Goal: Communication & Community: Answer question/provide support

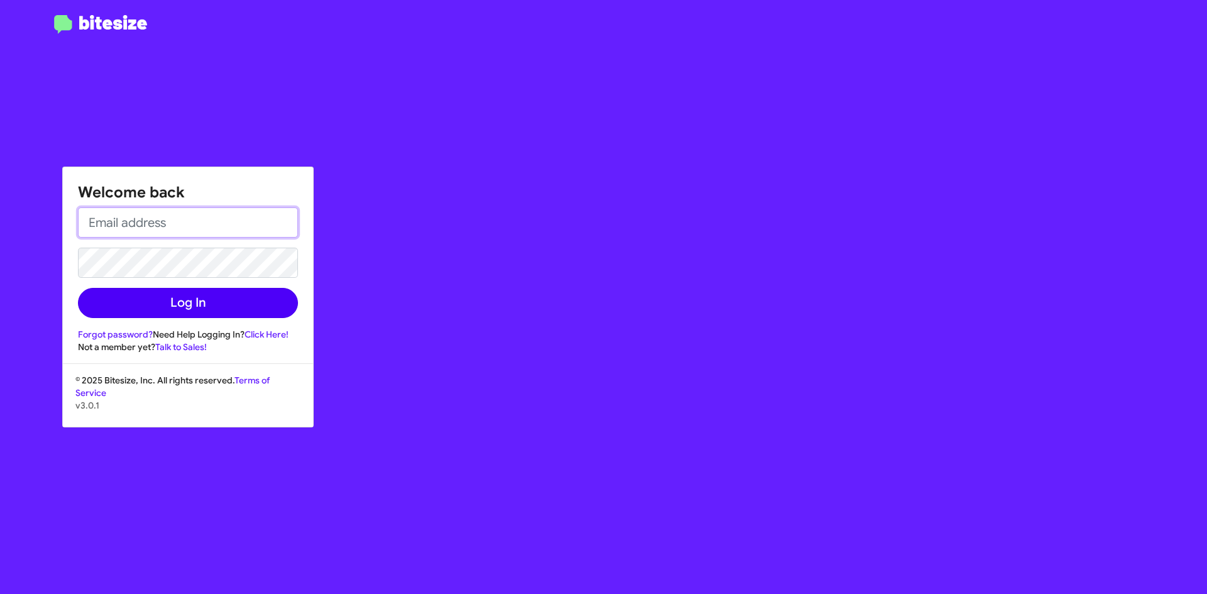
type input "[EMAIL_ADDRESS][DOMAIN_NAME]"
click at [218, 314] on button "Log In" at bounding box center [188, 303] width 220 height 30
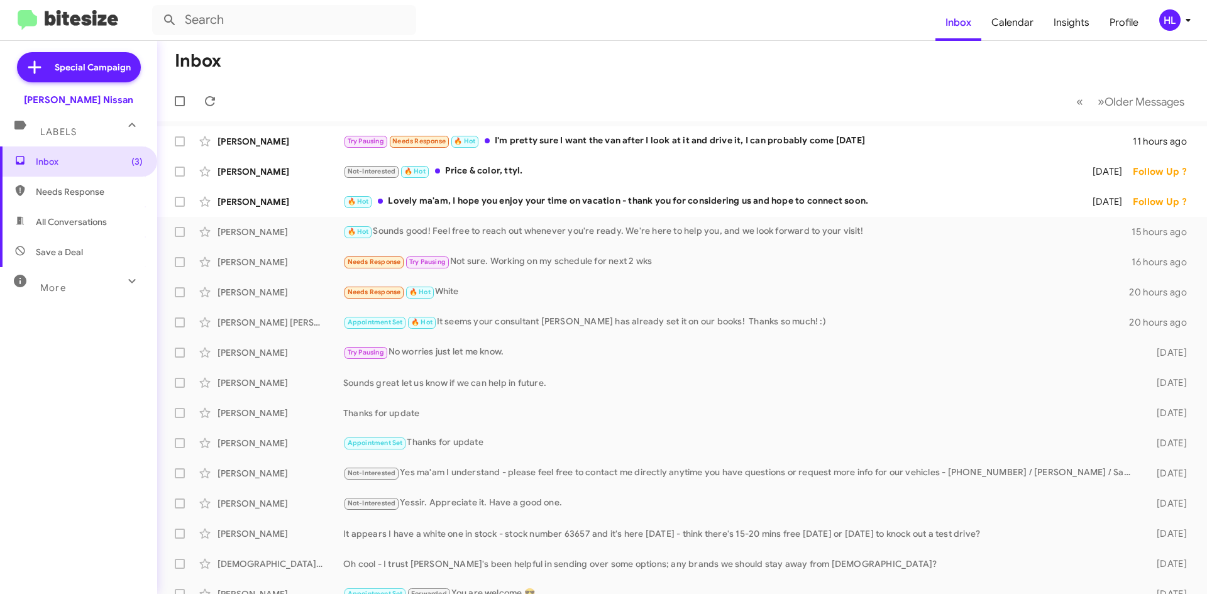
click at [109, 233] on span "All Conversations" at bounding box center [78, 222] width 157 height 30
type input "in:all-conversations"
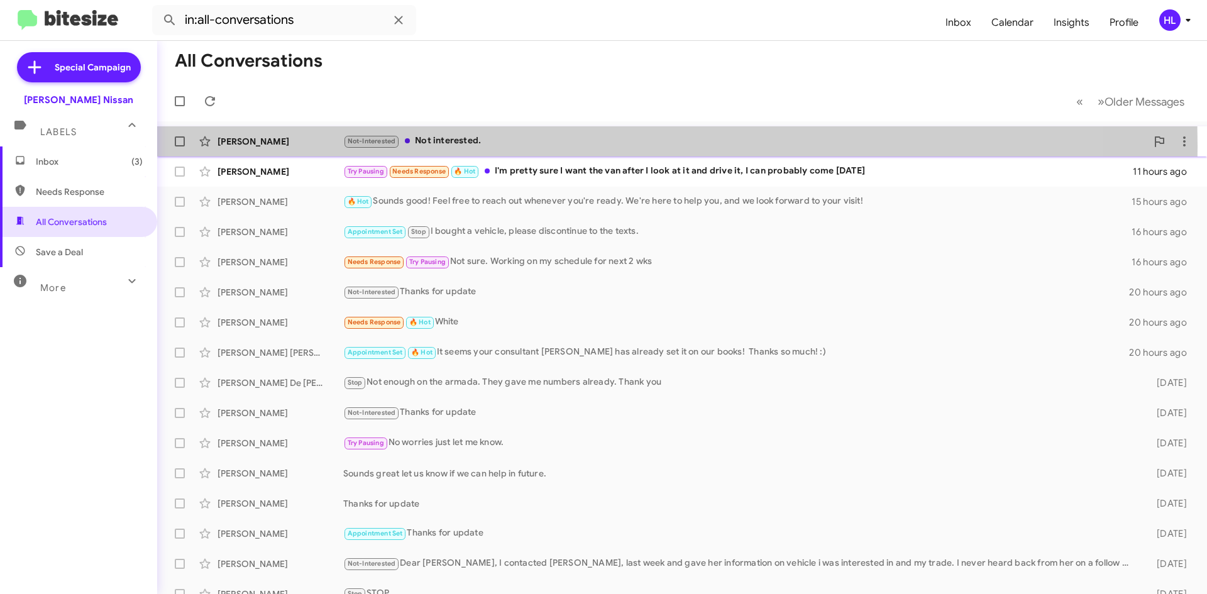
click at [271, 146] on div "Maria Sotelo" at bounding box center [280, 141] width 126 height 13
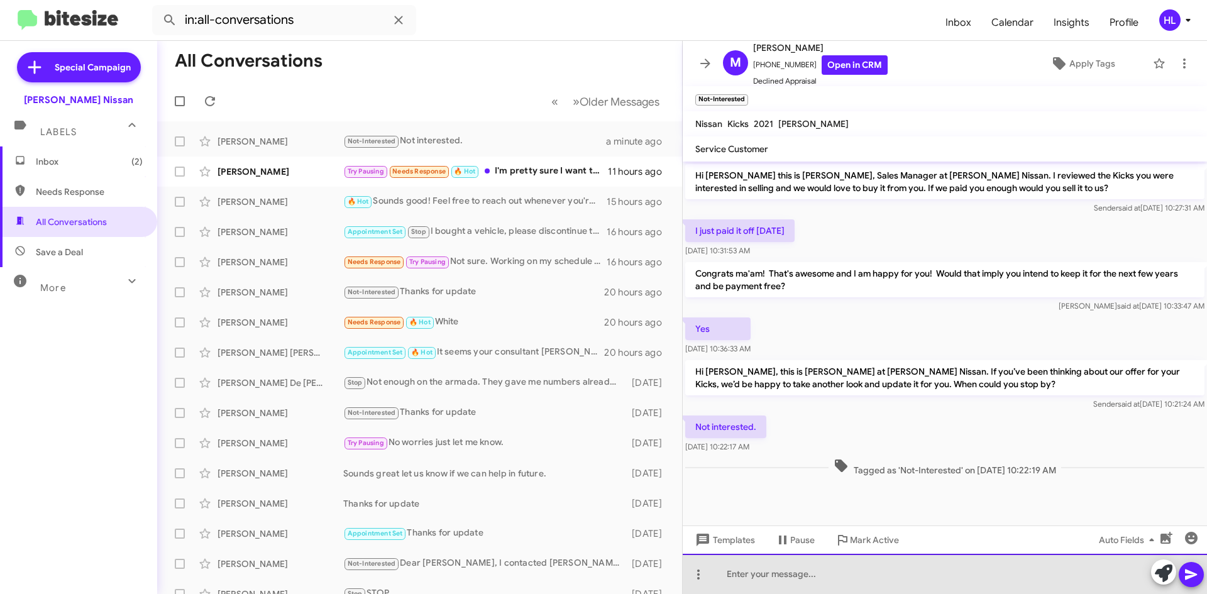
click at [956, 572] on div at bounding box center [944, 574] width 524 height 40
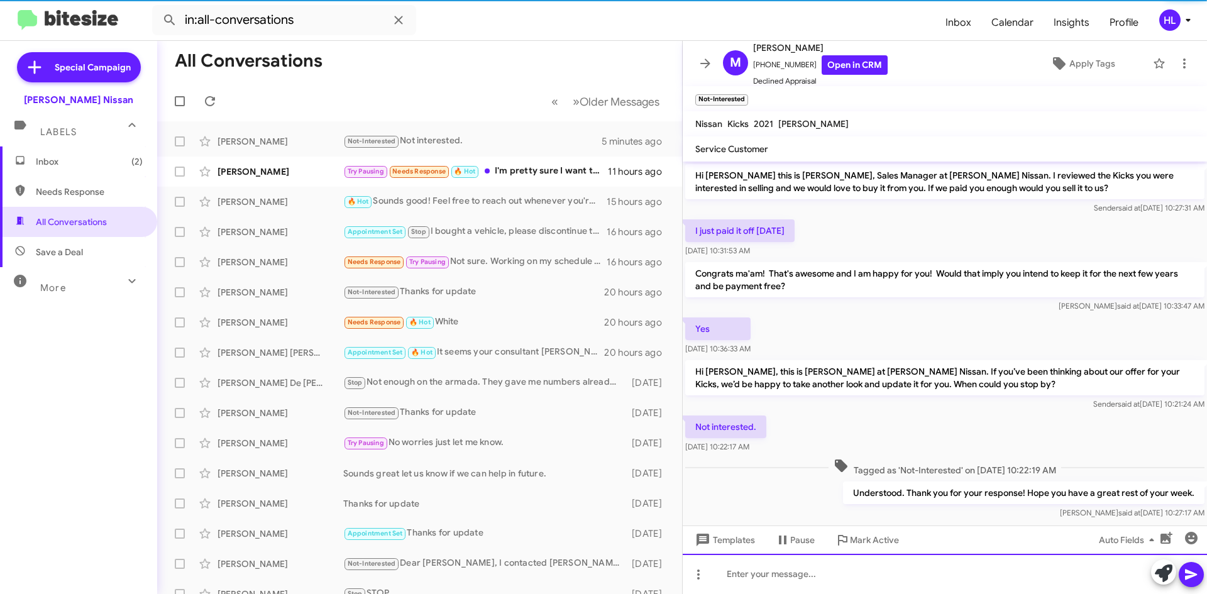
scroll to position [21, 0]
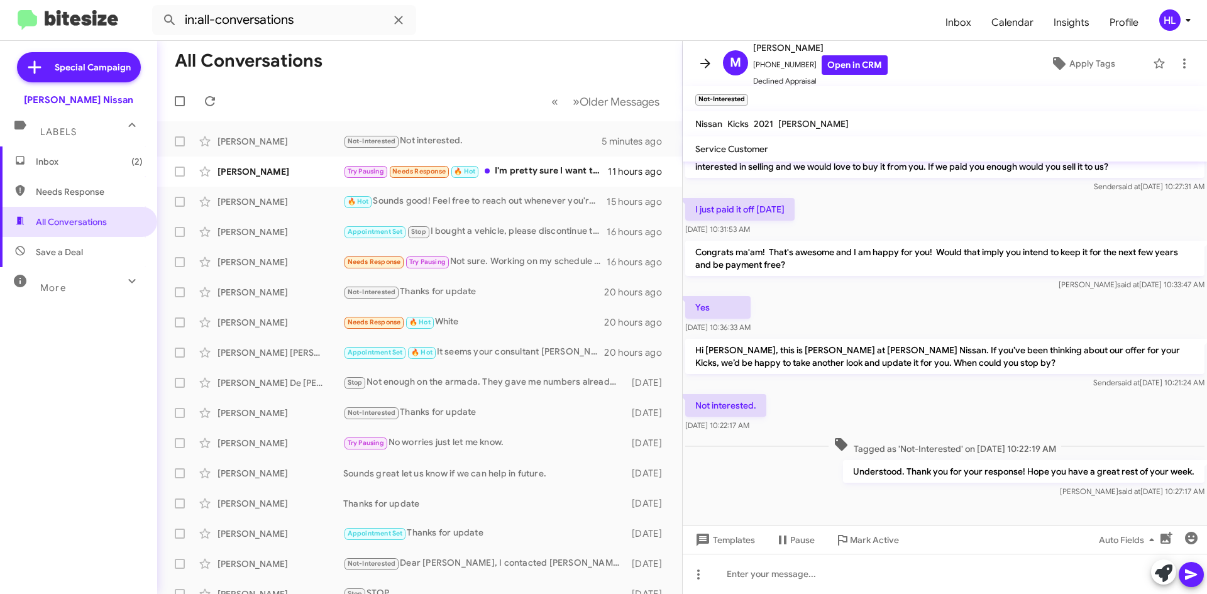
click at [699, 63] on icon at bounding box center [705, 63] width 15 height 15
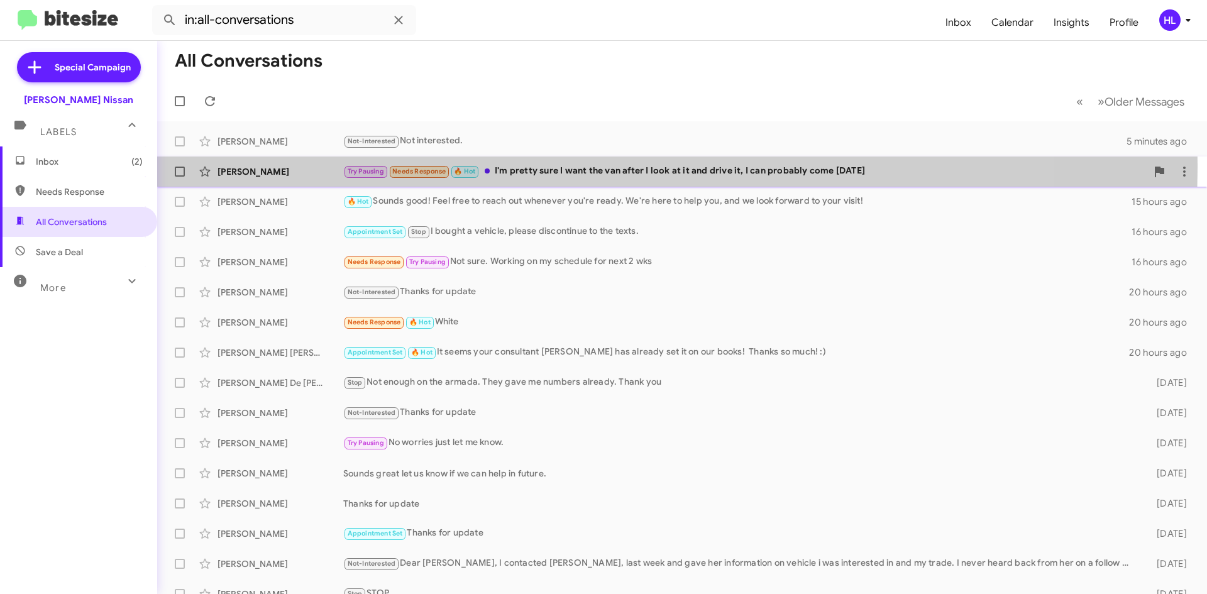
click at [247, 164] on div "Michael Ryan Try Pausing Needs Response 🔥 Hot I'm pretty sure I want the van af…" at bounding box center [681, 171] width 1029 height 25
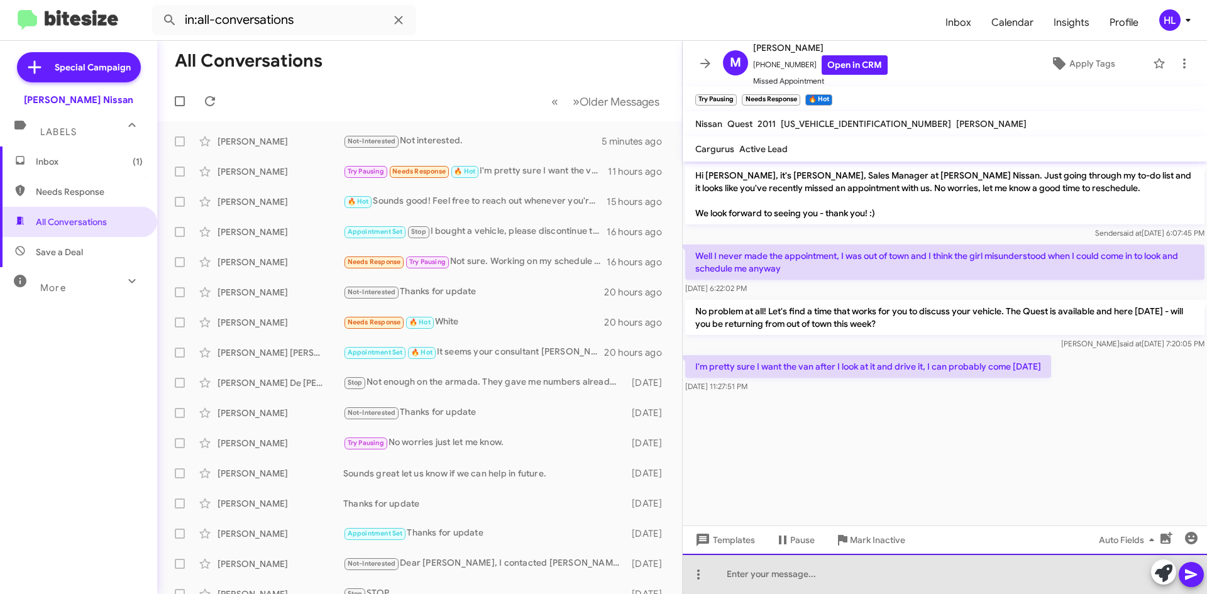
click at [968, 572] on div at bounding box center [944, 574] width 524 height 40
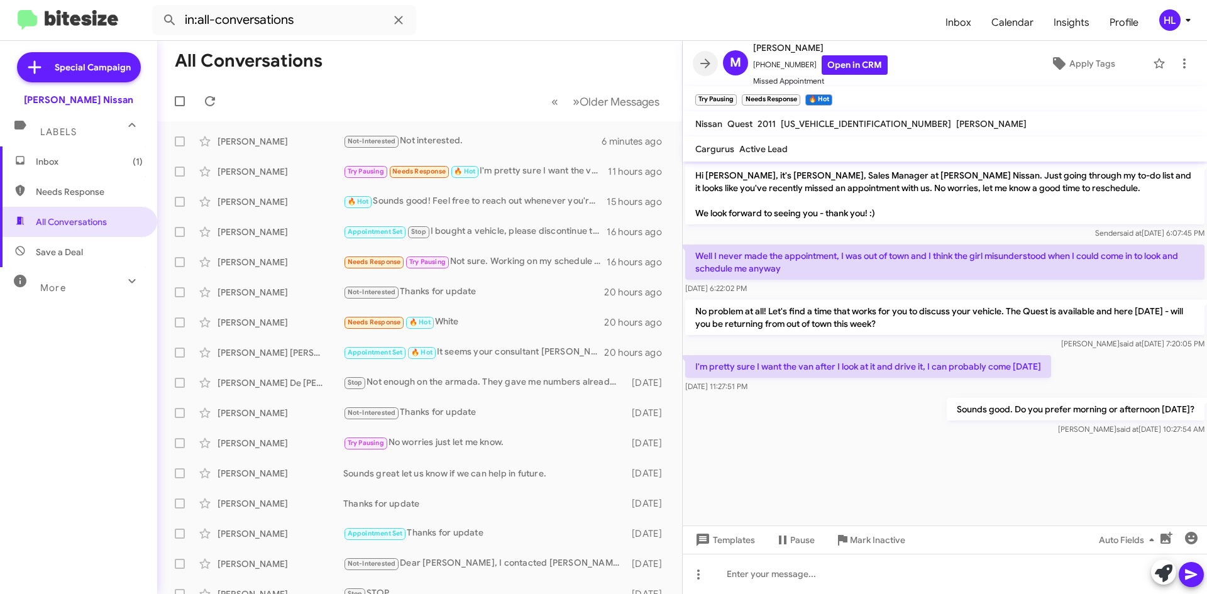
click at [707, 60] on icon at bounding box center [705, 63] width 15 height 15
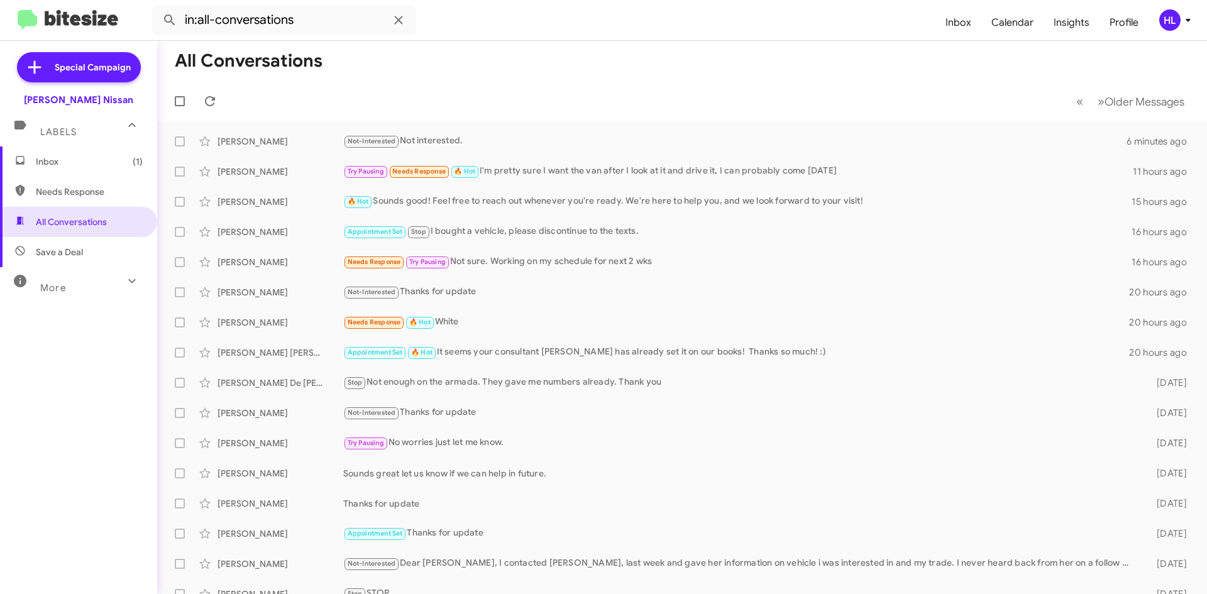
click at [52, 14] on img at bounding box center [68, 20] width 101 height 21
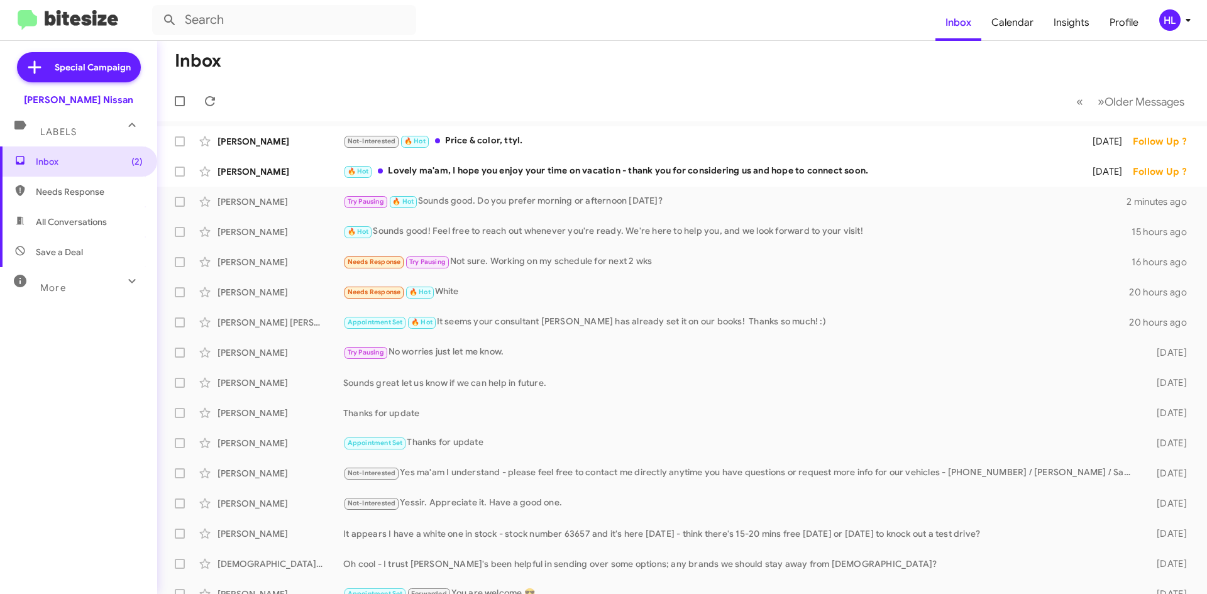
click at [121, 218] on span "All Conversations" at bounding box center [78, 222] width 157 height 30
type input "in:all-conversations"
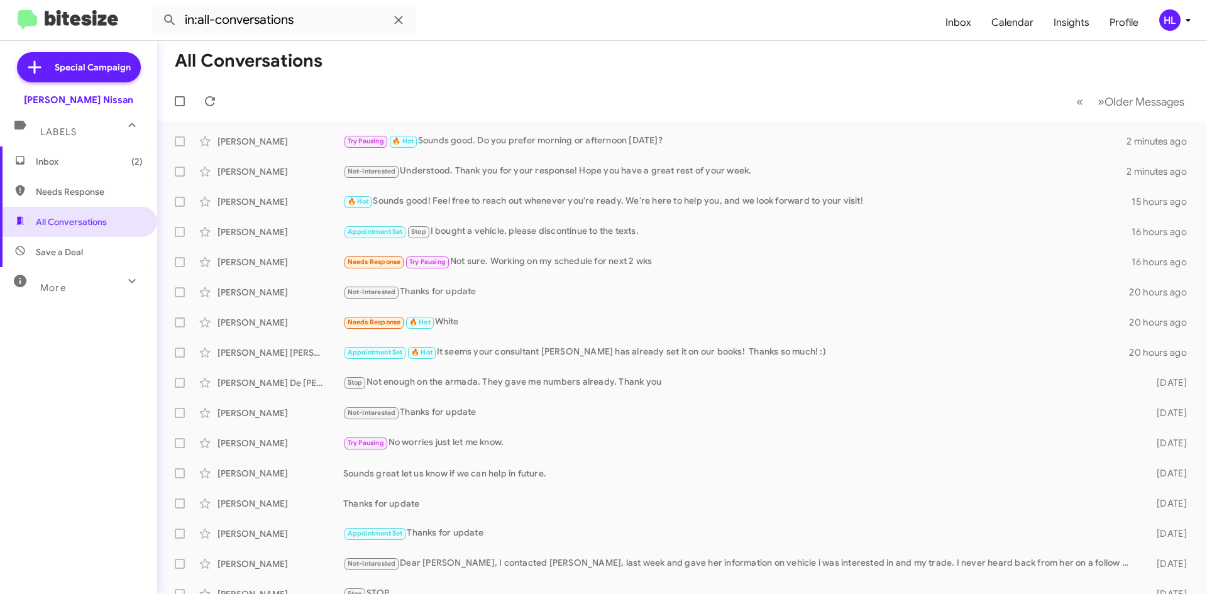
click at [112, 167] on span "Inbox (2)" at bounding box center [89, 161] width 107 height 13
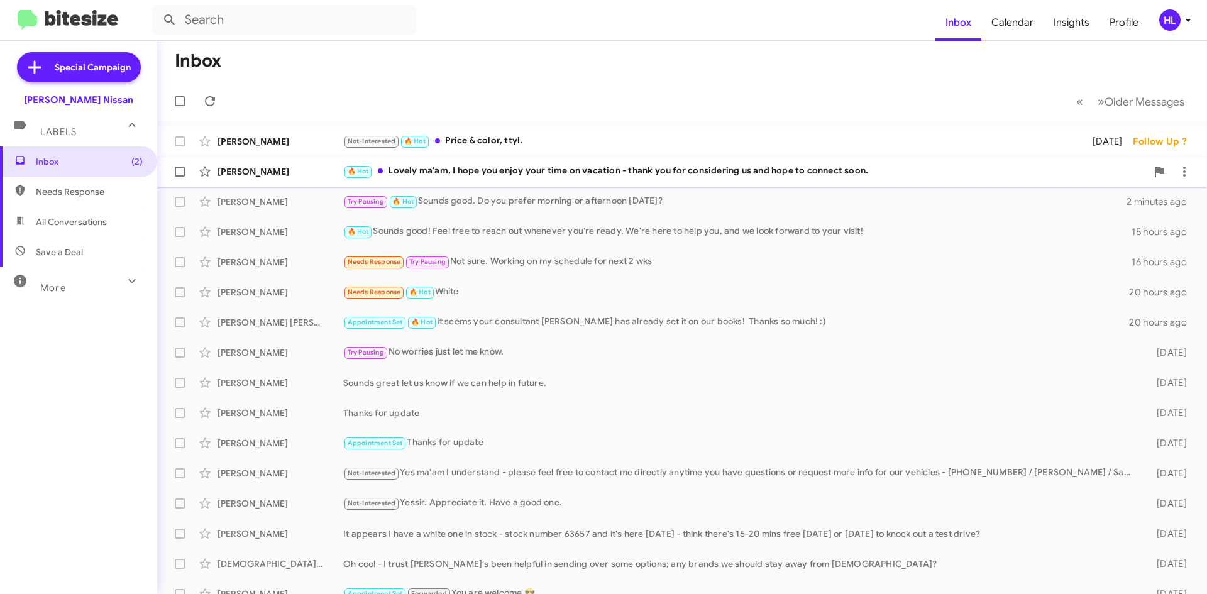
click at [315, 181] on div "Cathy Pierce 🔥 Hot Lovely ma'am, I hope you enjoy your time on vacation - thank…" at bounding box center [681, 171] width 1029 height 25
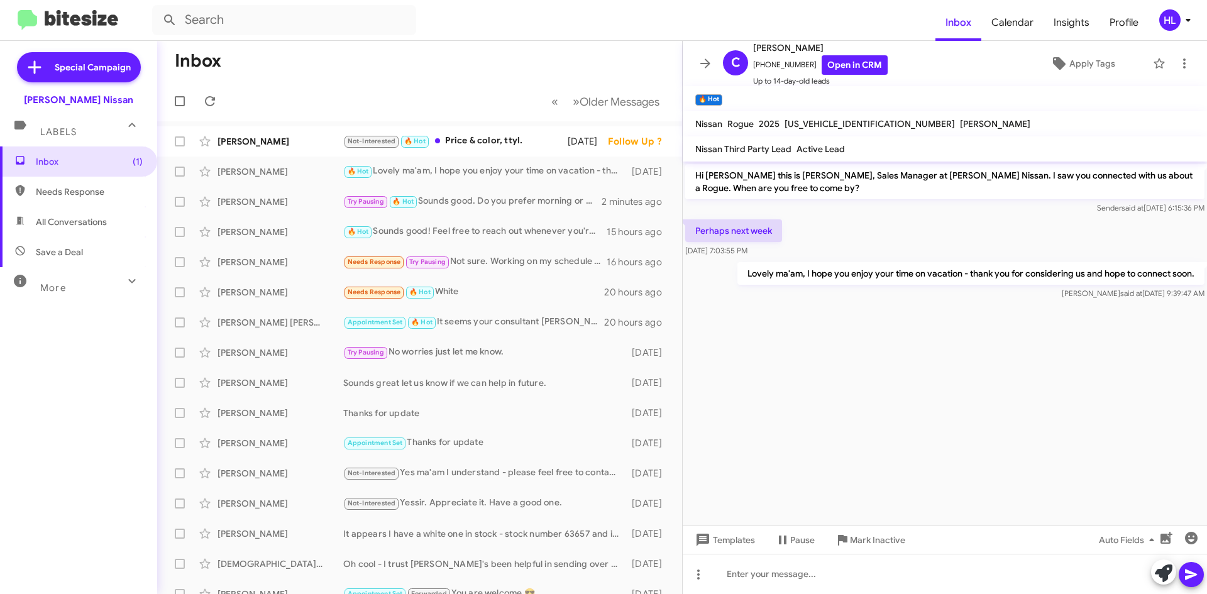
click at [694, 66] on span at bounding box center [704, 63] width 25 height 15
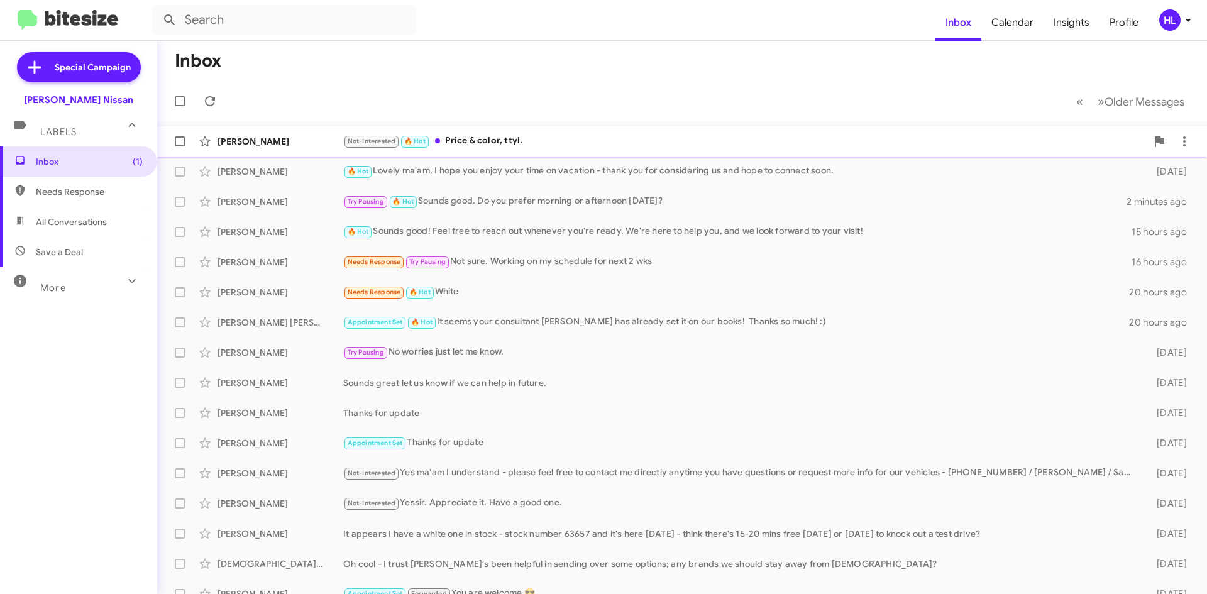
click at [326, 134] on div "Eric Lagedrost Not-Interested 🔥 Hot Price & color, ttyl. 4 days ago Follow Up ?" at bounding box center [681, 141] width 1029 height 25
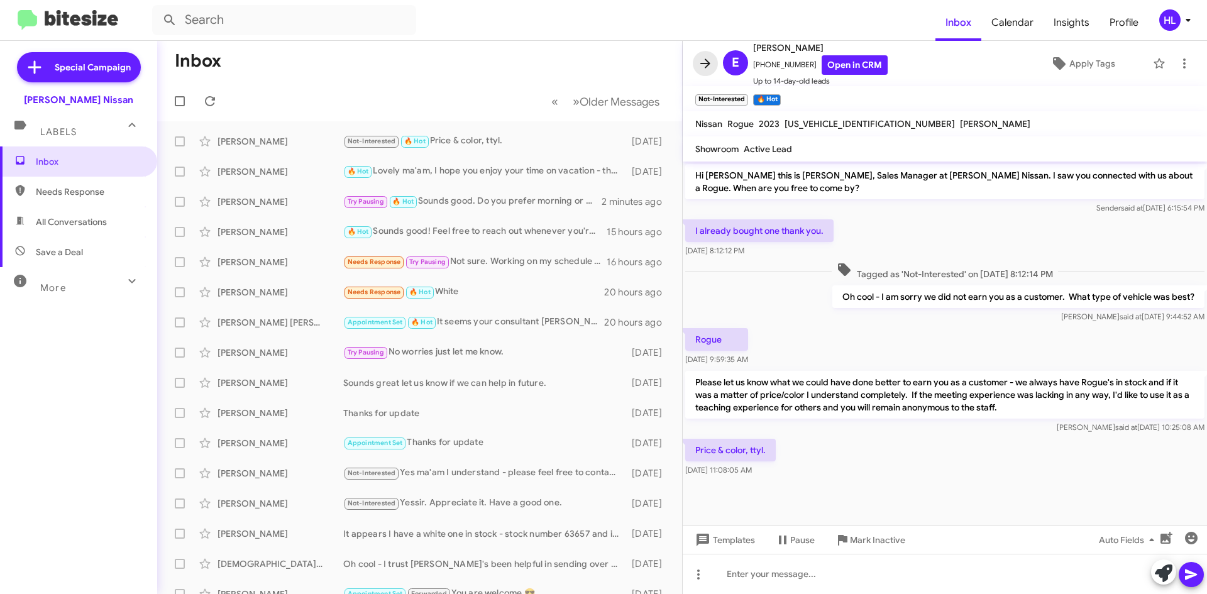
click at [703, 61] on icon at bounding box center [705, 63] width 15 height 15
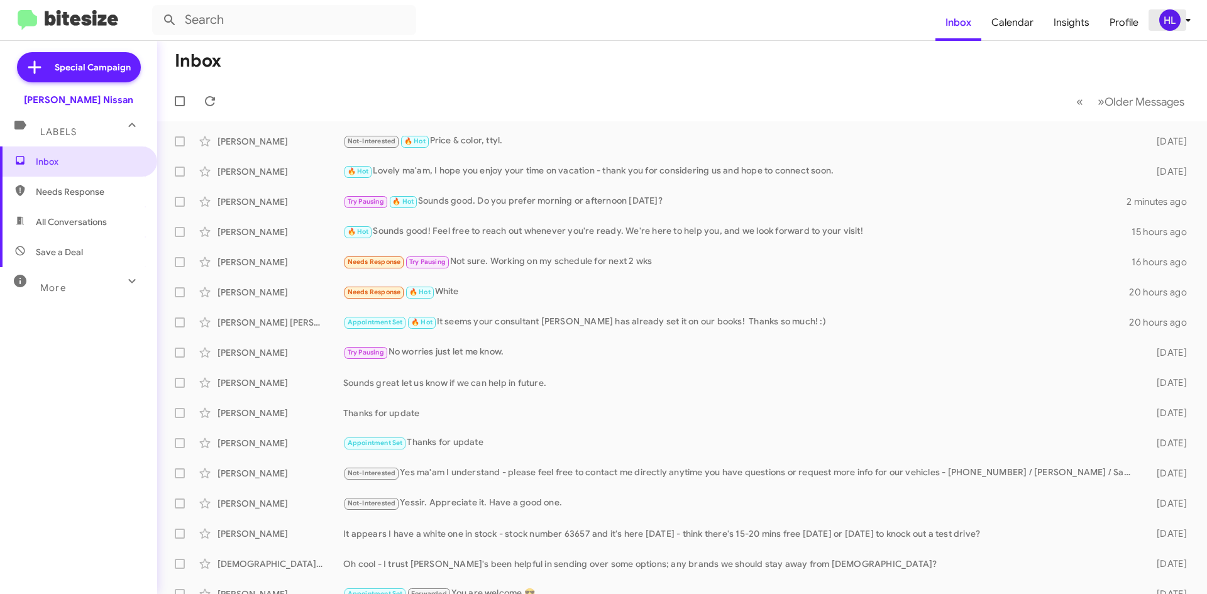
click at [1188, 26] on icon at bounding box center [1187, 20] width 15 height 15
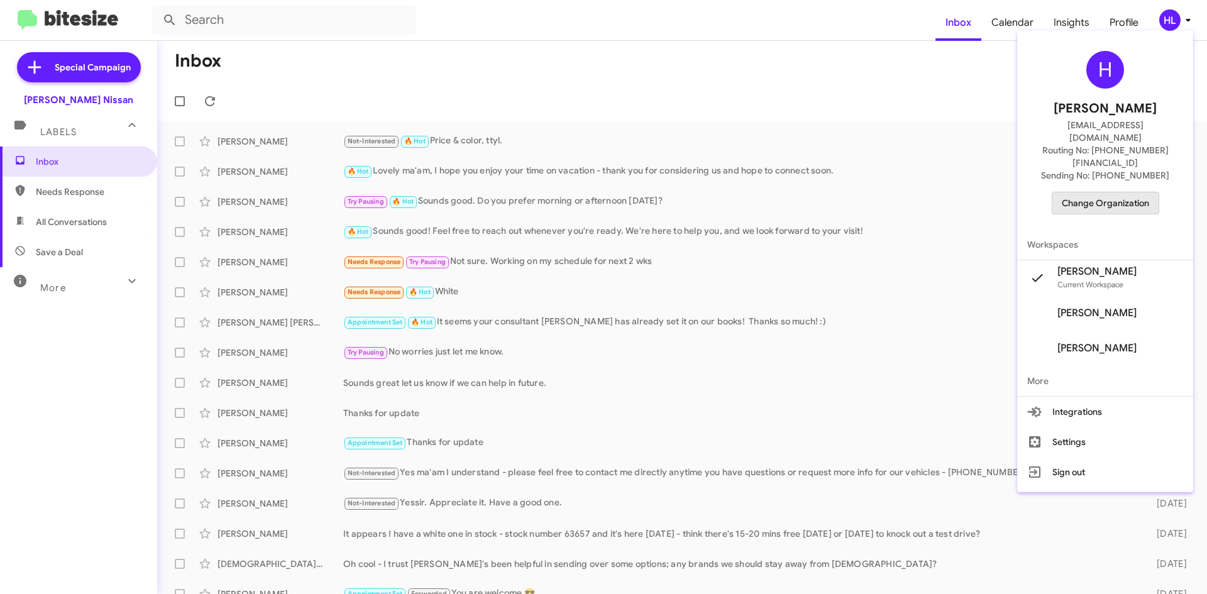
click at [1139, 192] on span "Change Organization" at bounding box center [1104, 202] width 87 height 21
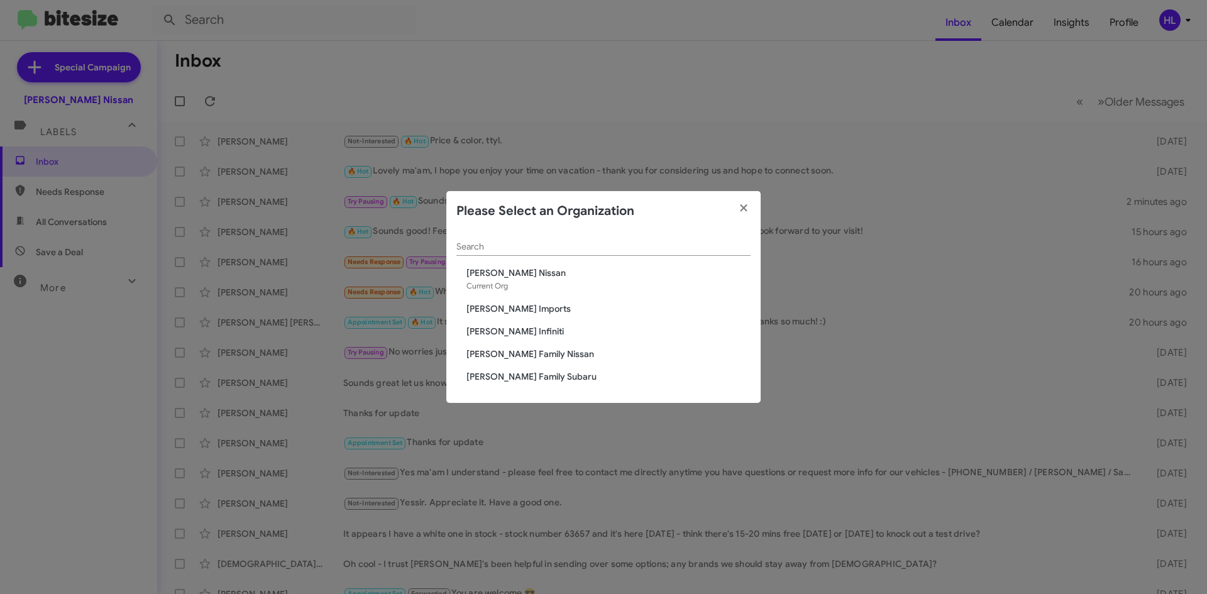
click at [486, 312] on span "[PERSON_NAME] Imports" at bounding box center [608, 308] width 284 height 13
click at [495, 307] on span "[PERSON_NAME] Imports" at bounding box center [608, 308] width 284 height 13
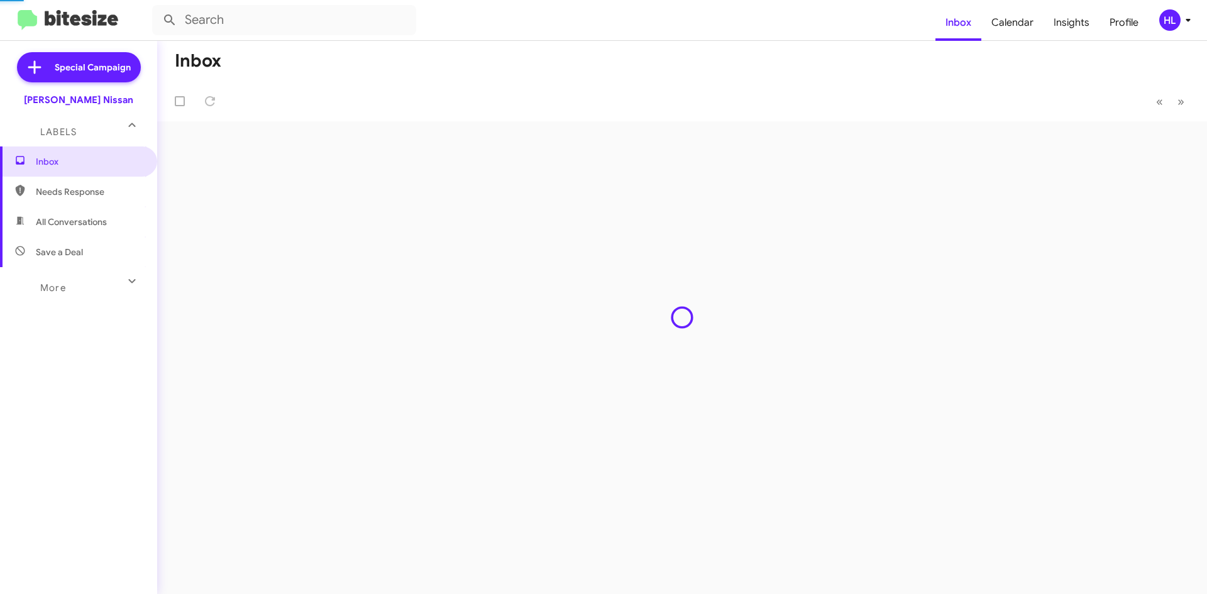
click at [517, 311] on div "Inbox « Previous » Next" at bounding box center [681, 317] width 1049 height 553
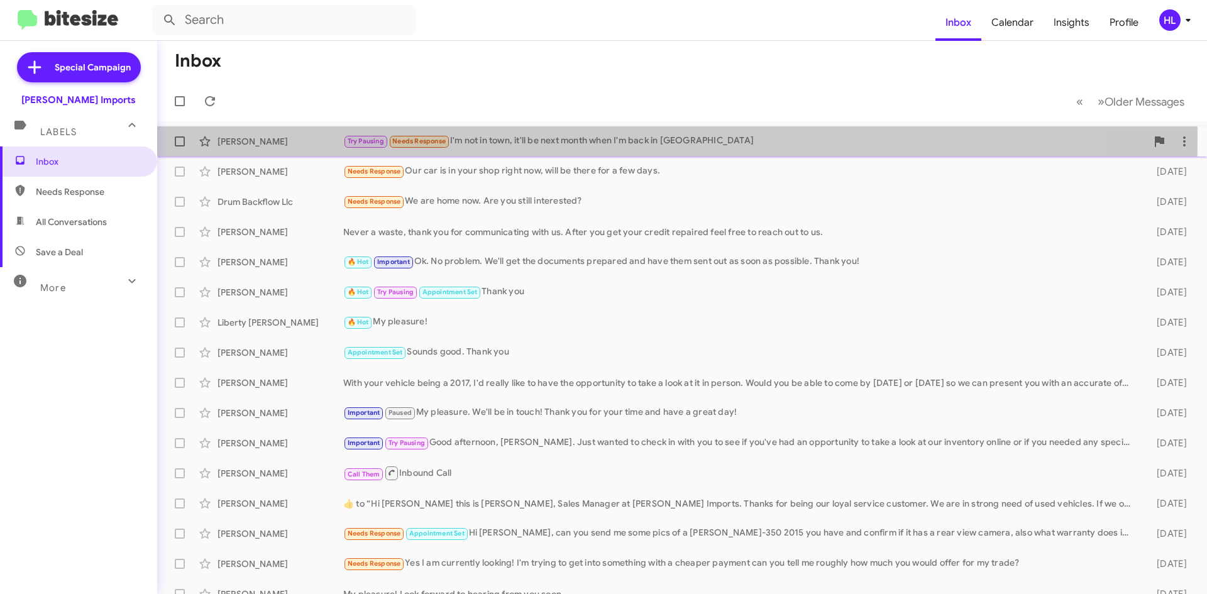
click at [273, 136] on div "[PERSON_NAME]" at bounding box center [280, 141] width 126 height 13
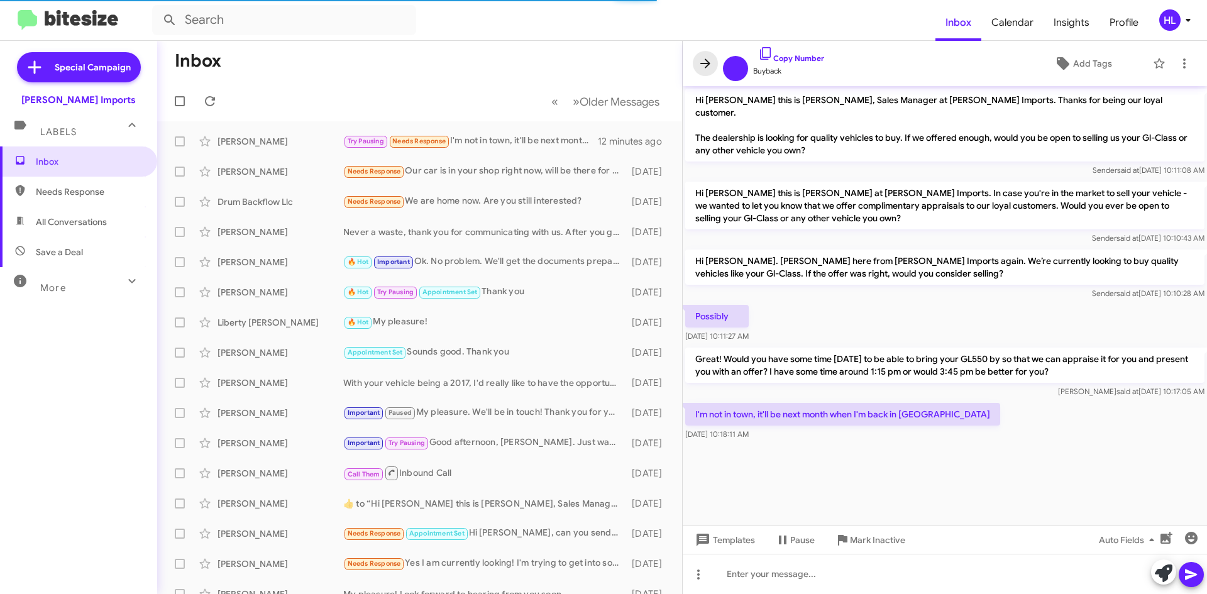
click at [713, 68] on span at bounding box center [704, 63] width 25 height 15
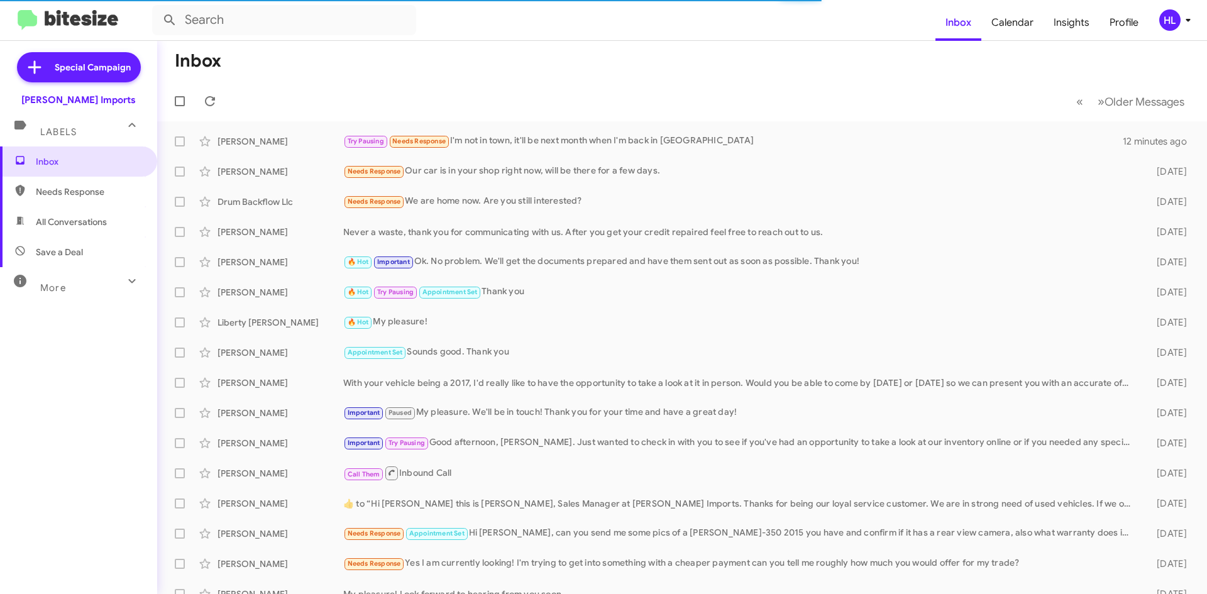
click at [1161, 16] on div "HL" at bounding box center [1169, 19] width 21 height 21
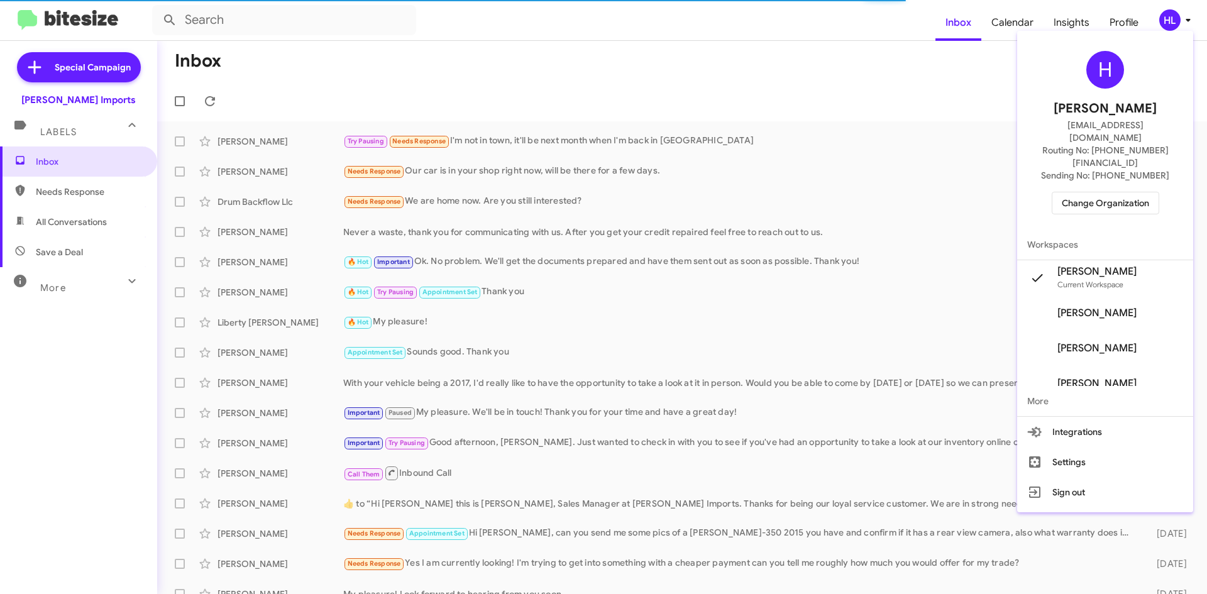
click at [1119, 192] on span "Change Organization" at bounding box center [1104, 202] width 87 height 21
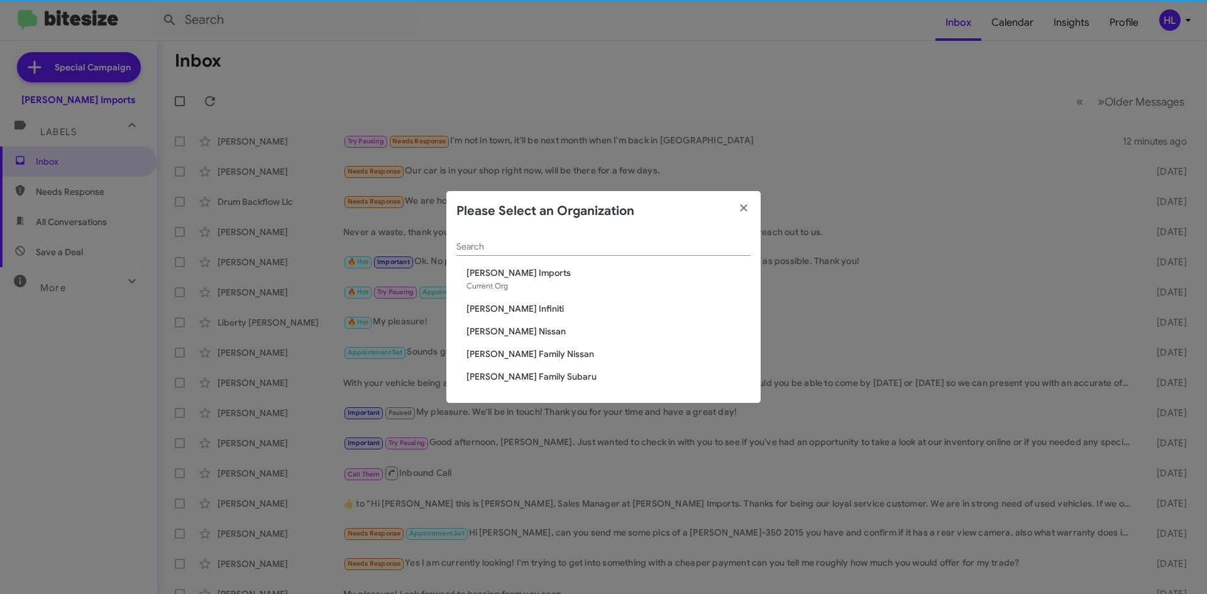
click at [475, 309] on span "[PERSON_NAME] Infiniti" at bounding box center [608, 308] width 284 height 13
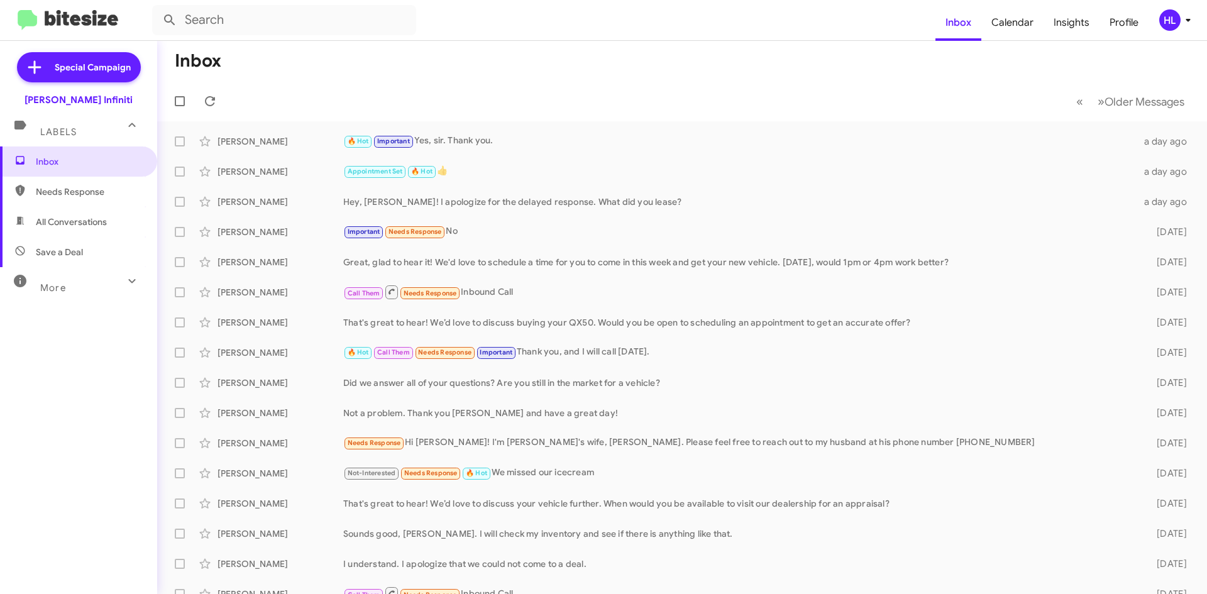
click at [71, 233] on span "All Conversations" at bounding box center [78, 222] width 157 height 30
type input "in:all-conversations"
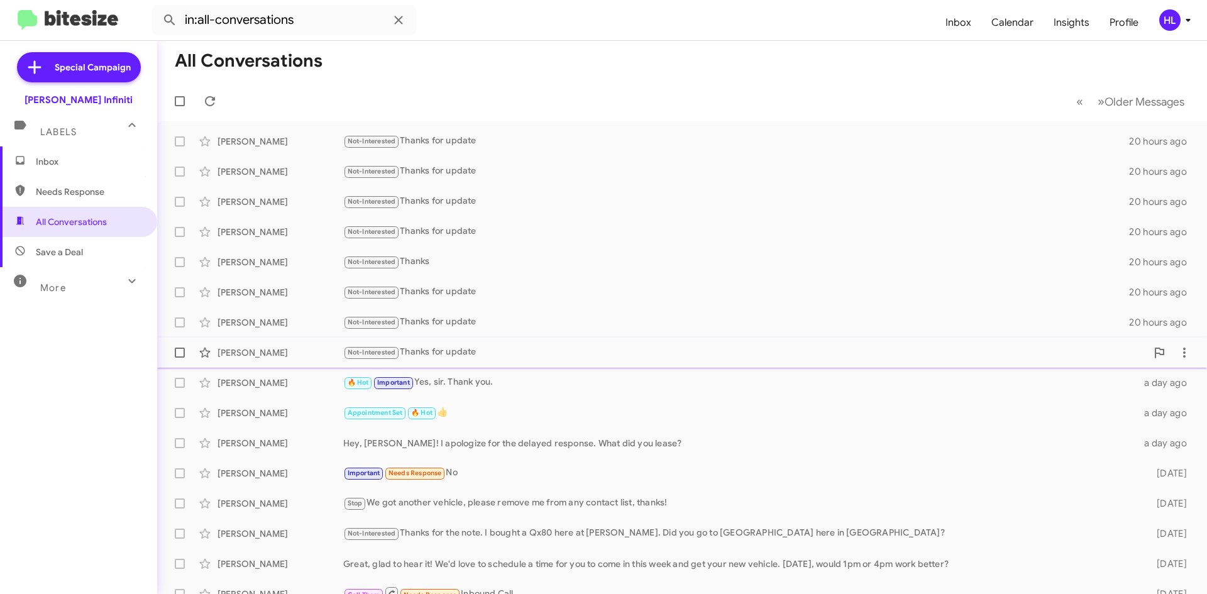
click at [288, 344] on div "Jeff Olson Not-Interested Thanks for update 20 hours ago" at bounding box center [681, 352] width 1029 height 25
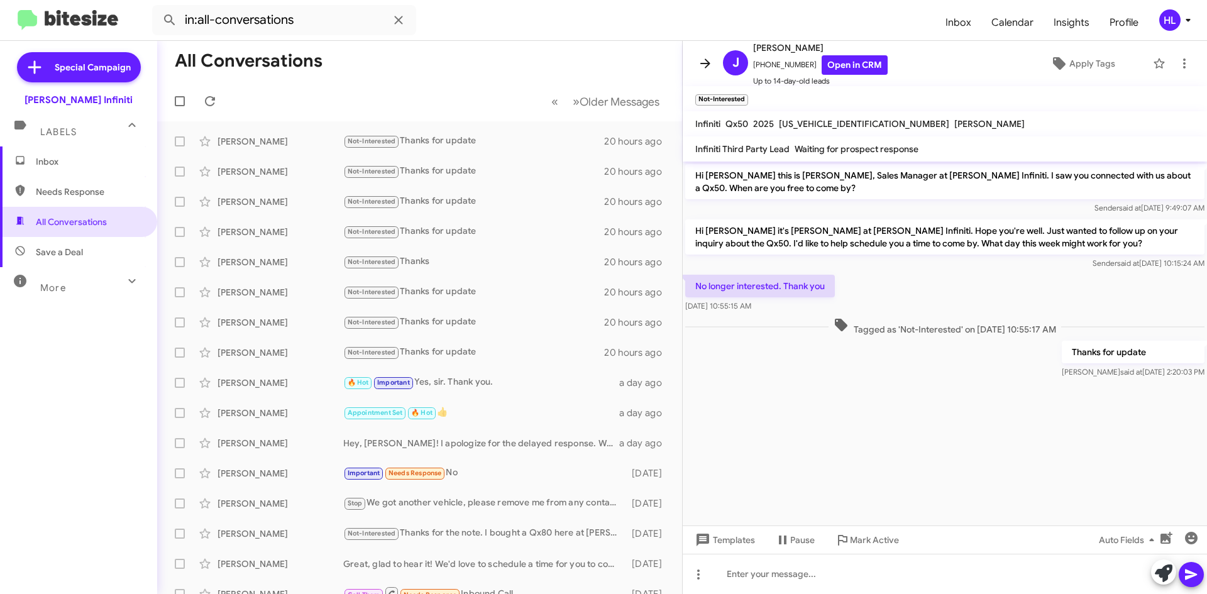
click at [700, 60] on icon at bounding box center [705, 63] width 15 height 15
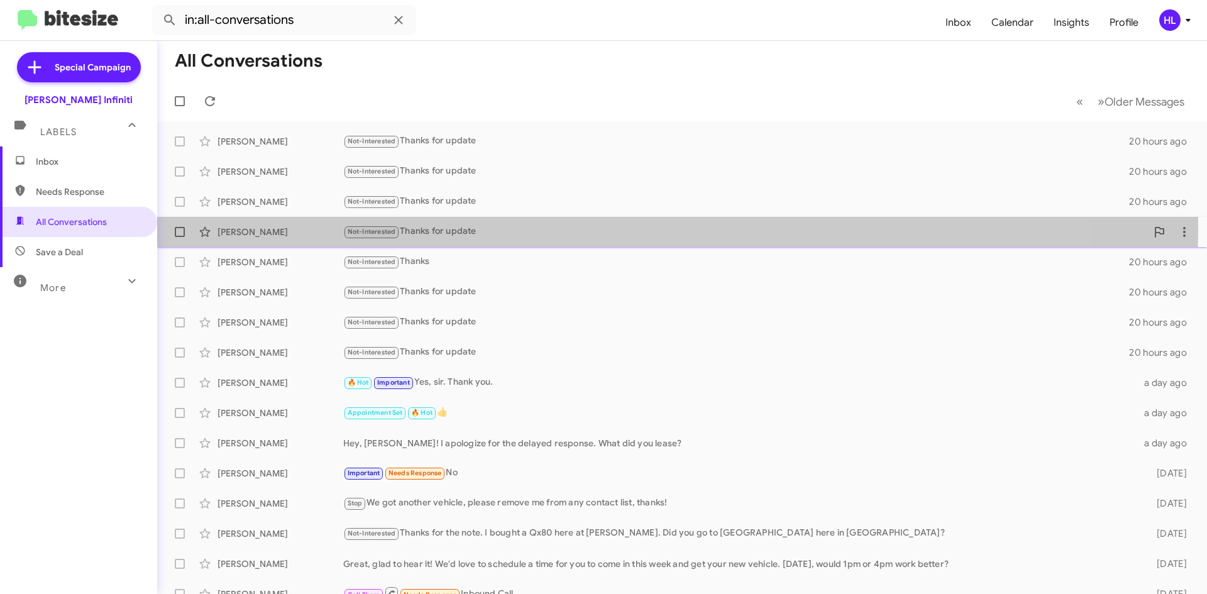
click at [265, 222] on div "Kristin Schmidtke Not-Interested Thanks for update 20 hours ago" at bounding box center [681, 231] width 1029 height 25
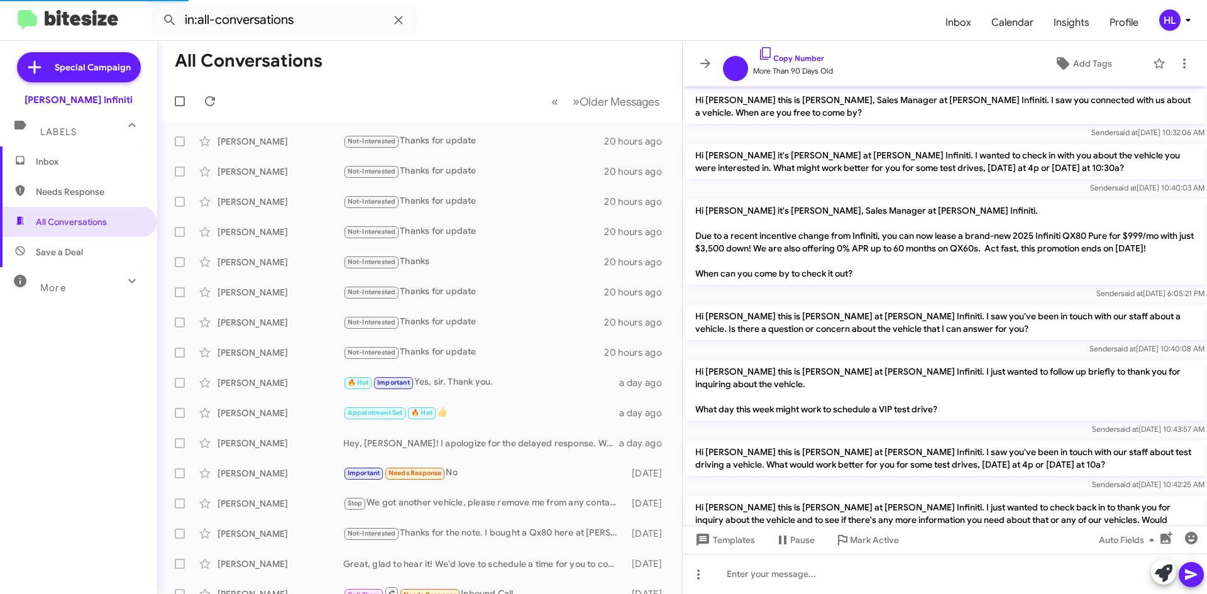
scroll to position [422, 0]
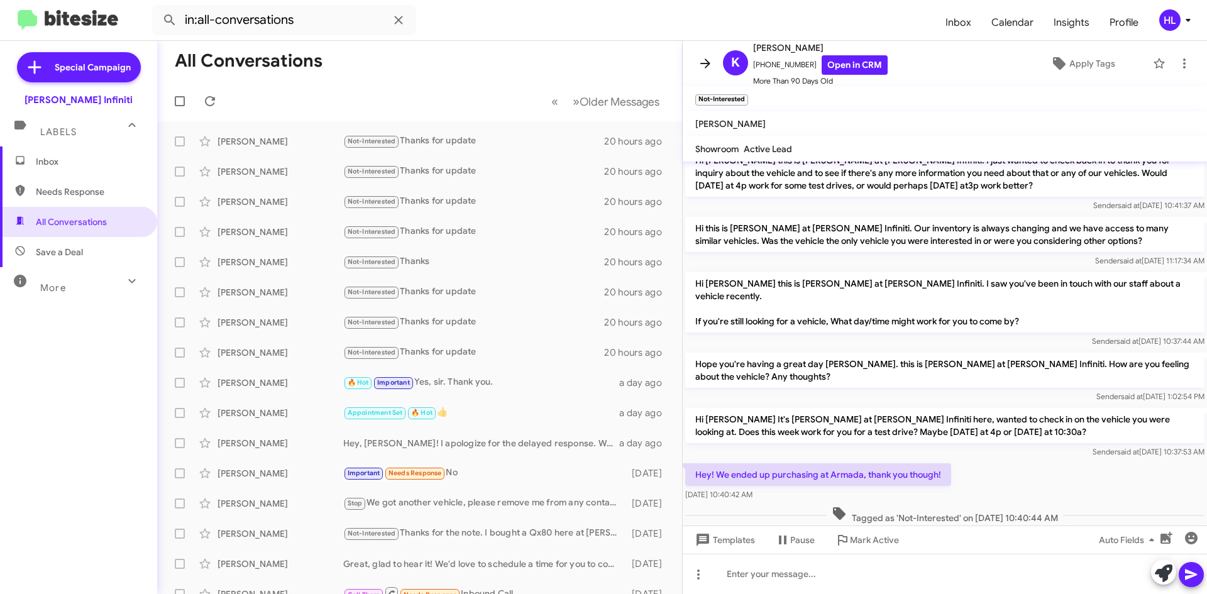
click at [701, 68] on icon at bounding box center [705, 63] width 15 height 15
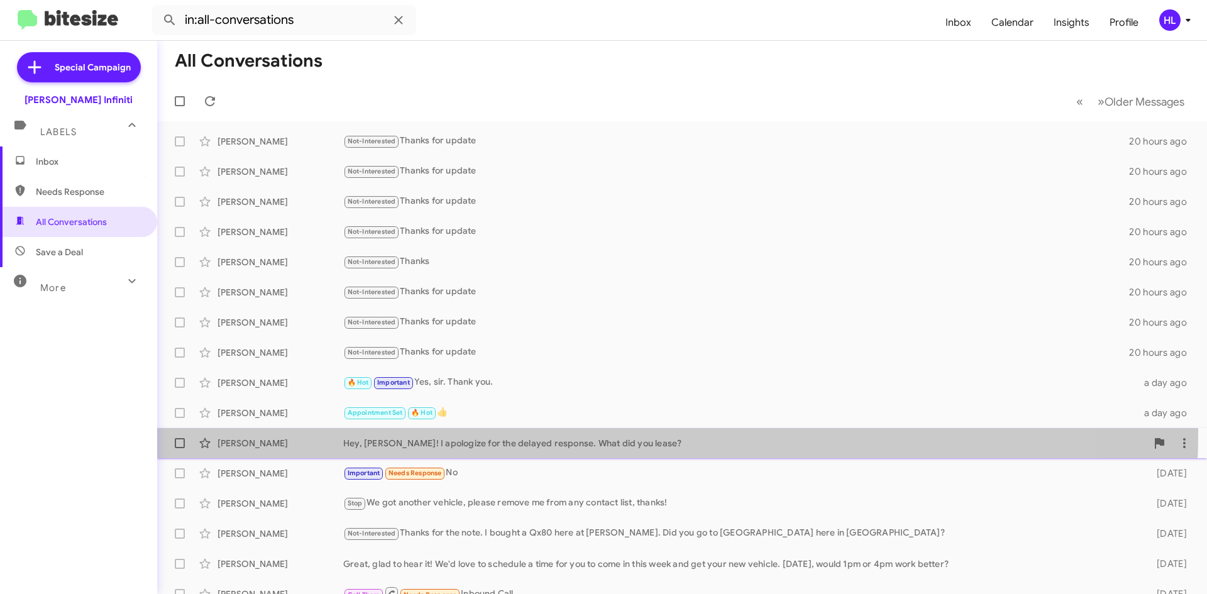
click at [508, 433] on div "Luis Dejesus Hey, Luis! I apologize for the delayed response. What did you leas…" at bounding box center [681, 442] width 1029 height 25
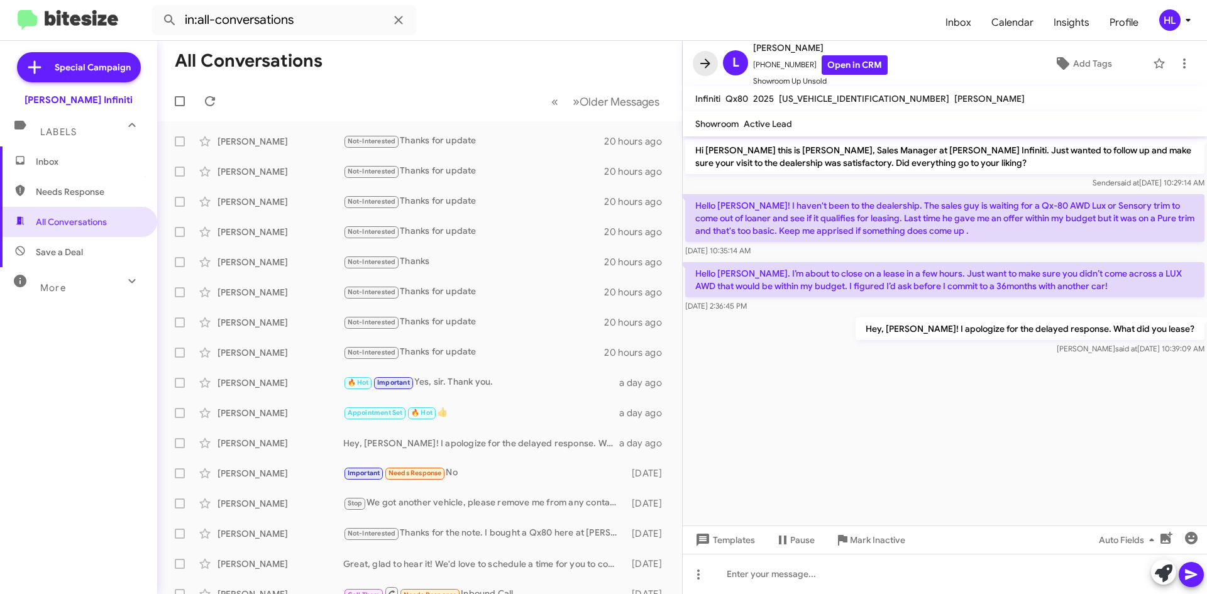
click at [699, 62] on icon at bounding box center [705, 63] width 15 height 15
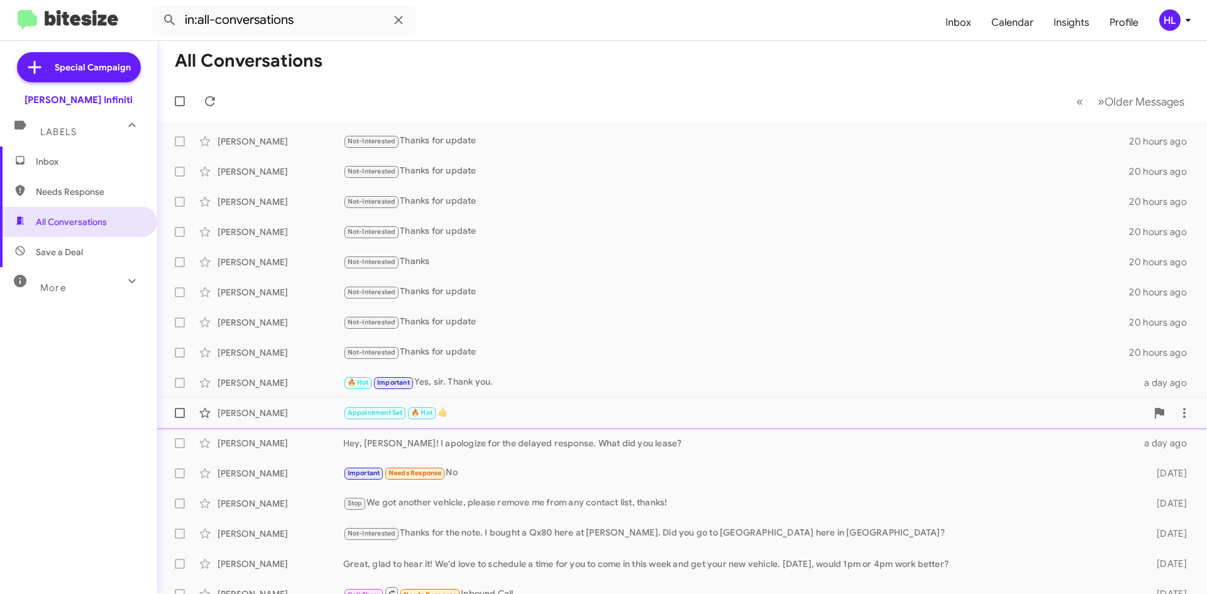
click at [283, 419] on div "Jeff Bowman" at bounding box center [280, 413] width 126 height 13
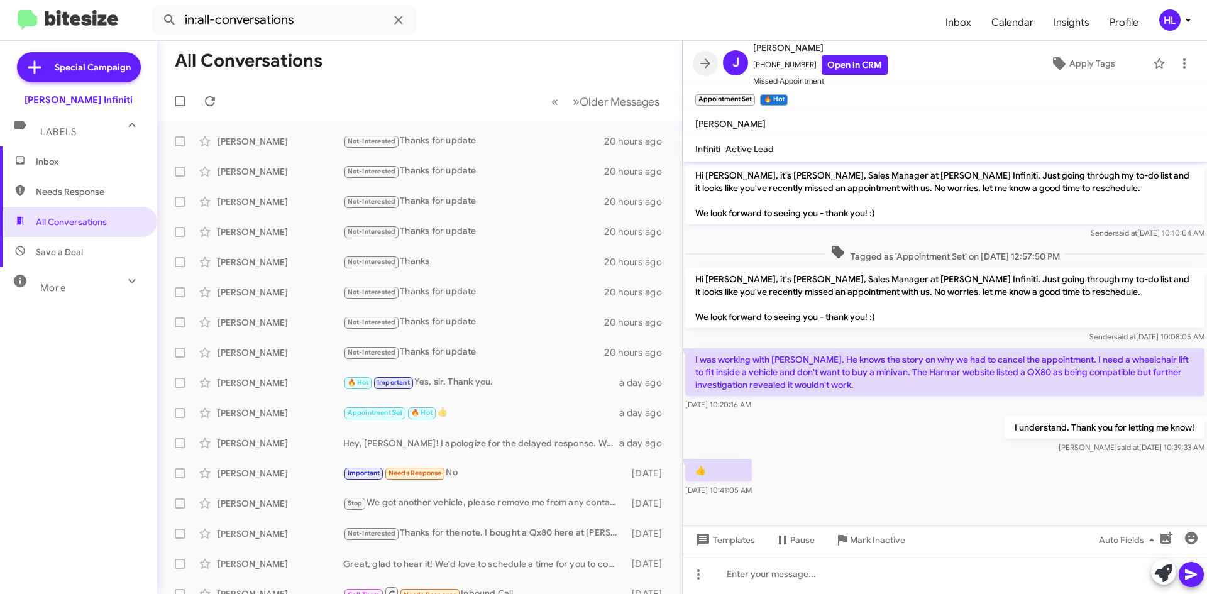
click at [703, 60] on icon at bounding box center [705, 63] width 15 height 15
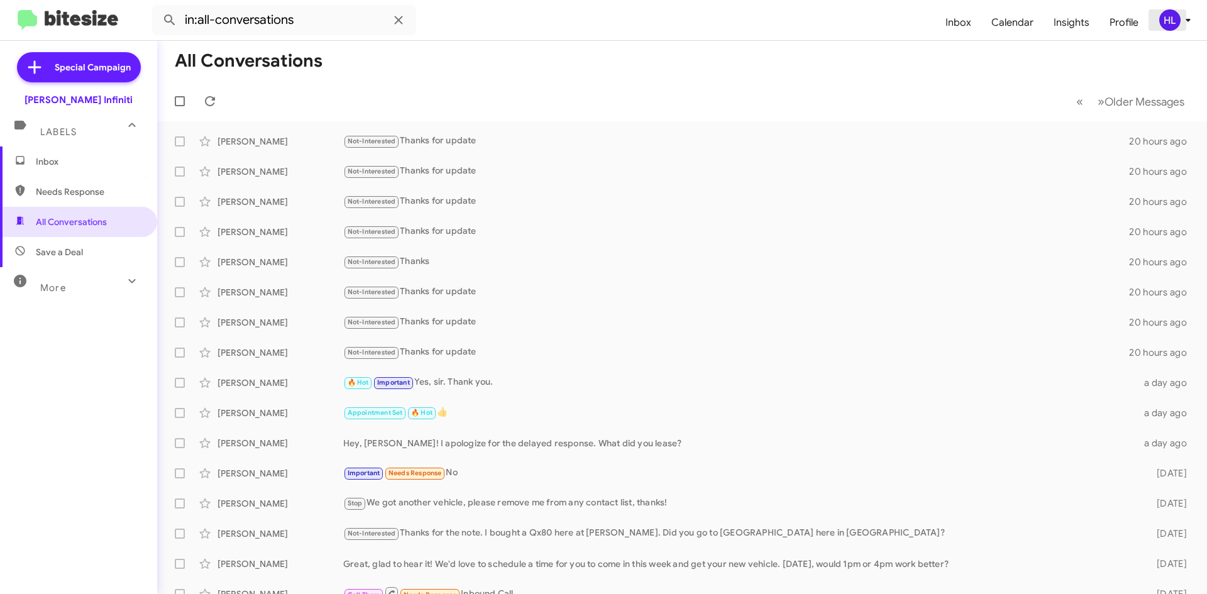
click at [1165, 21] on div "HL" at bounding box center [1169, 19] width 21 height 21
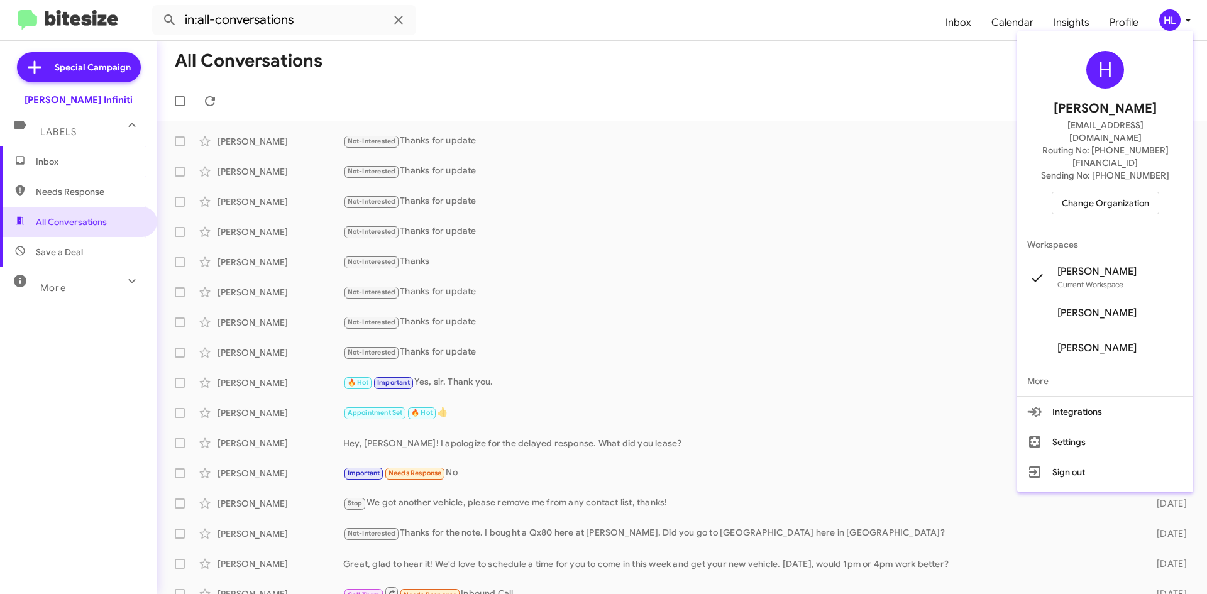
click at [1106, 189] on div "H Hicks Layton ehl@hicksautogroup.com Routing No: +1 (361) 480-0878 Sending No:…" at bounding box center [1105, 133] width 176 height 194
click at [1107, 192] on span "Change Organization" at bounding box center [1104, 202] width 87 height 21
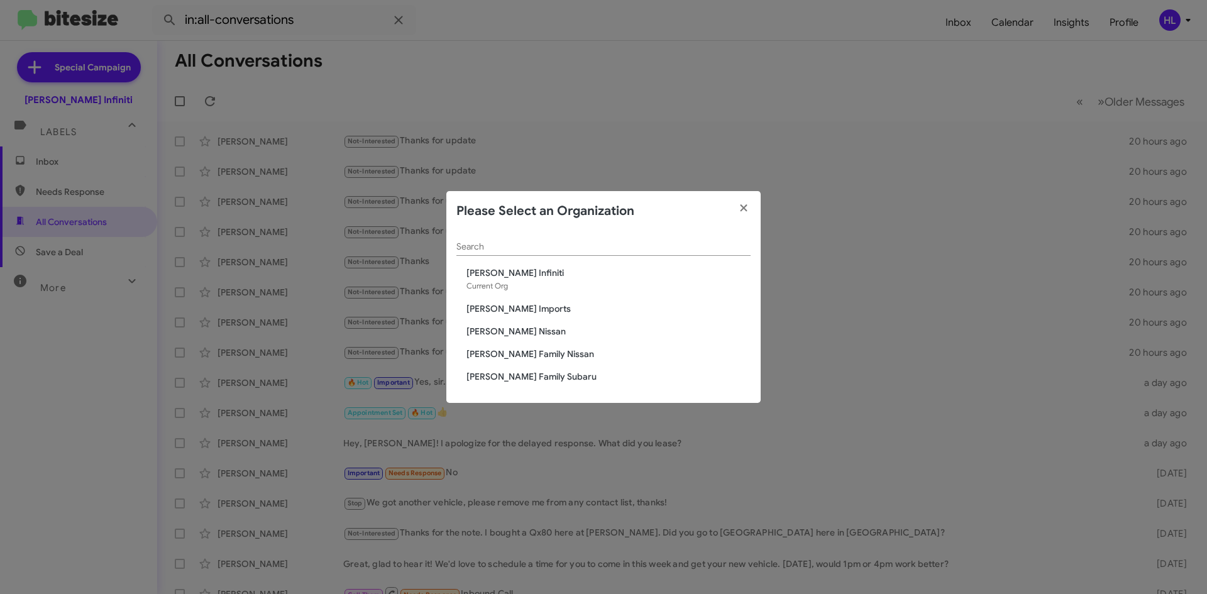
click at [493, 331] on span "[PERSON_NAME] Nissan" at bounding box center [608, 331] width 284 height 13
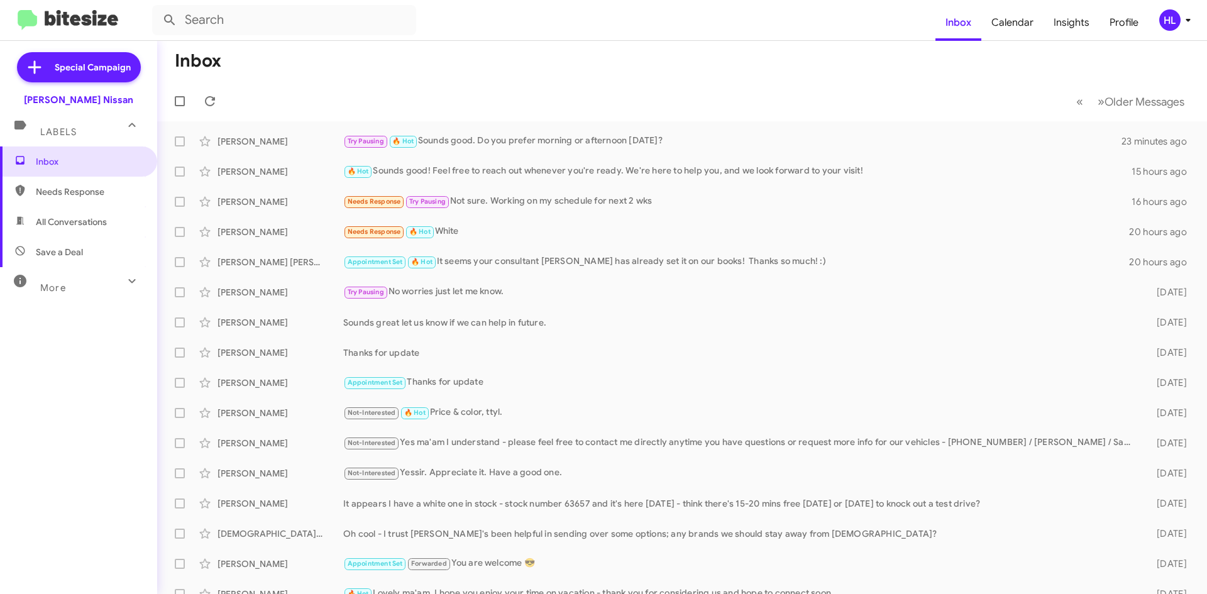
click at [112, 19] on img at bounding box center [68, 20] width 101 height 21
click at [115, 211] on span "All Conversations" at bounding box center [78, 222] width 157 height 30
type input "in:all-conversations"
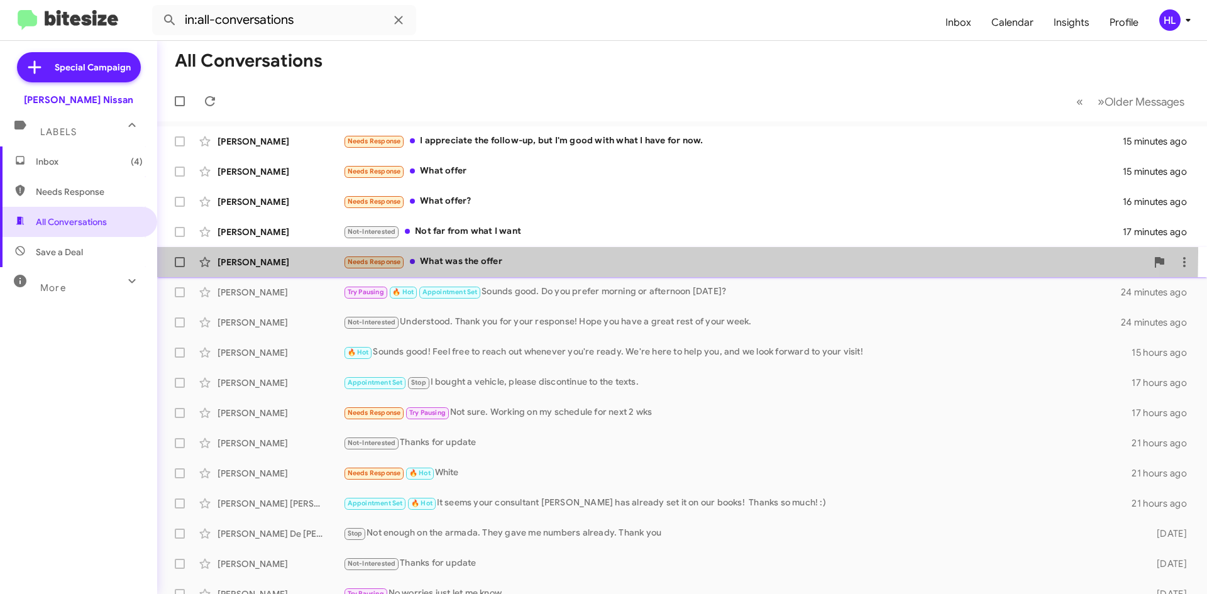
click at [300, 251] on div "James French Needs Response What was the offer 17 minutes ago" at bounding box center [681, 261] width 1029 height 25
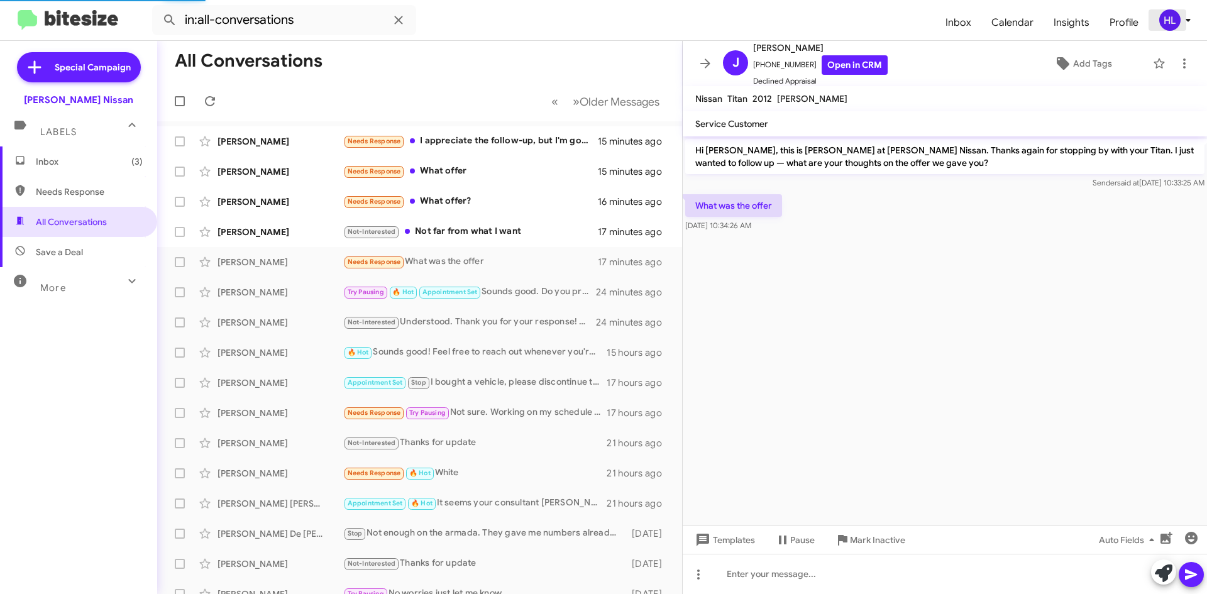
click at [1151, 19] on button "HL" at bounding box center [1170, 19] width 45 height 21
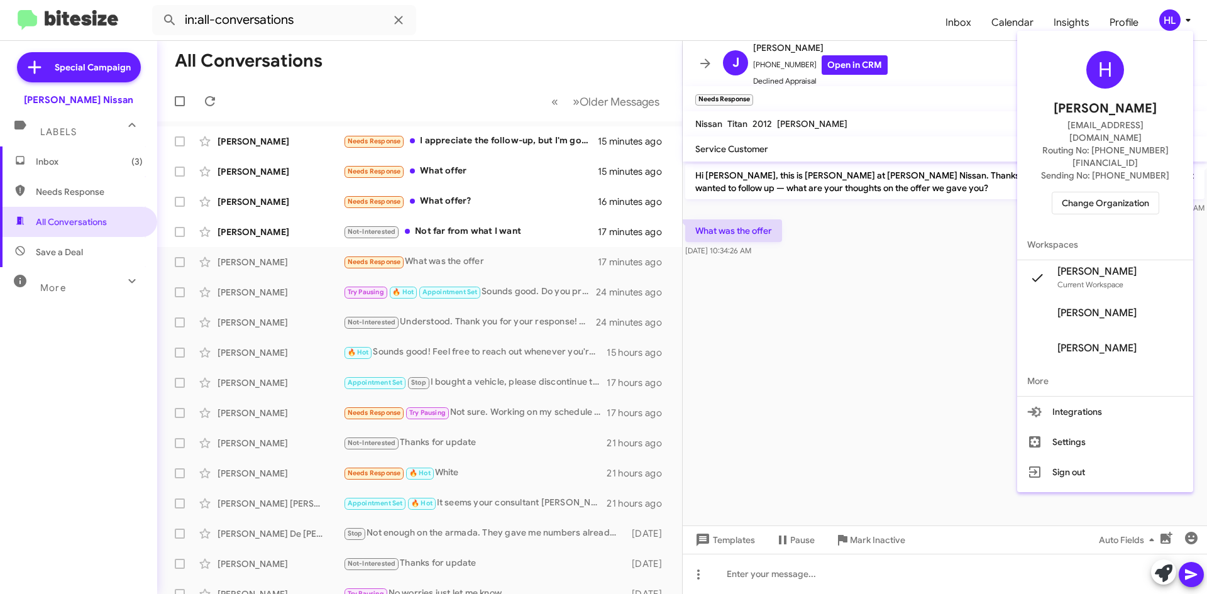
click at [1172, 19] on div at bounding box center [603, 297] width 1207 height 594
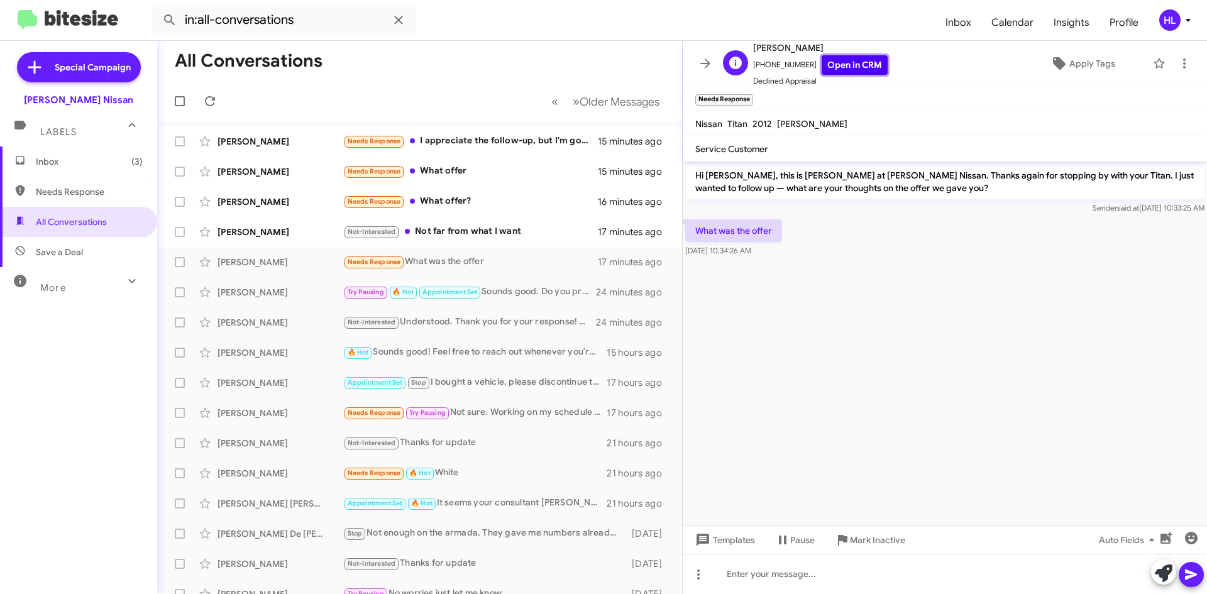
click at [829, 64] on link "Open in CRM" at bounding box center [854, 64] width 66 height 19
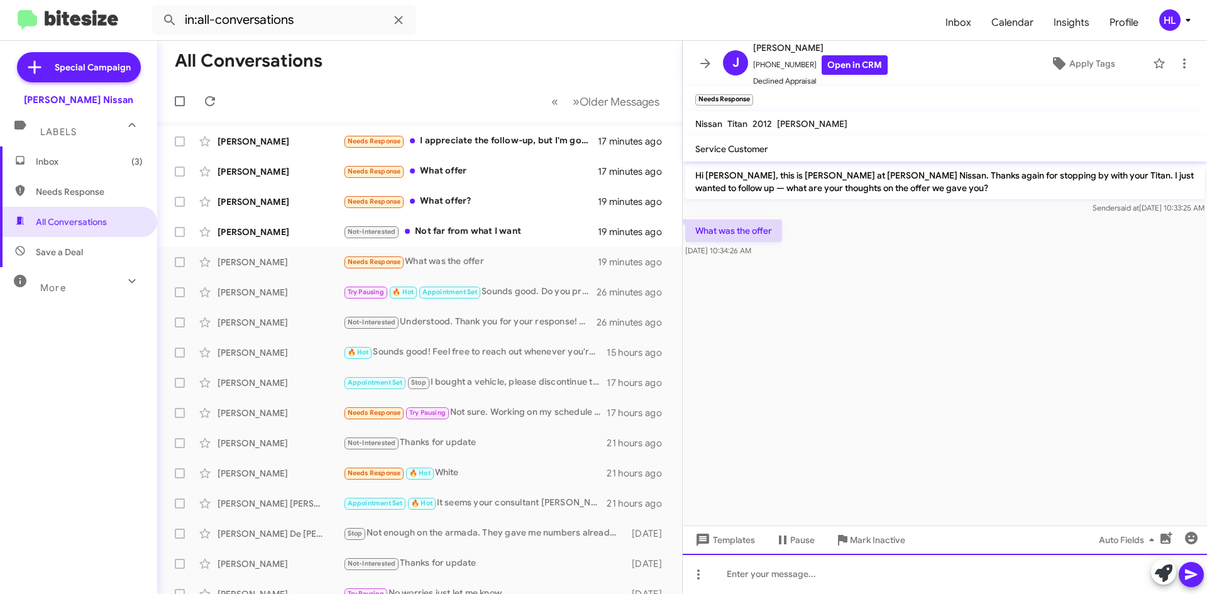
click at [779, 563] on div at bounding box center [944, 574] width 524 height 40
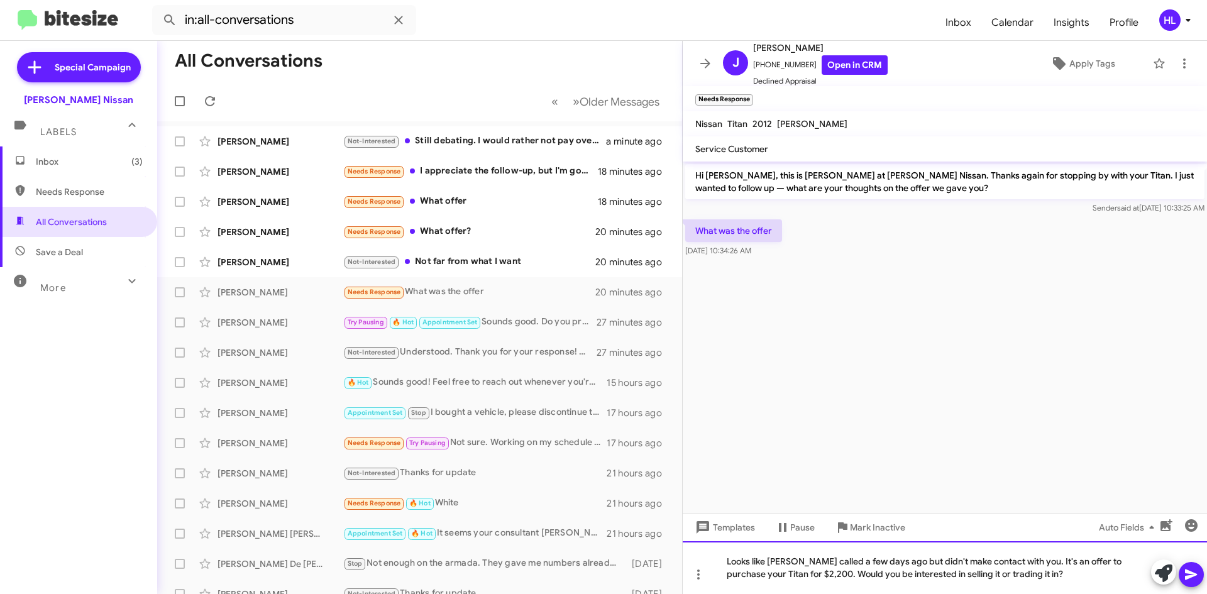
click at [785, 559] on div "Looks like Billy called a few days ago but didn't make contact with you. It's a…" at bounding box center [944, 567] width 524 height 53
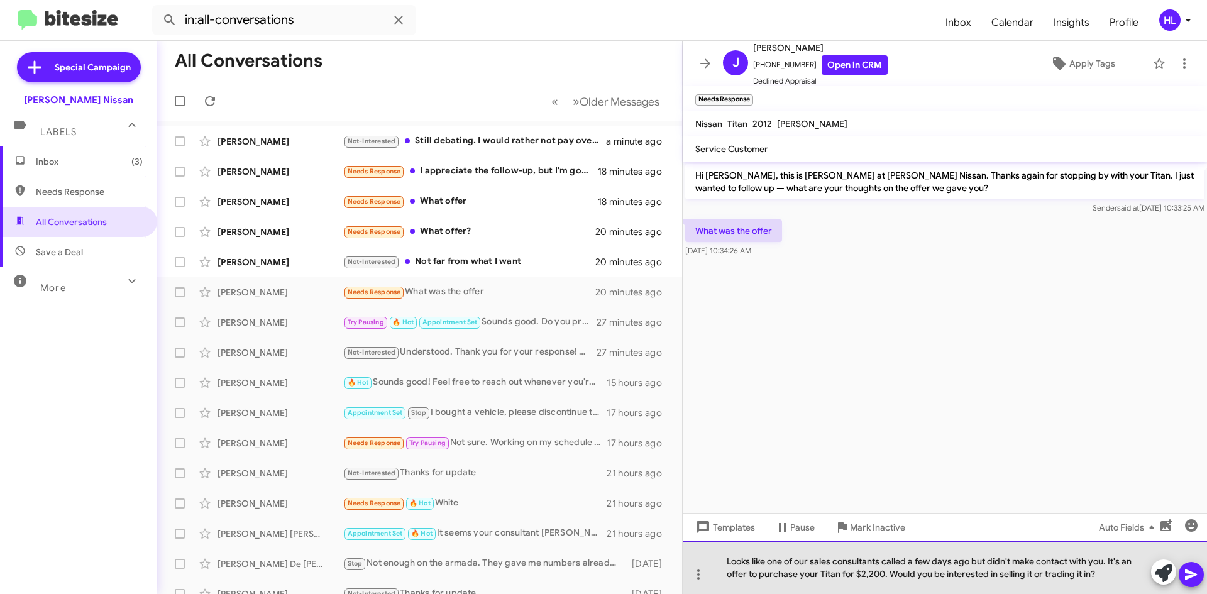
click at [1106, 582] on div "Looks like one of our sales consultants called a few days ago but didn't make c…" at bounding box center [944, 567] width 524 height 53
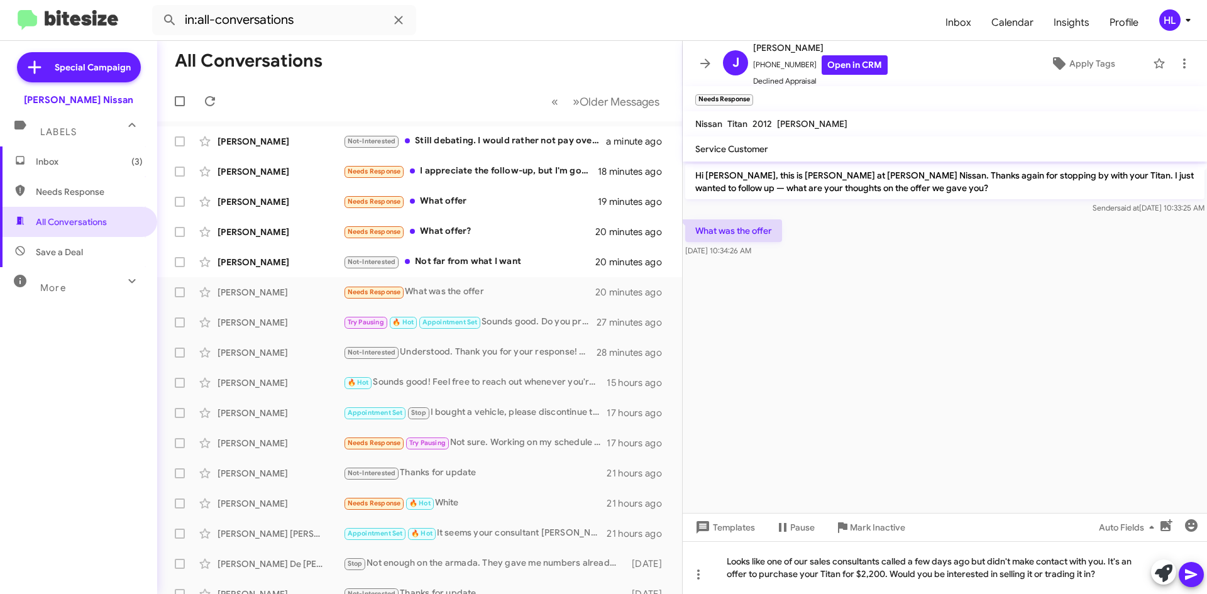
click at [1198, 574] on button at bounding box center [1190, 574] width 25 height 25
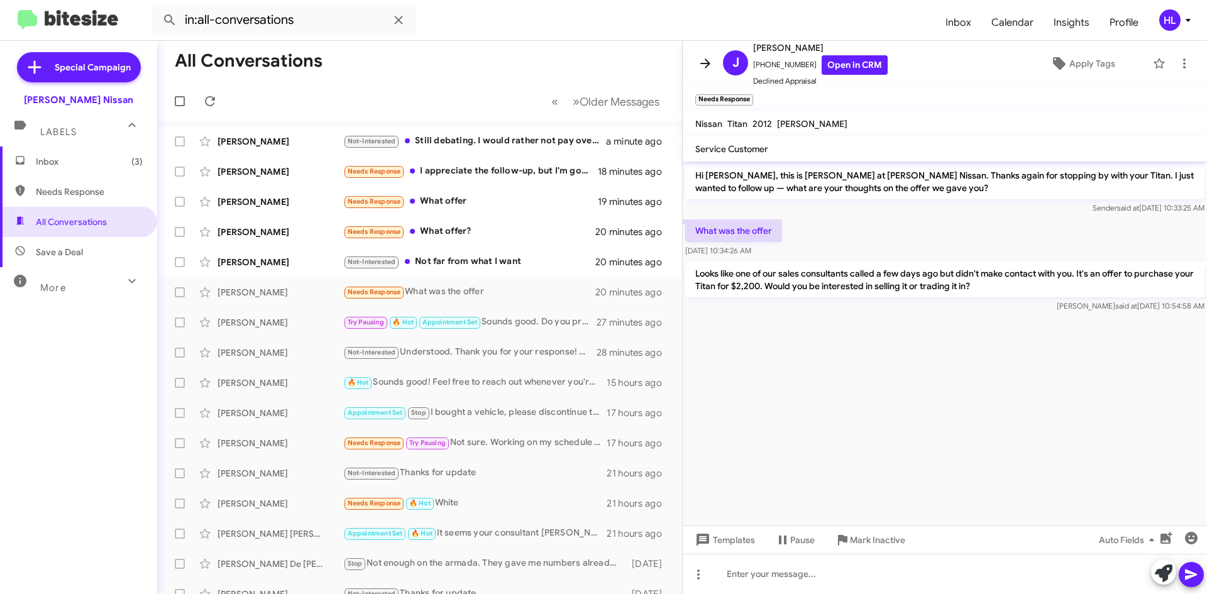
click at [713, 59] on span at bounding box center [704, 63] width 25 height 15
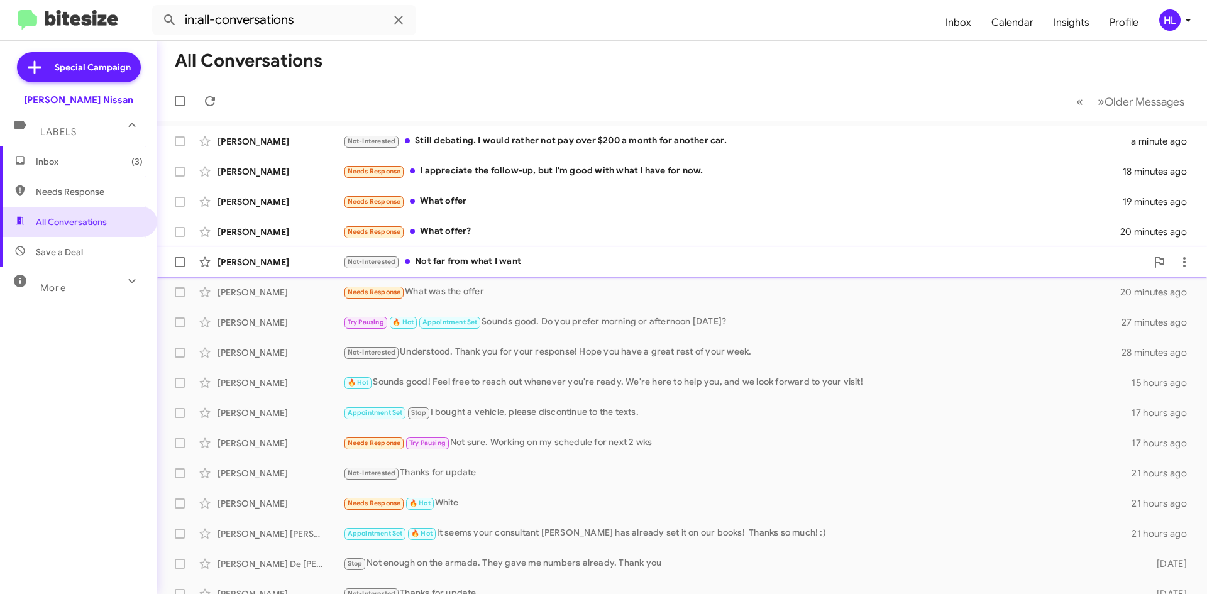
click at [281, 273] on div "Marcus Davila Not-Interested Not far from what I want 20 minutes ago" at bounding box center [681, 261] width 1029 height 25
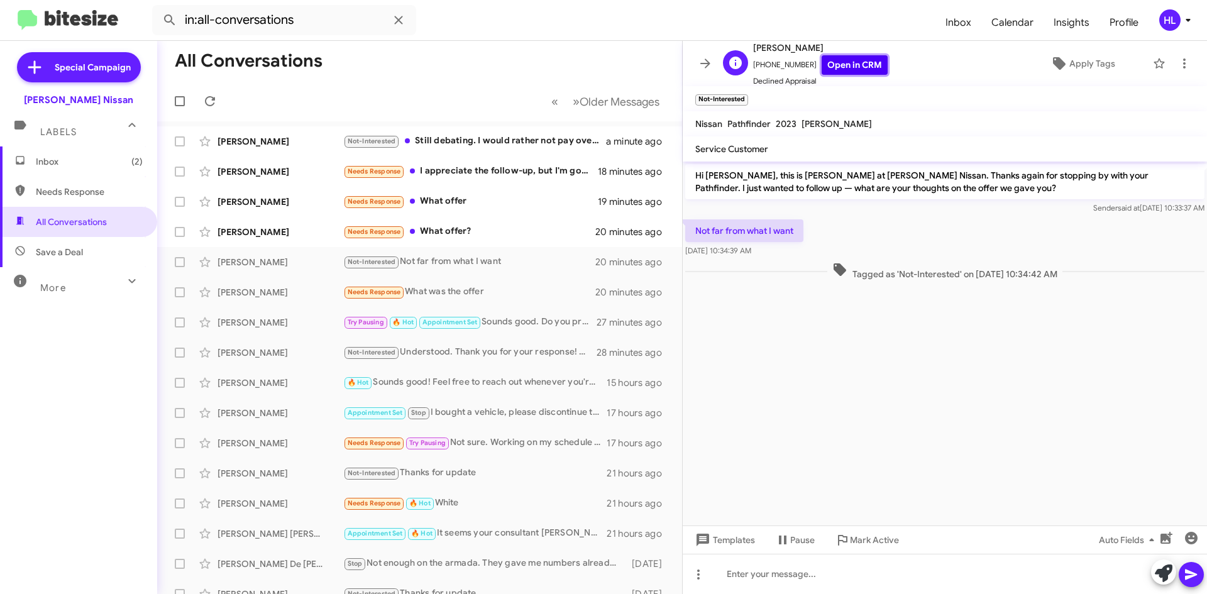
click at [853, 63] on link "Open in CRM" at bounding box center [854, 64] width 66 height 19
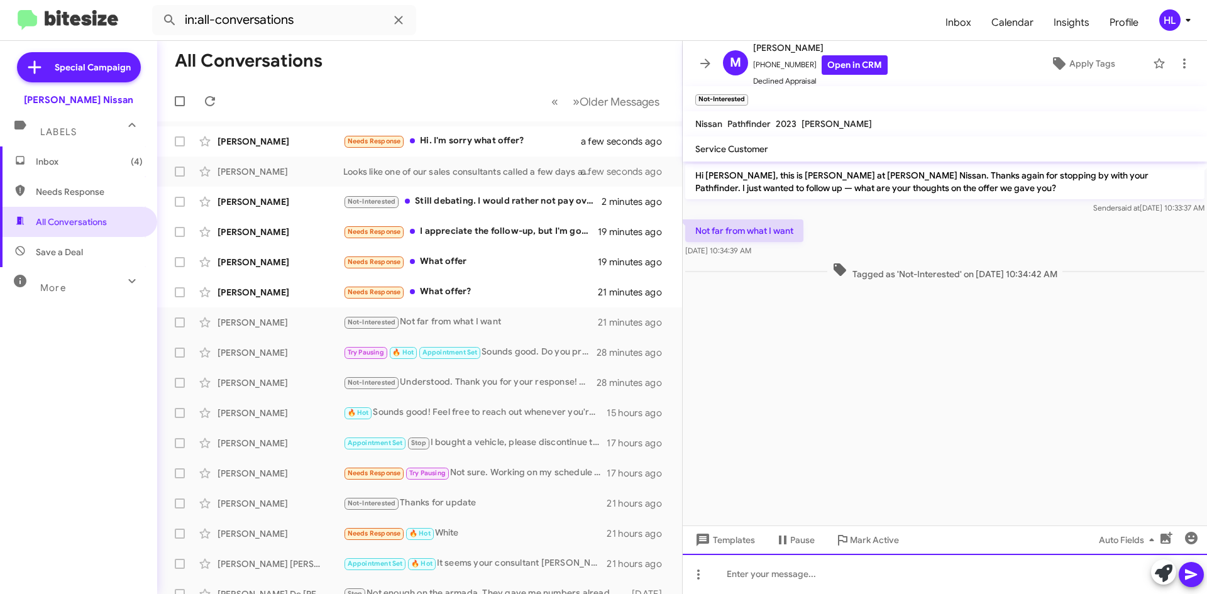
click at [924, 574] on div at bounding box center [944, 574] width 524 height 40
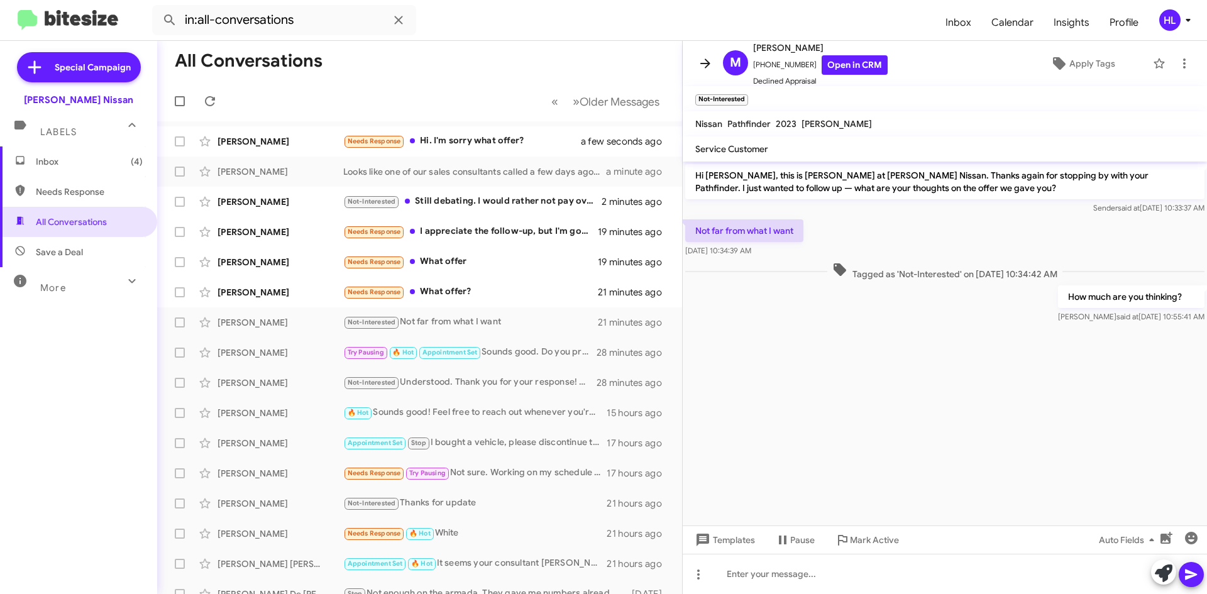
click at [703, 66] on icon at bounding box center [705, 63] width 15 height 15
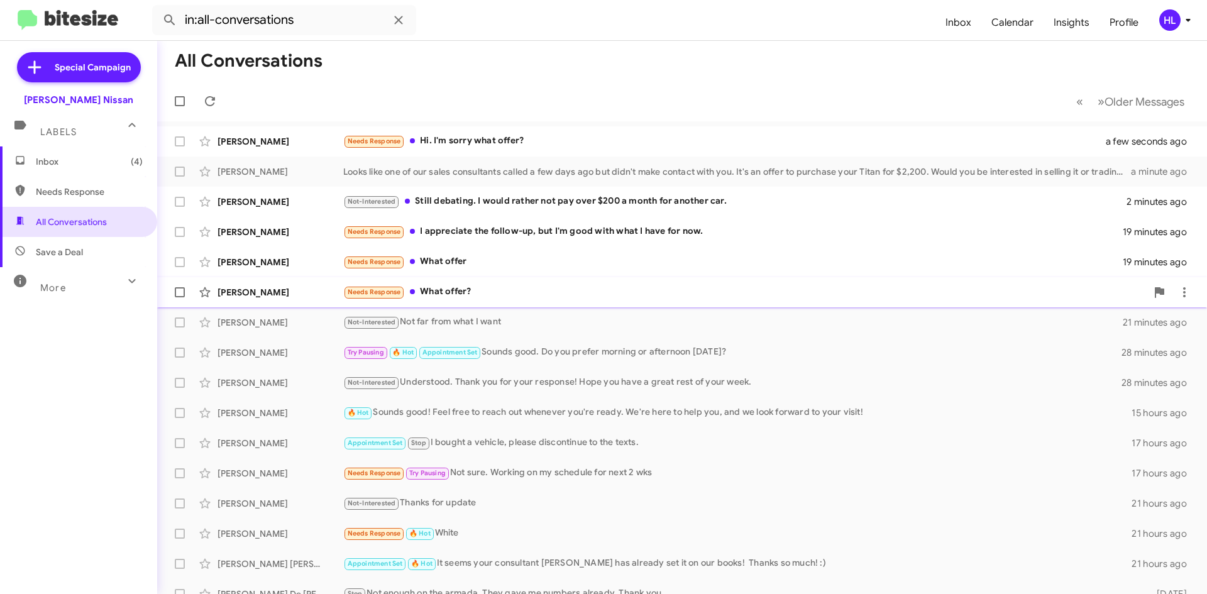
click at [265, 292] on div "Margie Moore" at bounding box center [280, 292] width 126 height 13
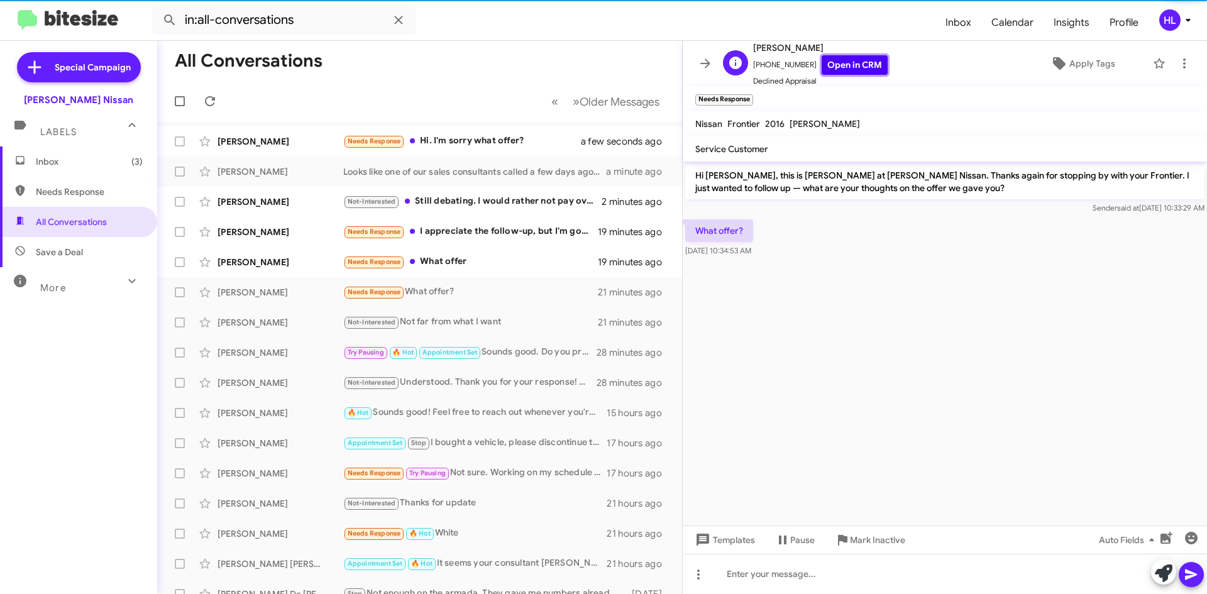
click at [846, 65] on link "Open in CRM" at bounding box center [854, 64] width 66 height 19
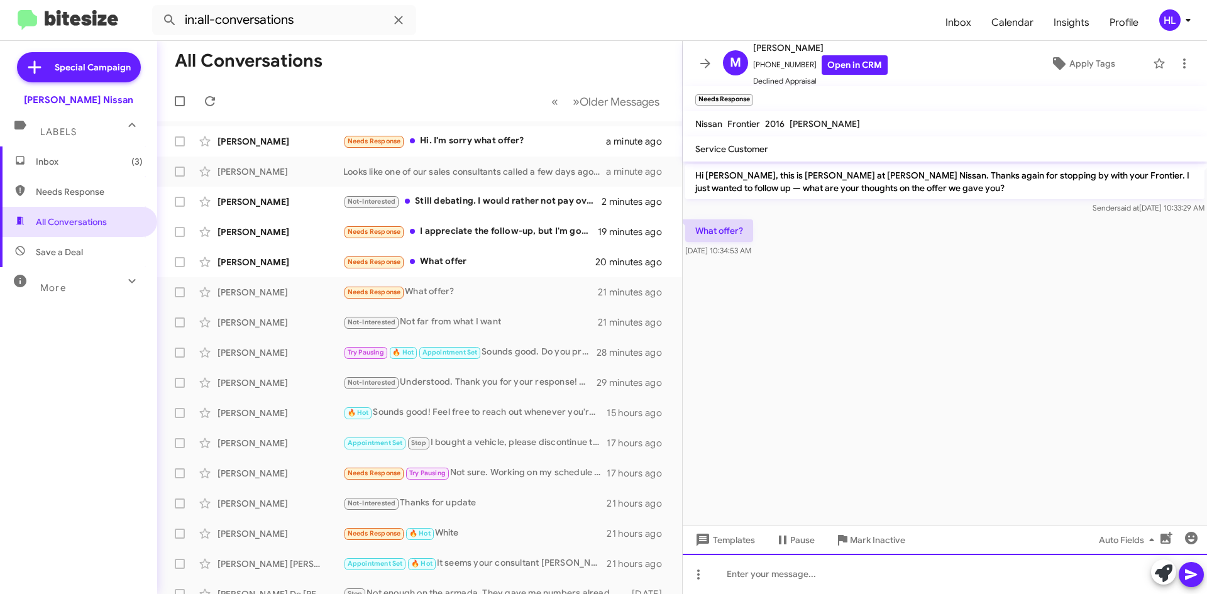
click at [891, 571] on div at bounding box center [944, 574] width 524 height 40
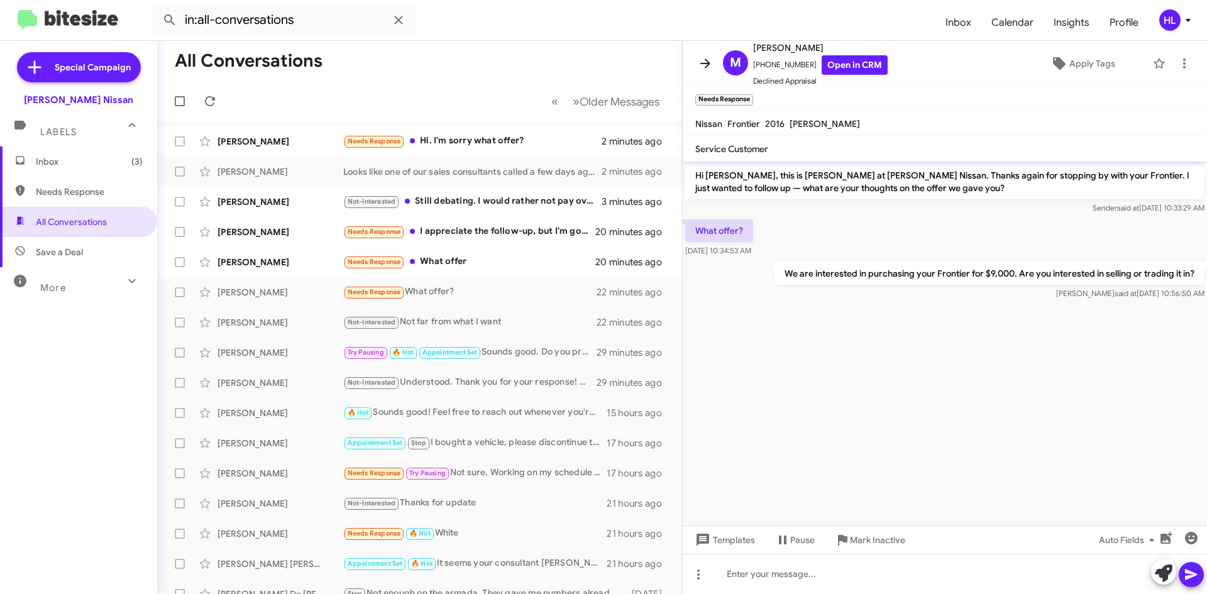
click at [709, 63] on icon at bounding box center [705, 62] width 10 height 9
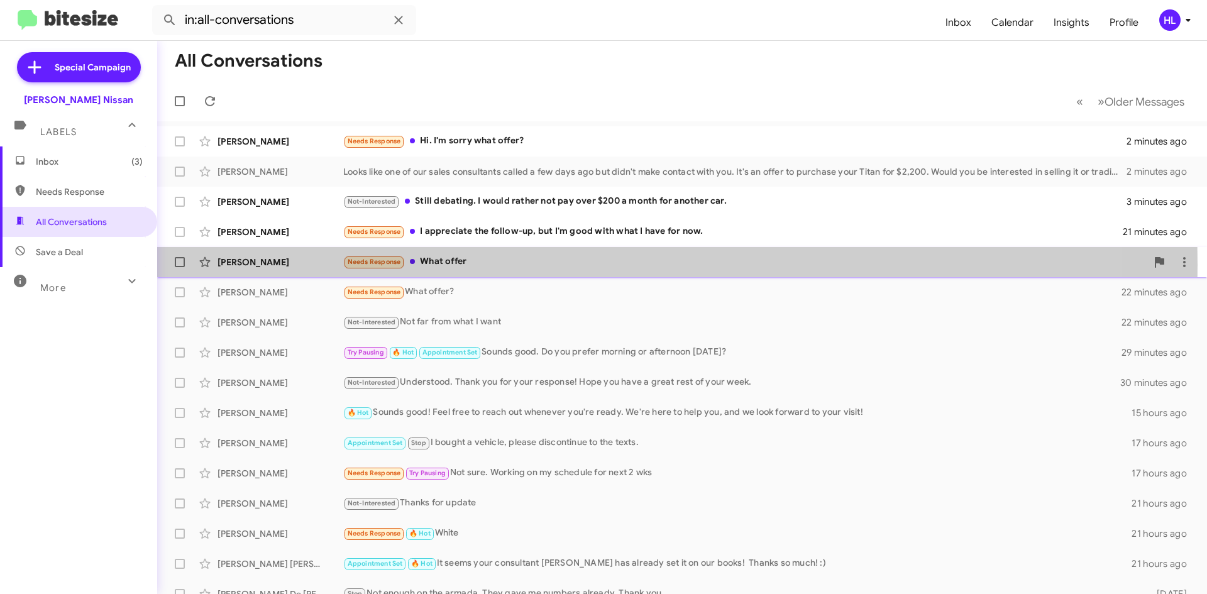
click at [281, 265] on div "Albert Hernandez" at bounding box center [280, 262] width 126 height 13
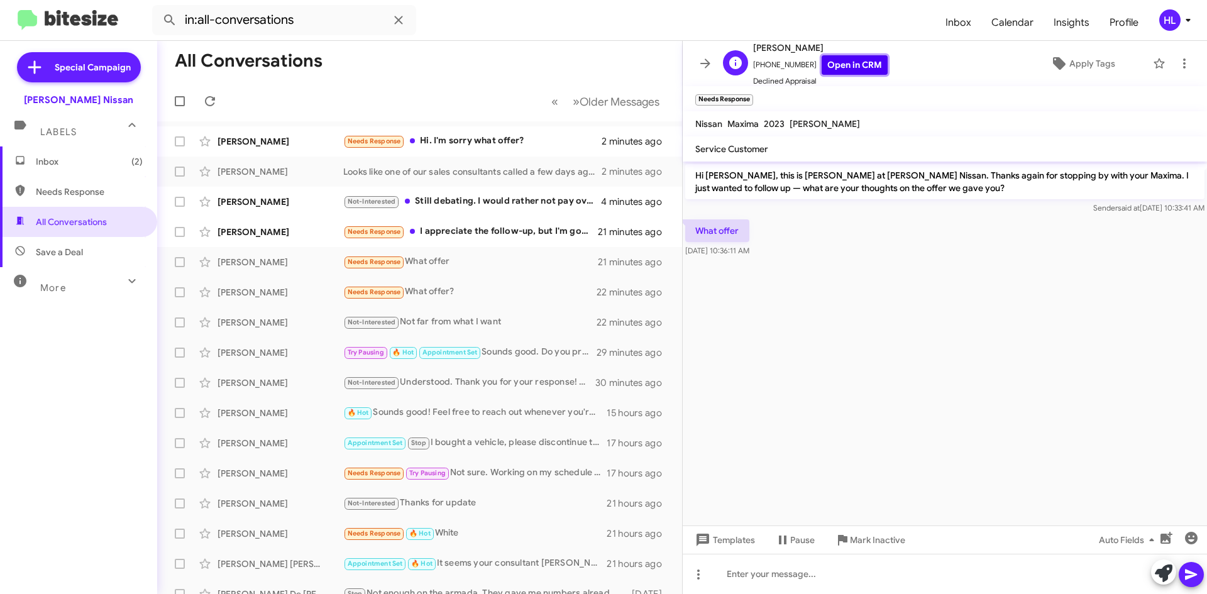
click at [836, 63] on link "Open in CRM" at bounding box center [854, 64] width 66 height 19
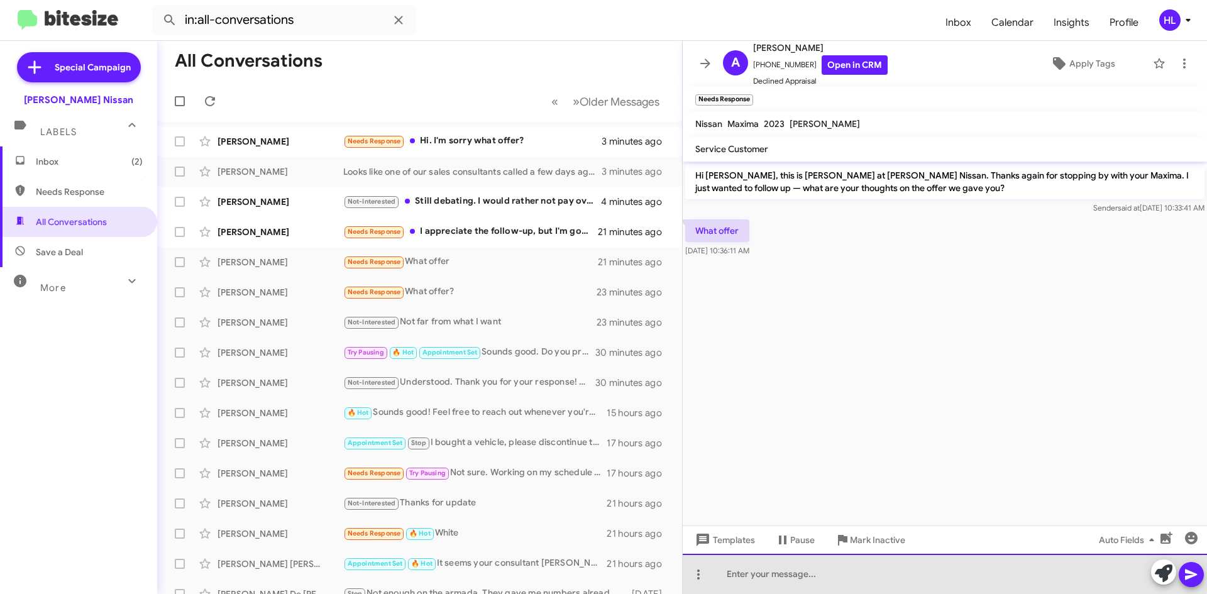
click at [936, 573] on div at bounding box center [944, 574] width 524 height 40
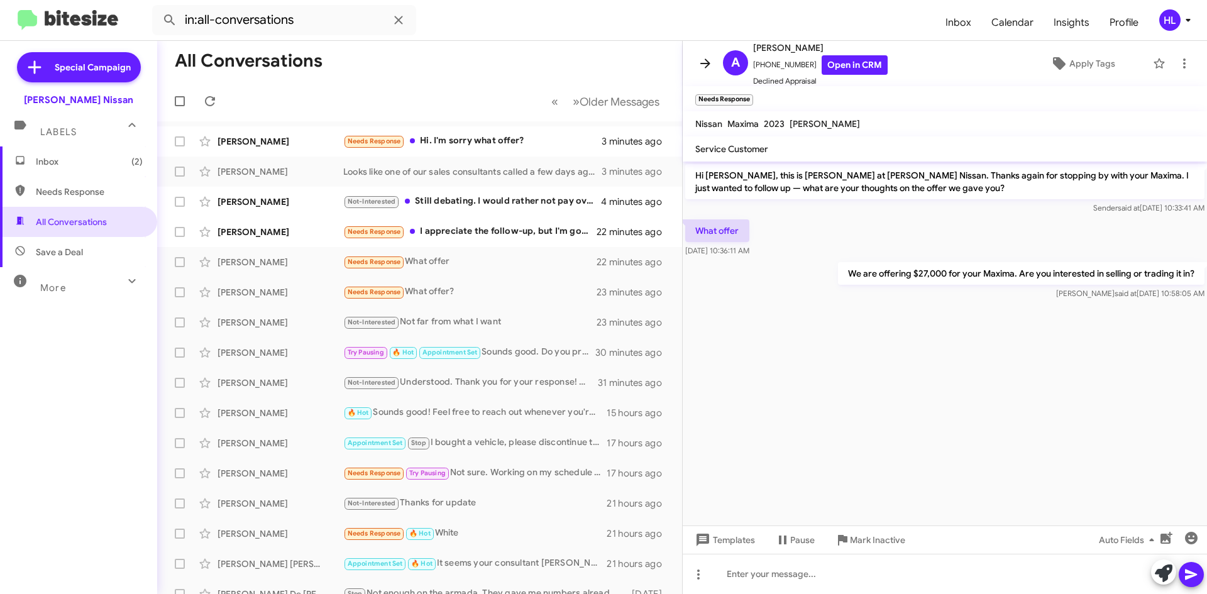
click at [696, 67] on span at bounding box center [704, 63] width 25 height 15
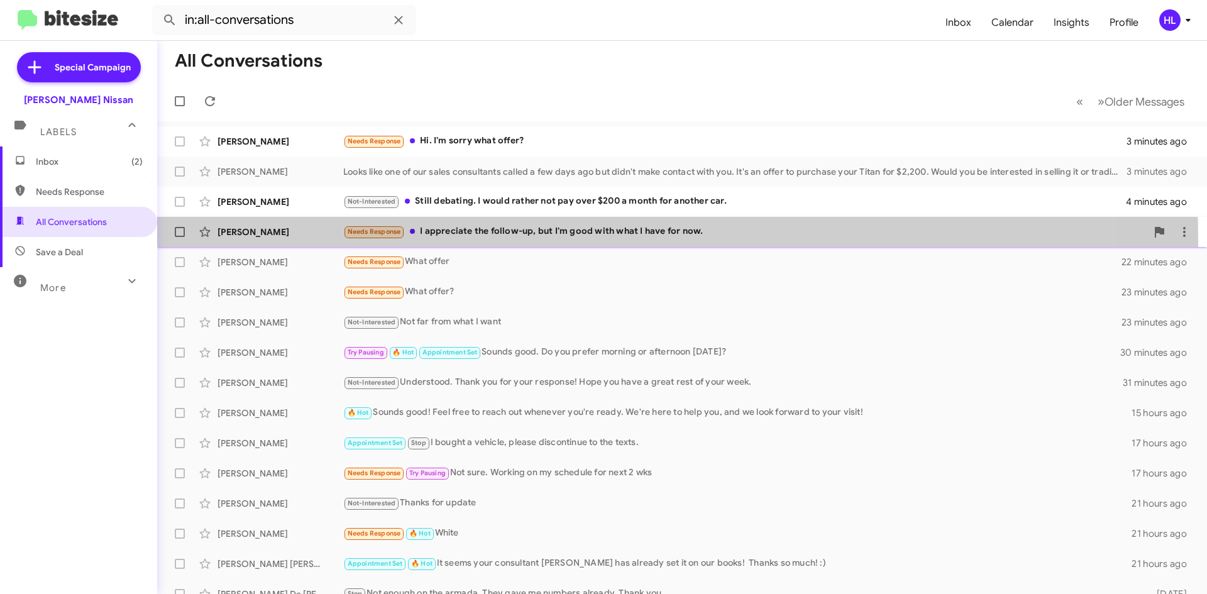
click at [279, 243] on div "Roger Cerny Needs Response I appreciate the follow-up, but I'm good with what I…" at bounding box center [681, 231] width 1029 height 25
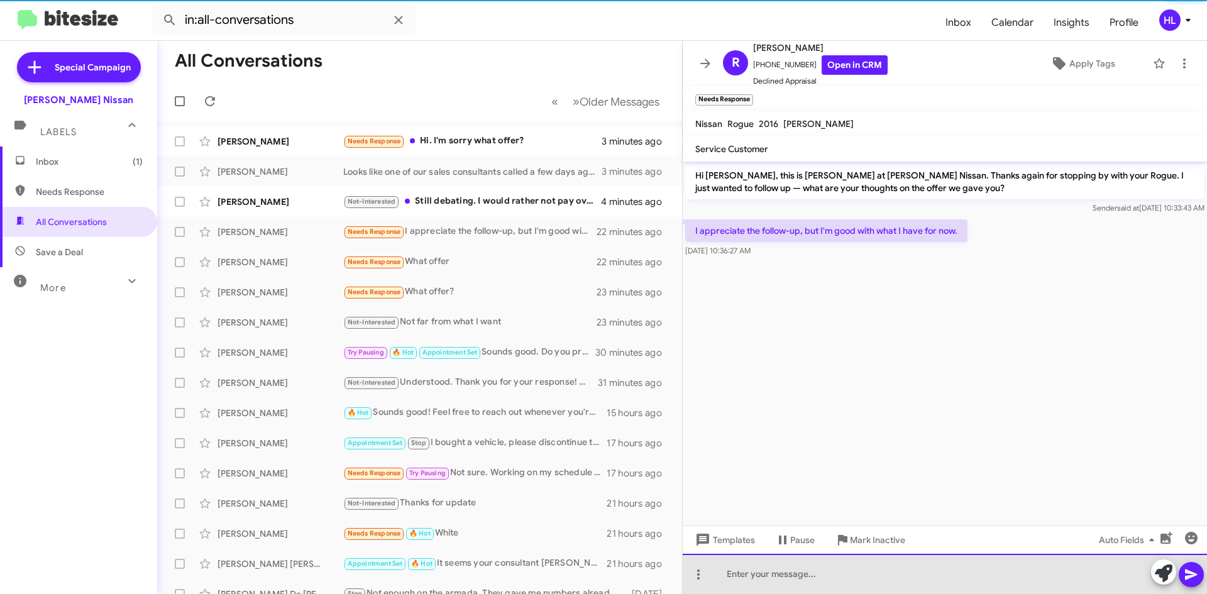
click at [1001, 565] on div at bounding box center [944, 574] width 524 height 40
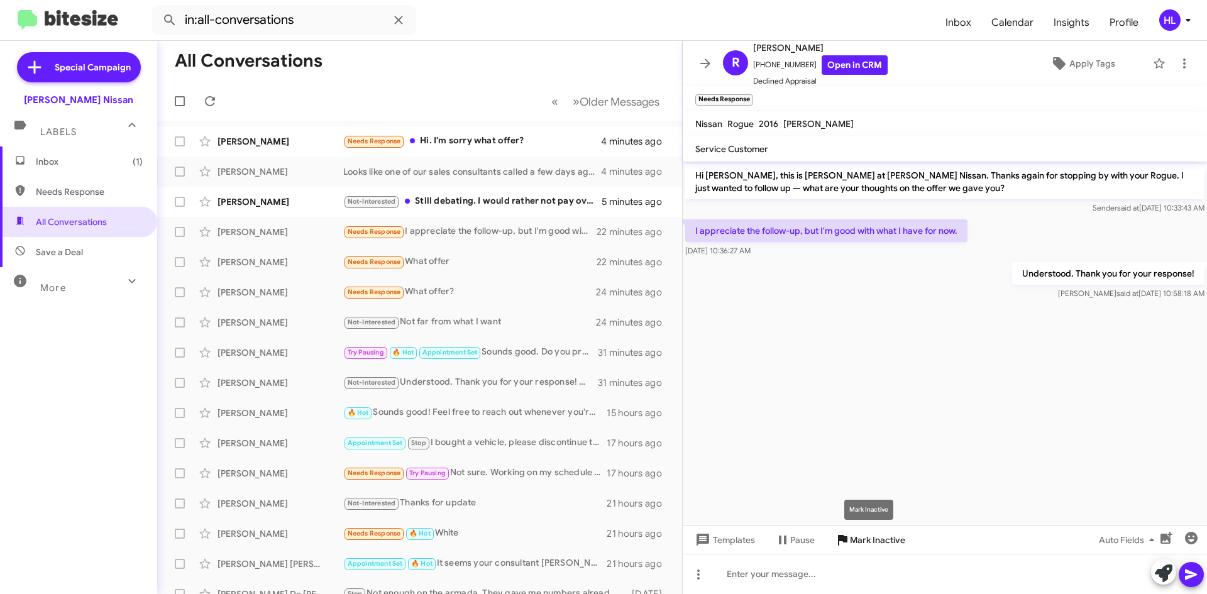
click at [869, 545] on span "Mark Inactive" at bounding box center [877, 539] width 55 height 23
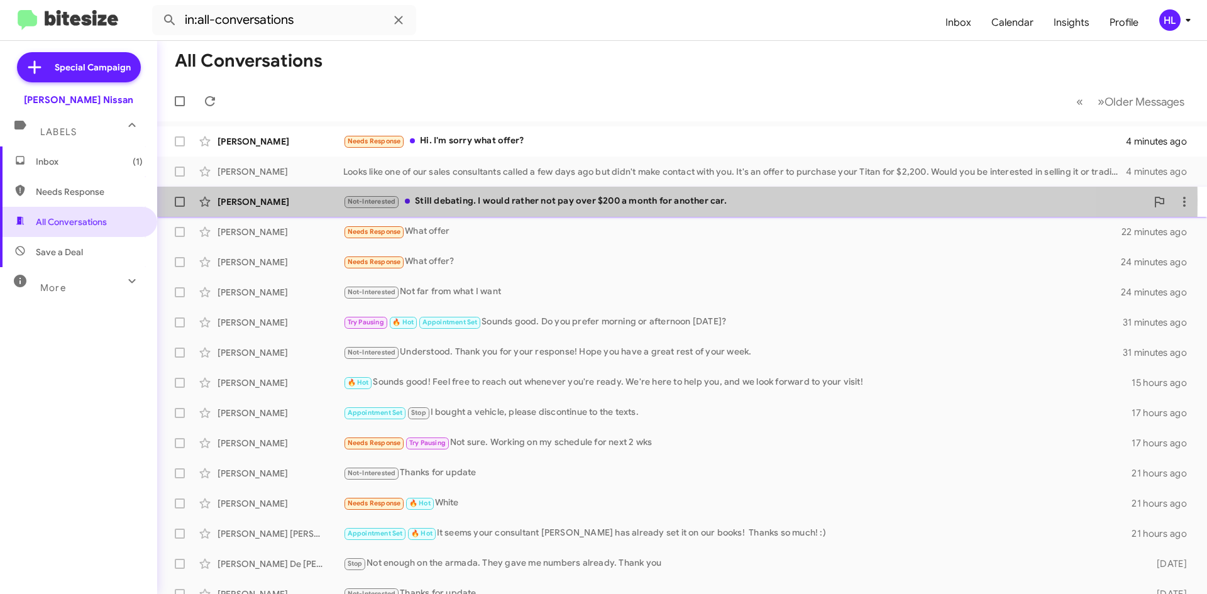
click at [268, 199] on div "Cassandra Perkins" at bounding box center [280, 201] width 126 height 13
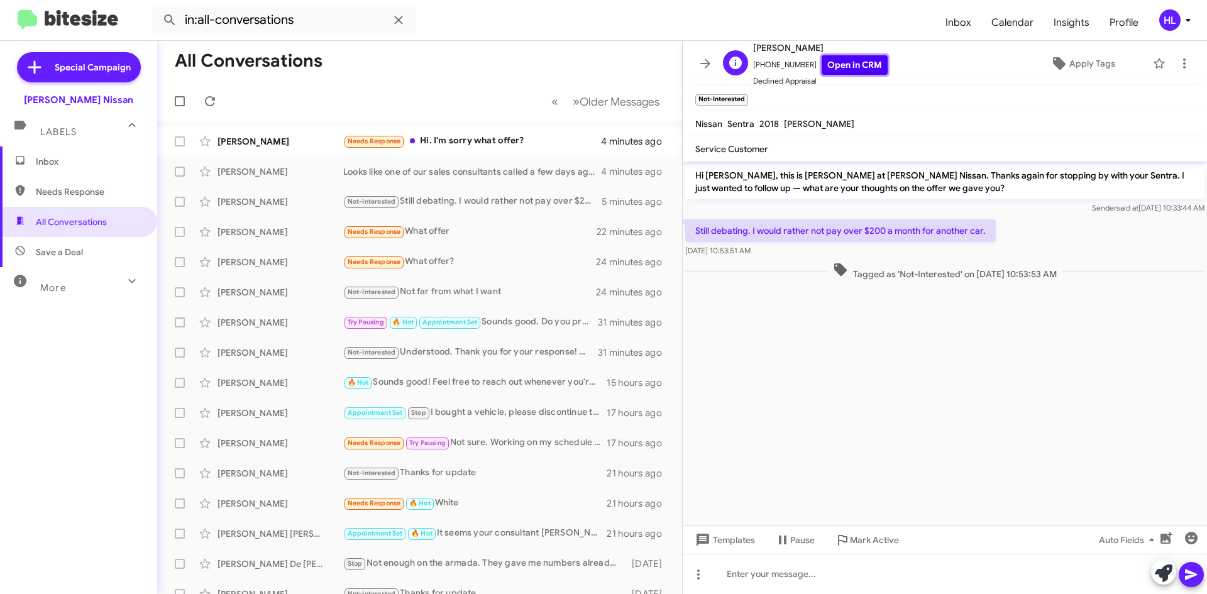
click at [849, 65] on link "Open in CRM" at bounding box center [854, 64] width 66 height 19
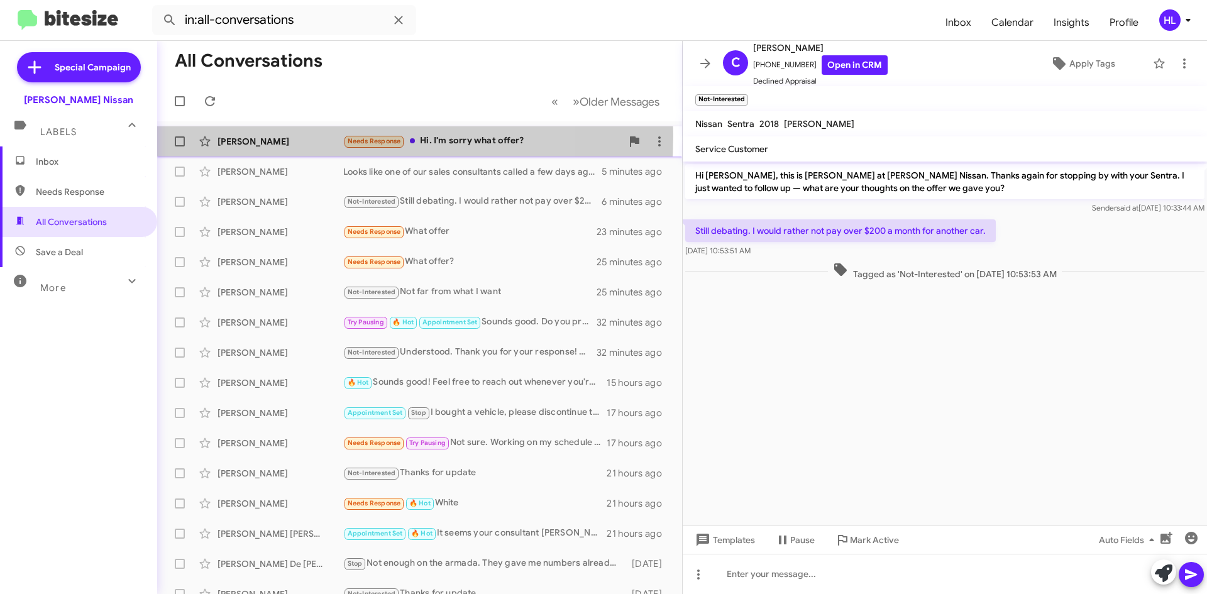
click at [304, 136] on div "Janie Perez" at bounding box center [280, 141] width 126 height 13
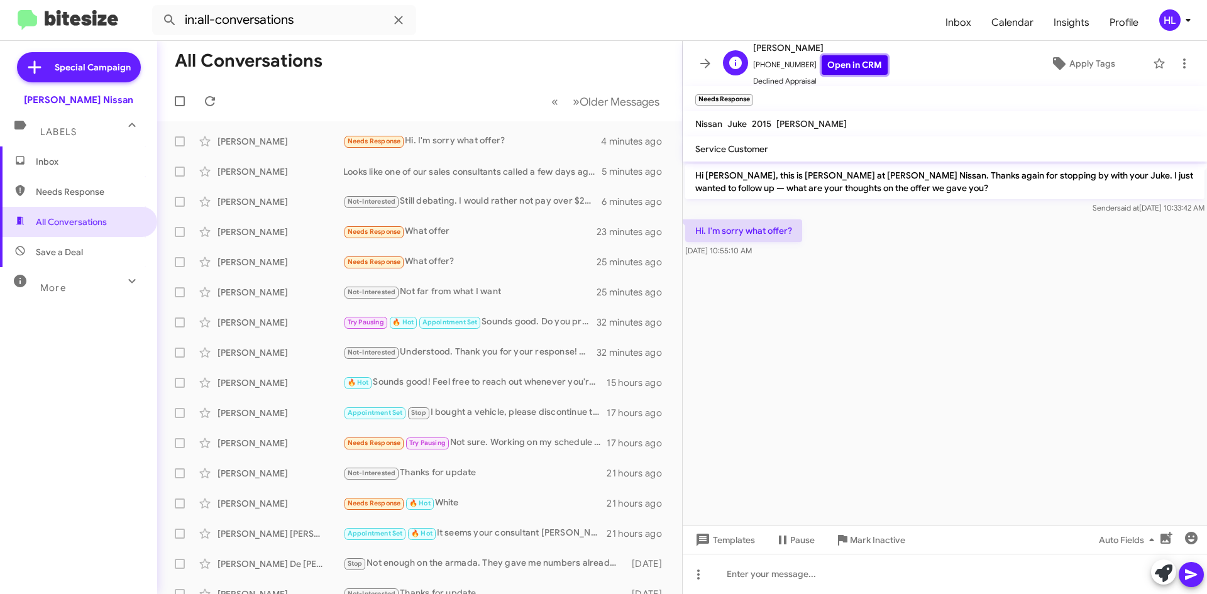
click at [851, 68] on link "Open in CRM" at bounding box center [854, 64] width 66 height 19
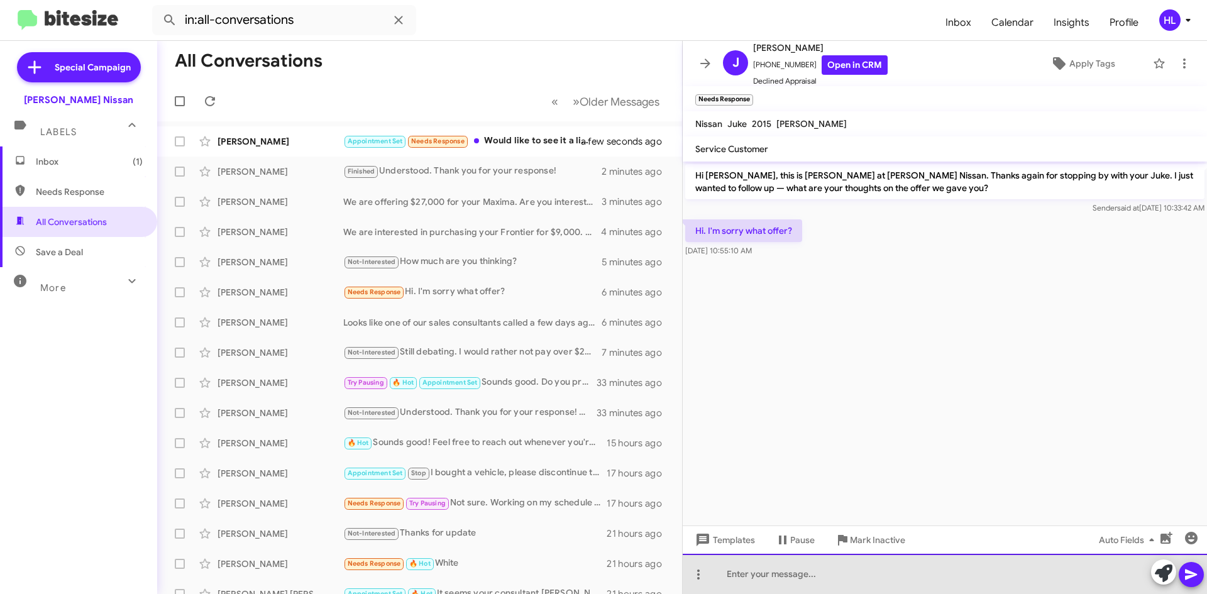
click at [943, 569] on div at bounding box center [944, 574] width 524 height 40
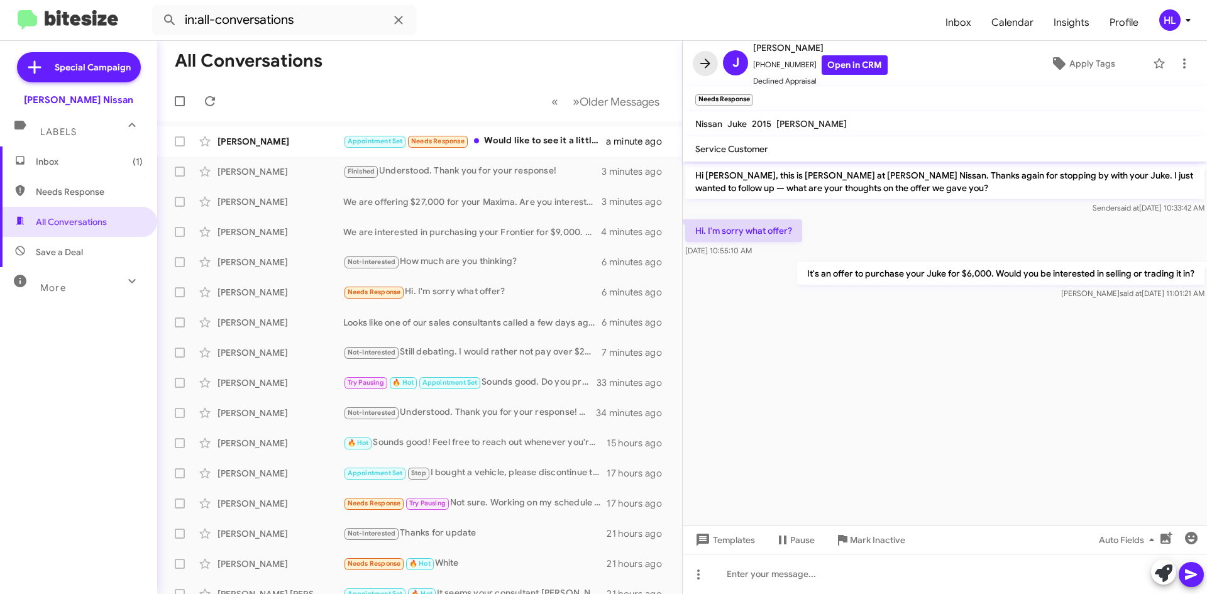
click at [706, 62] on icon at bounding box center [705, 63] width 15 height 15
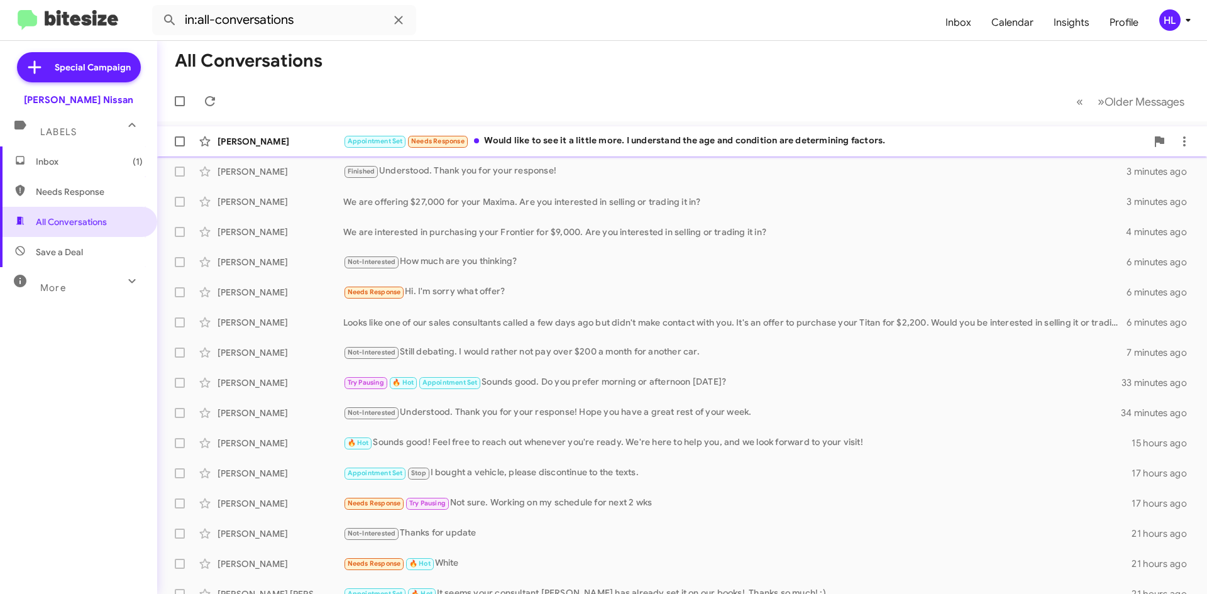
click at [273, 145] on div "Gerald Major" at bounding box center [280, 141] width 126 height 13
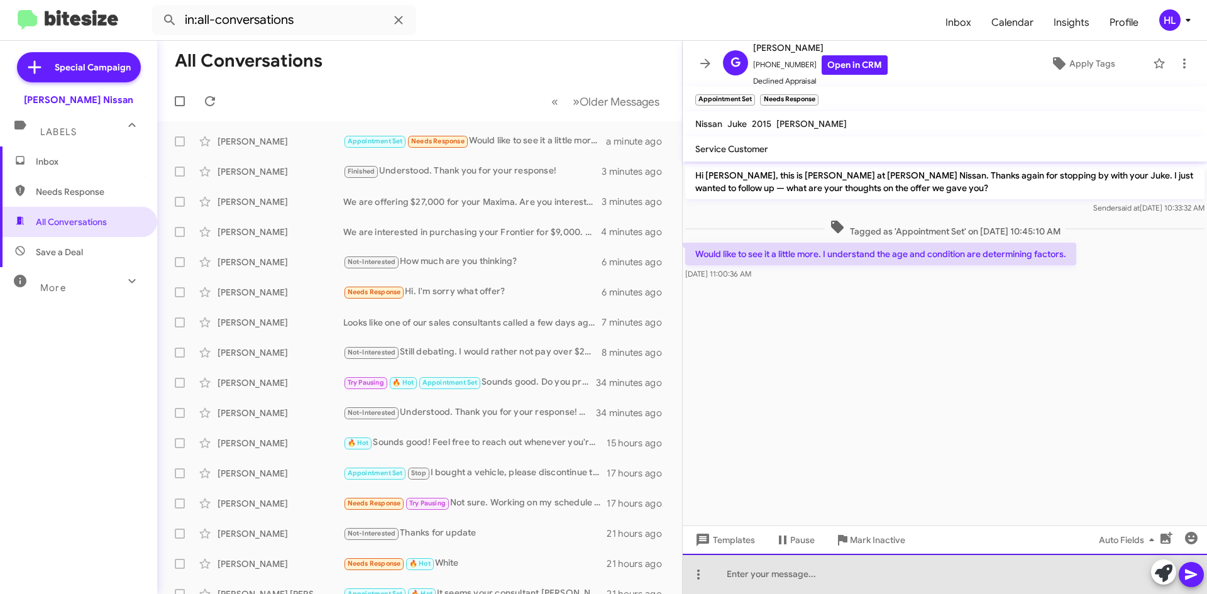
click at [942, 576] on div at bounding box center [944, 574] width 524 height 40
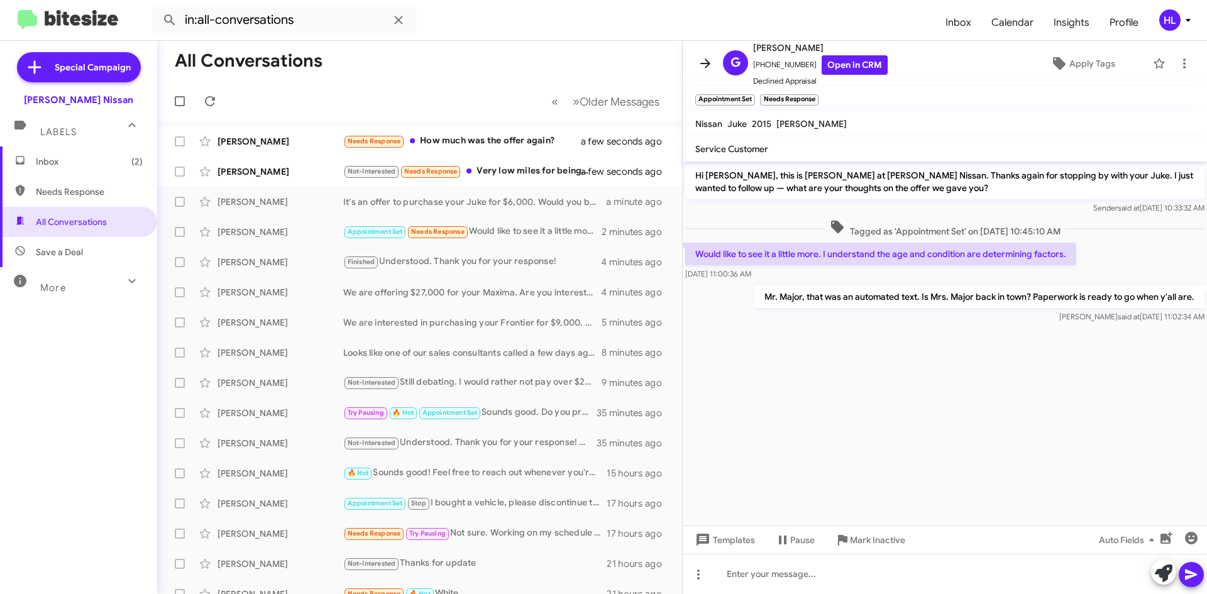
click at [709, 63] on icon at bounding box center [705, 62] width 10 height 9
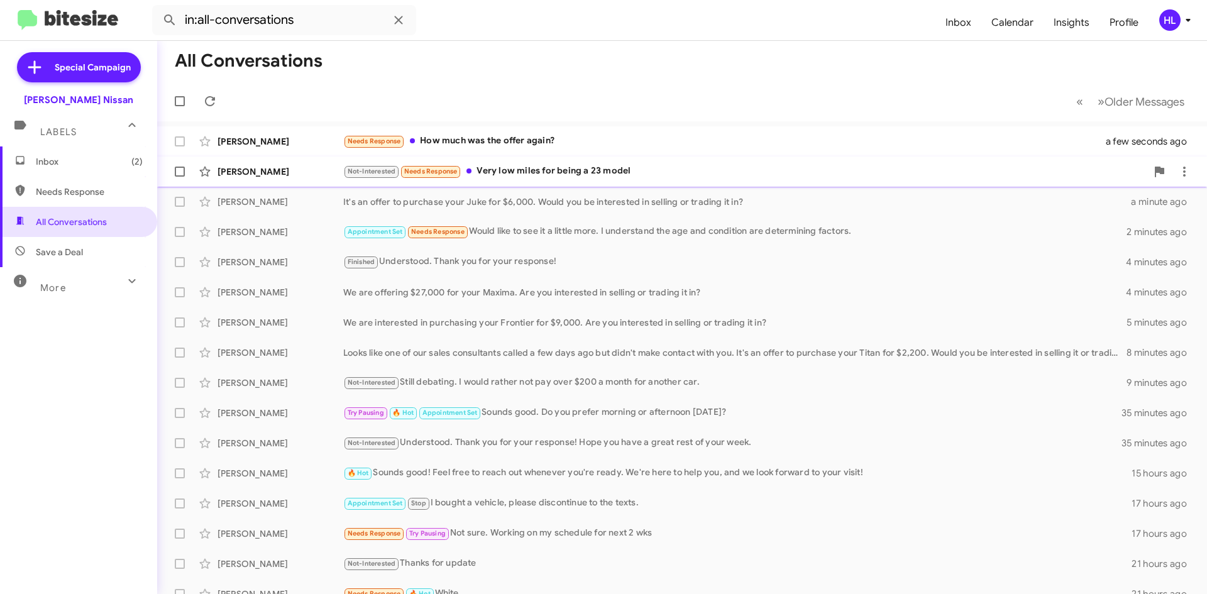
click at [248, 176] on div "Marcus Davila" at bounding box center [280, 171] width 126 height 13
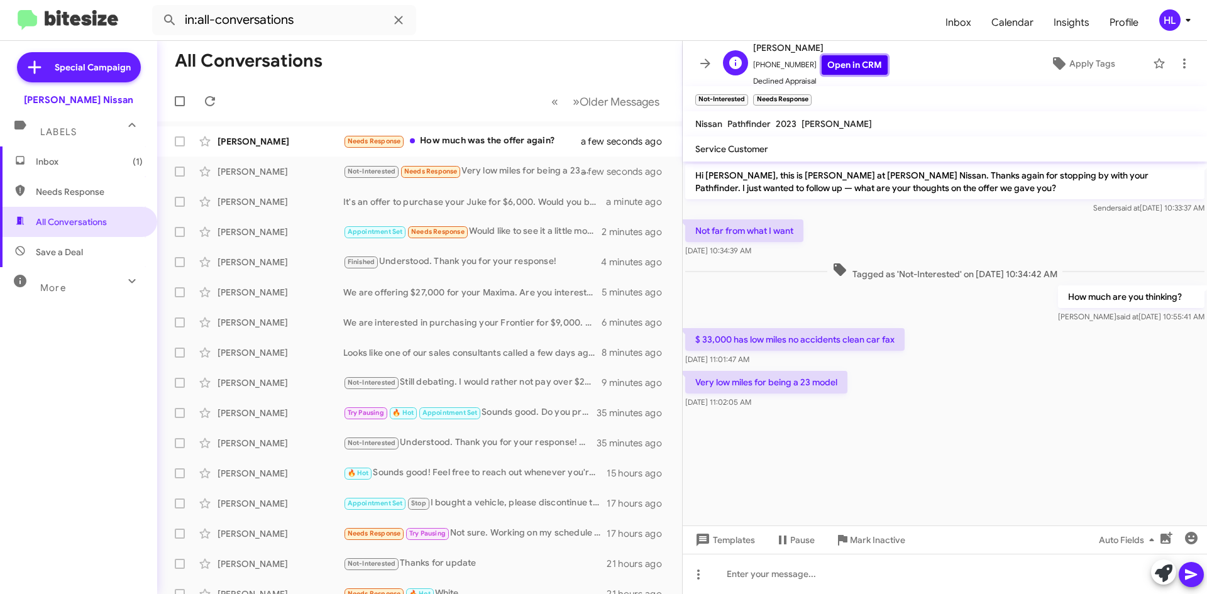
click at [858, 54] on div "Marcus Davila +13619053852 Open in CRM Declined Appraisal" at bounding box center [820, 63] width 134 height 47
click at [848, 67] on link "Open in CRM" at bounding box center [854, 64] width 66 height 19
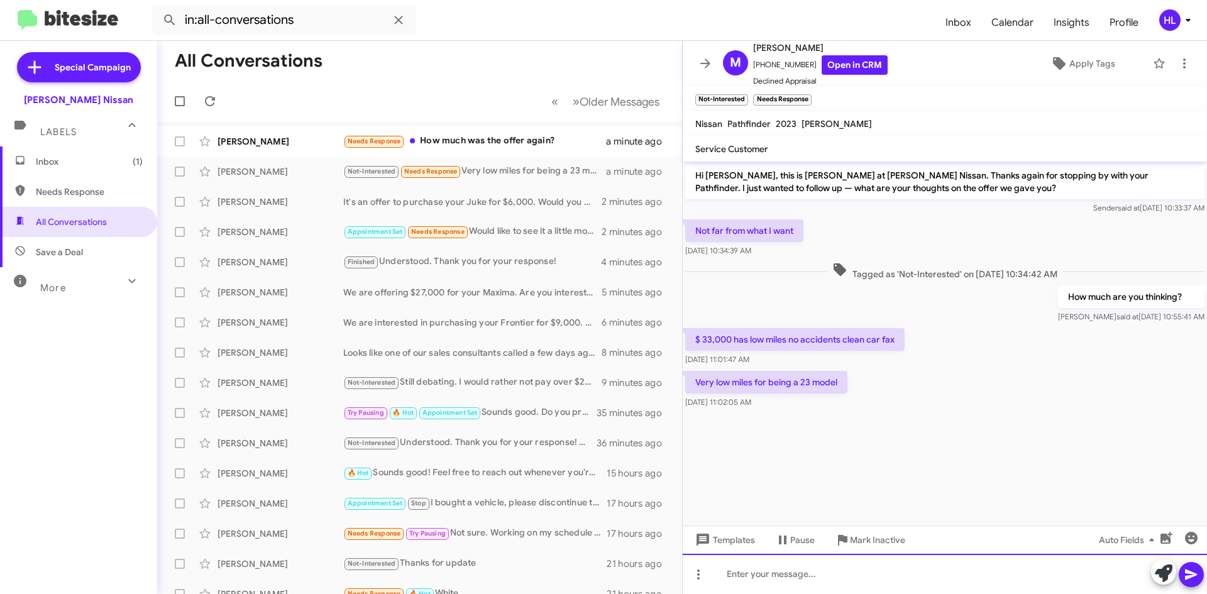
click at [904, 572] on div at bounding box center [944, 574] width 524 height 40
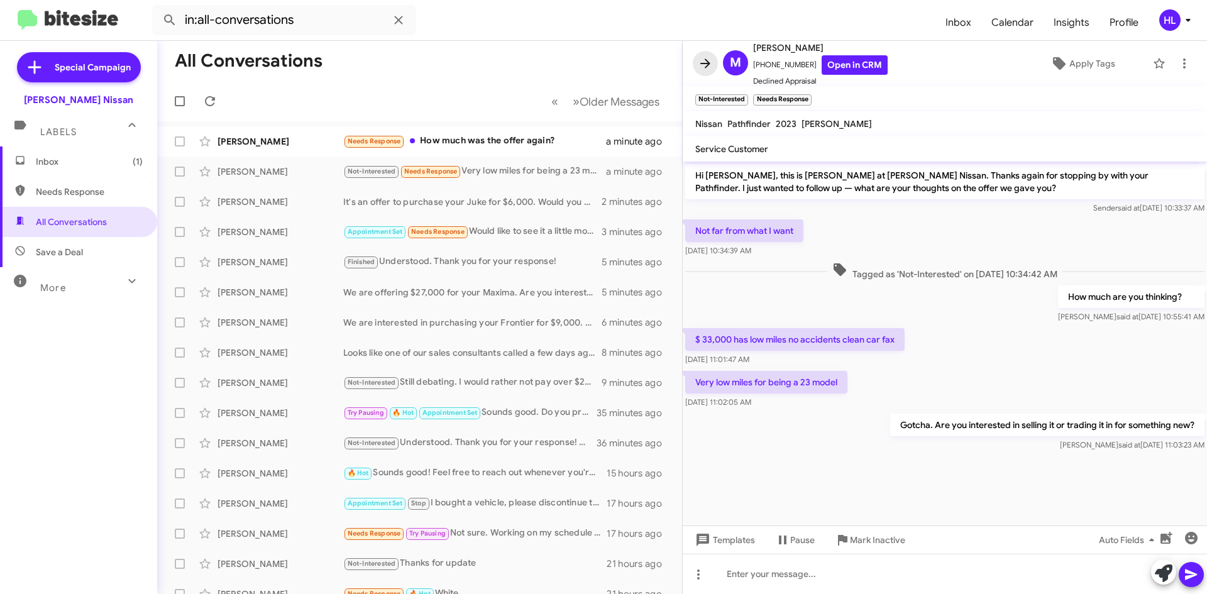
click at [700, 72] on button at bounding box center [704, 63] width 25 height 25
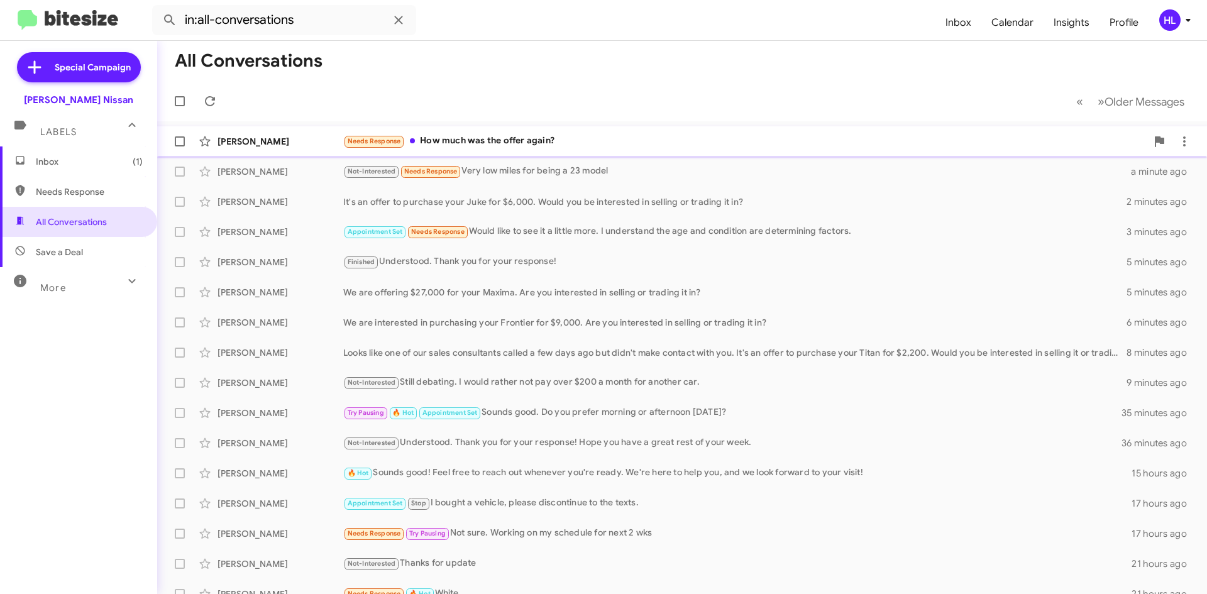
click at [308, 140] on div "Riley Jackson" at bounding box center [280, 141] width 126 height 13
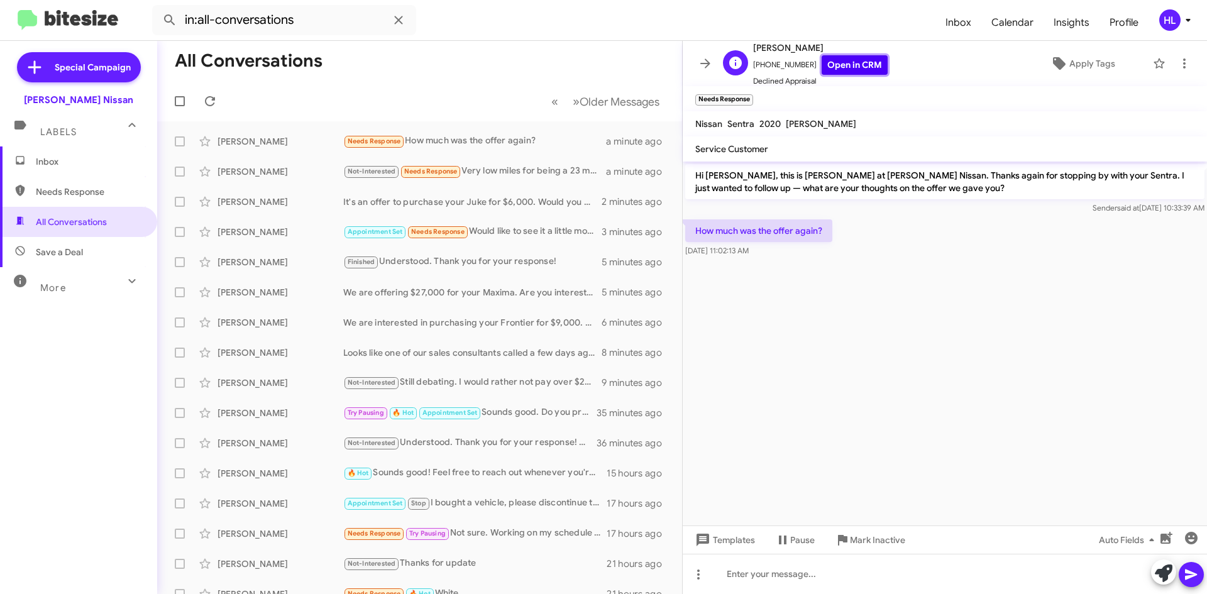
click at [858, 64] on link "Open in CRM" at bounding box center [854, 64] width 66 height 19
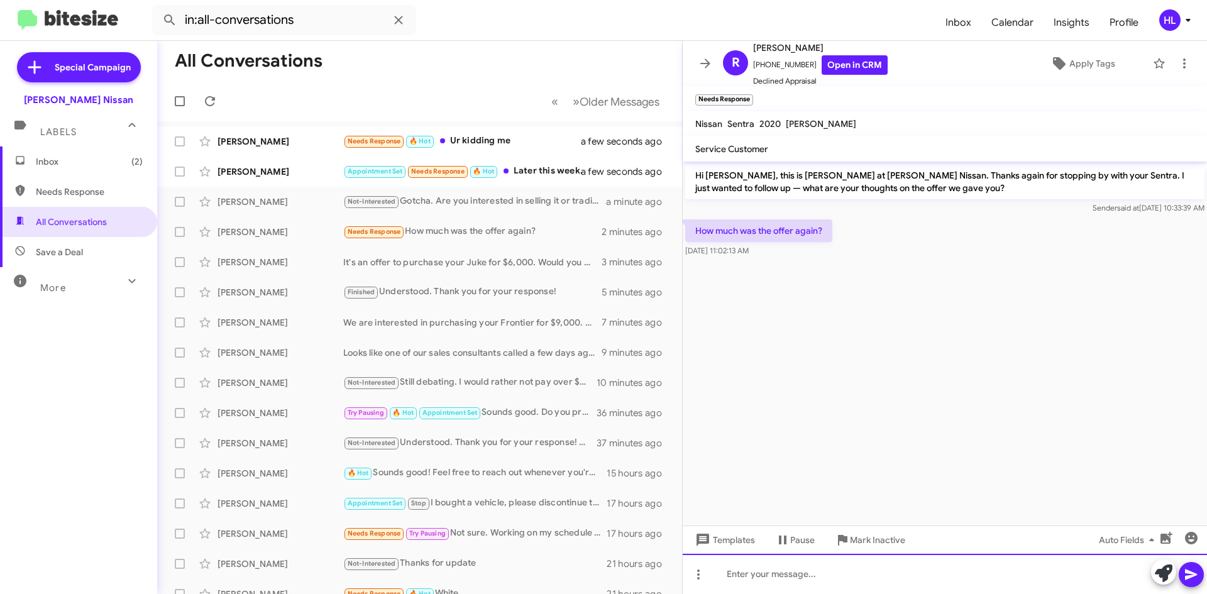
click at [862, 571] on div at bounding box center [944, 574] width 524 height 40
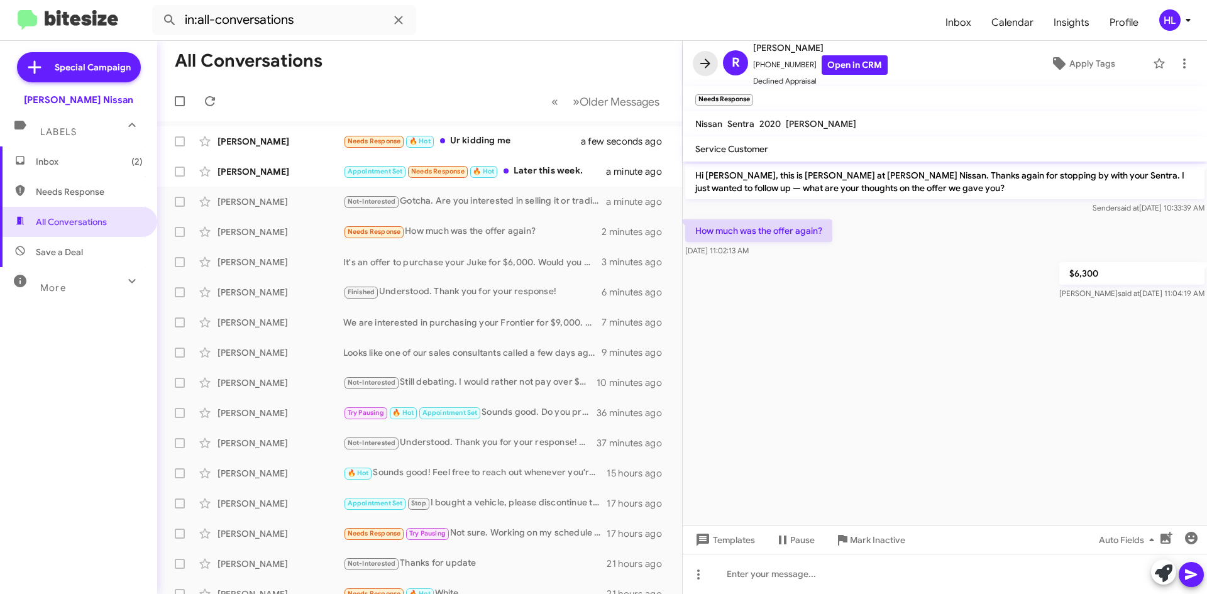
click at [696, 60] on span at bounding box center [704, 63] width 25 height 15
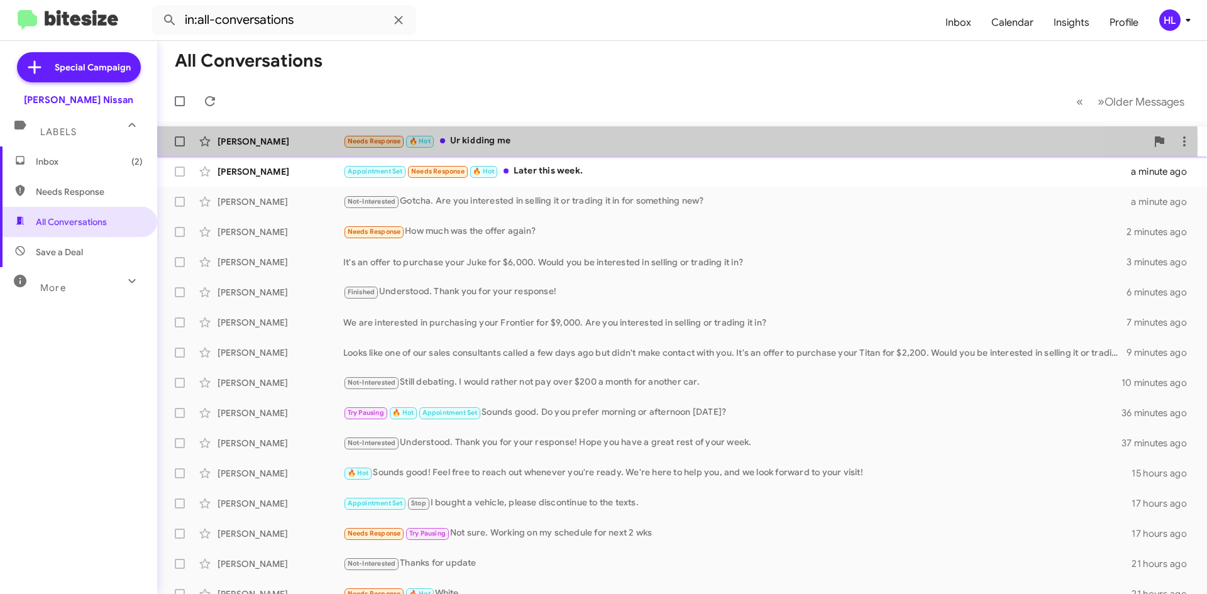
click at [273, 143] on div "Albert Hernandez" at bounding box center [280, 141] width 126 height 13
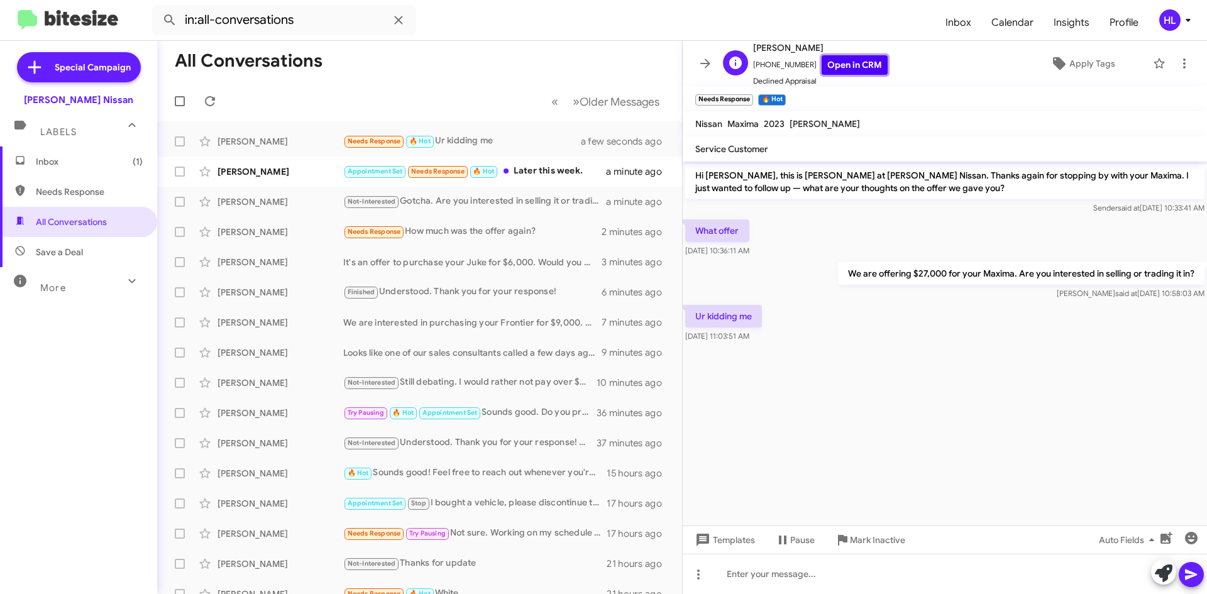
click at [858, 68] on link "Open in CRM" at bounding box center [854, 64] width 66 height 19
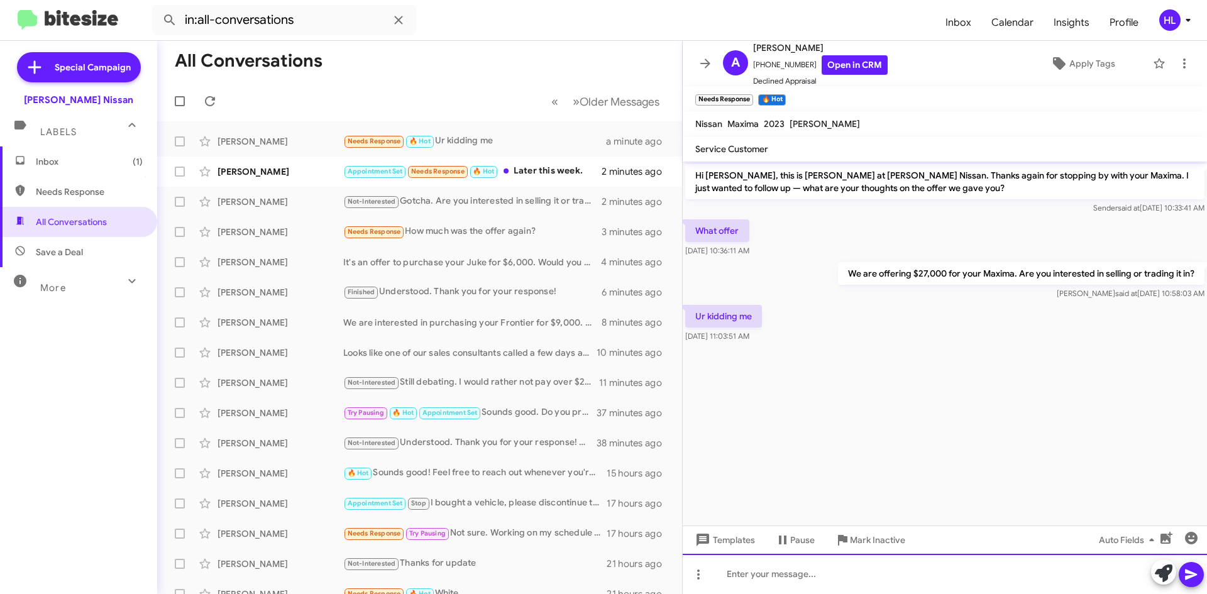
click at [970, 560] on div at bounding box center [944, 574] width 524 height 40
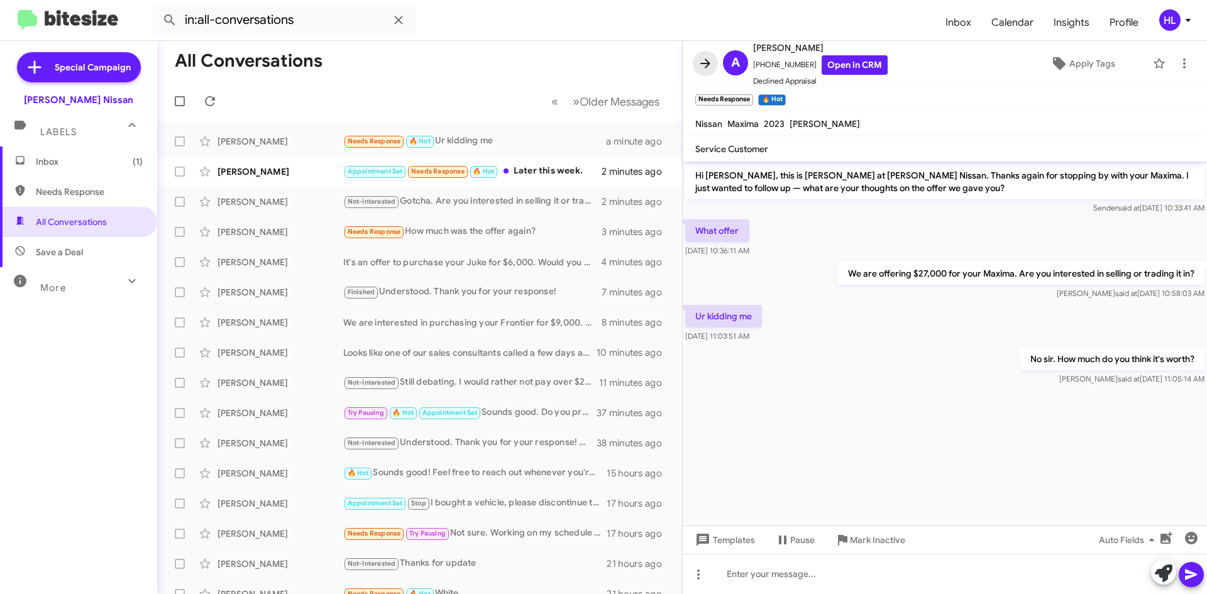
click at [708, 68] on icon at bounding box center [705, 63] width 15 height 15
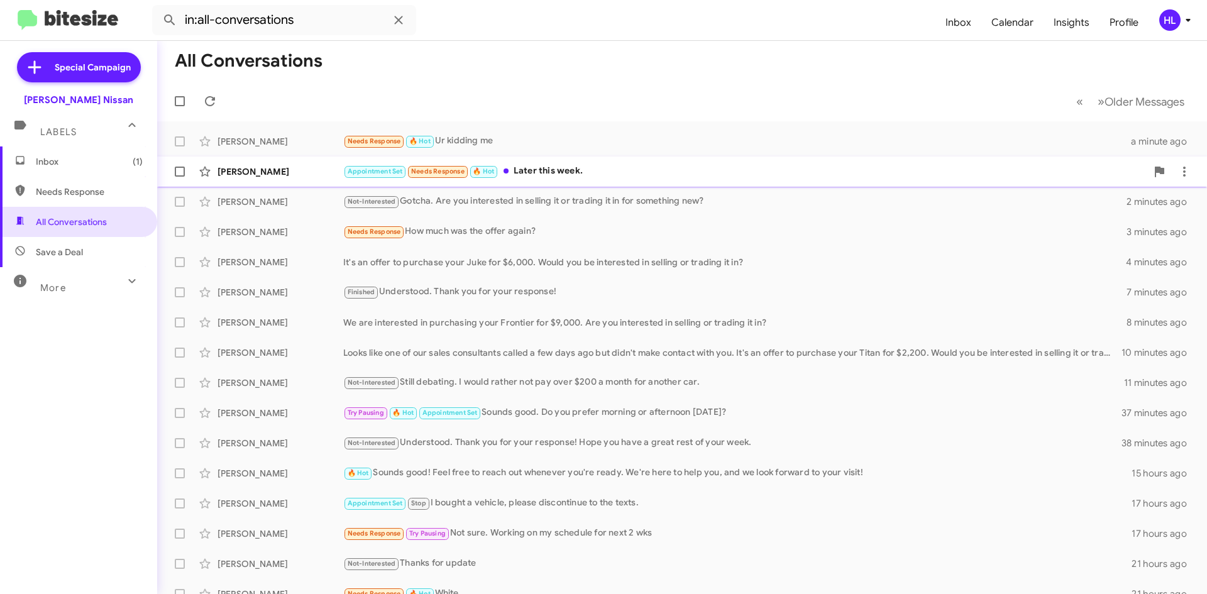
click at [245, 171] on div "Gerald Major" at bounding box center [280, 171] width 126 height 13
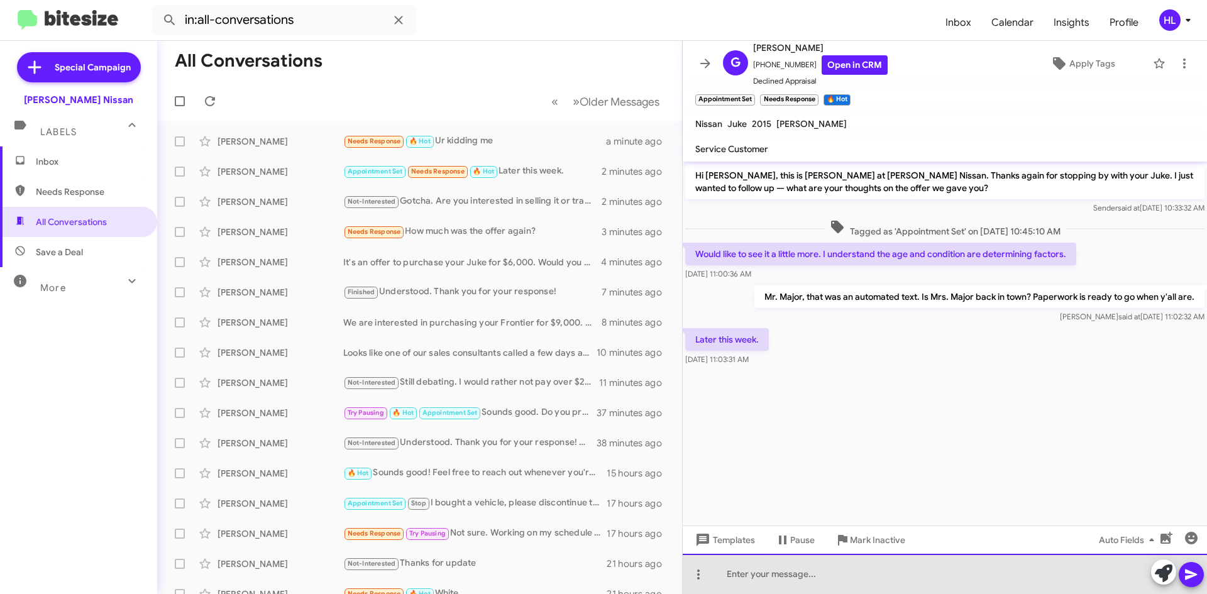
click at [907, 579] on div at bounding box center [944, 574] width 524 height 40
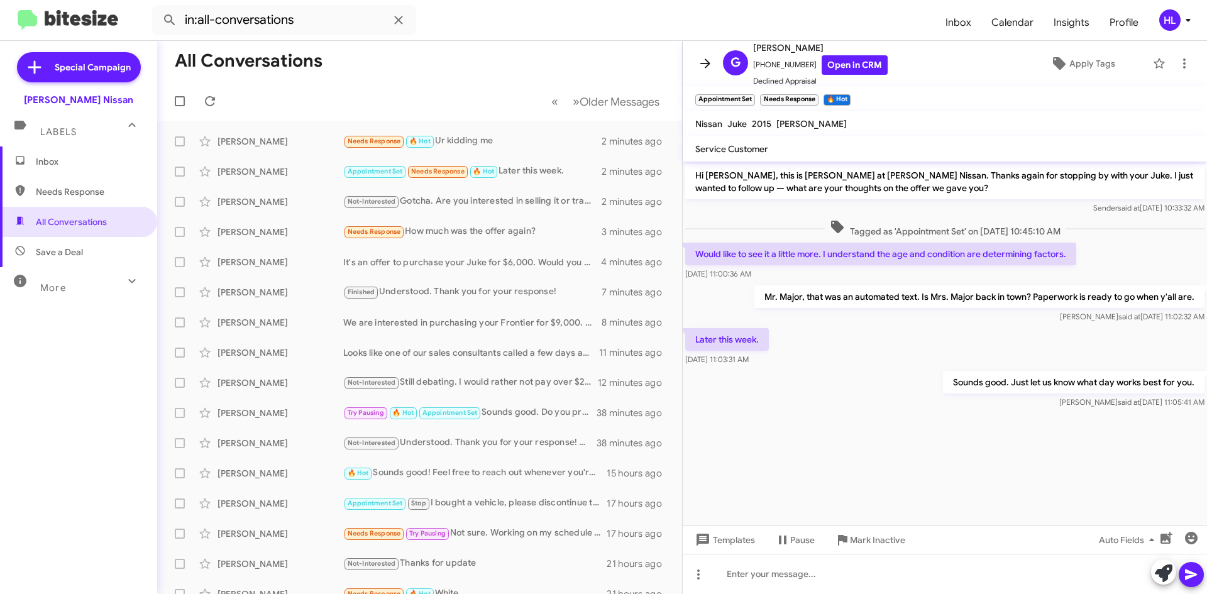
click at [712, 63] on icon at bounding box center [705, 63] width 15 height 15
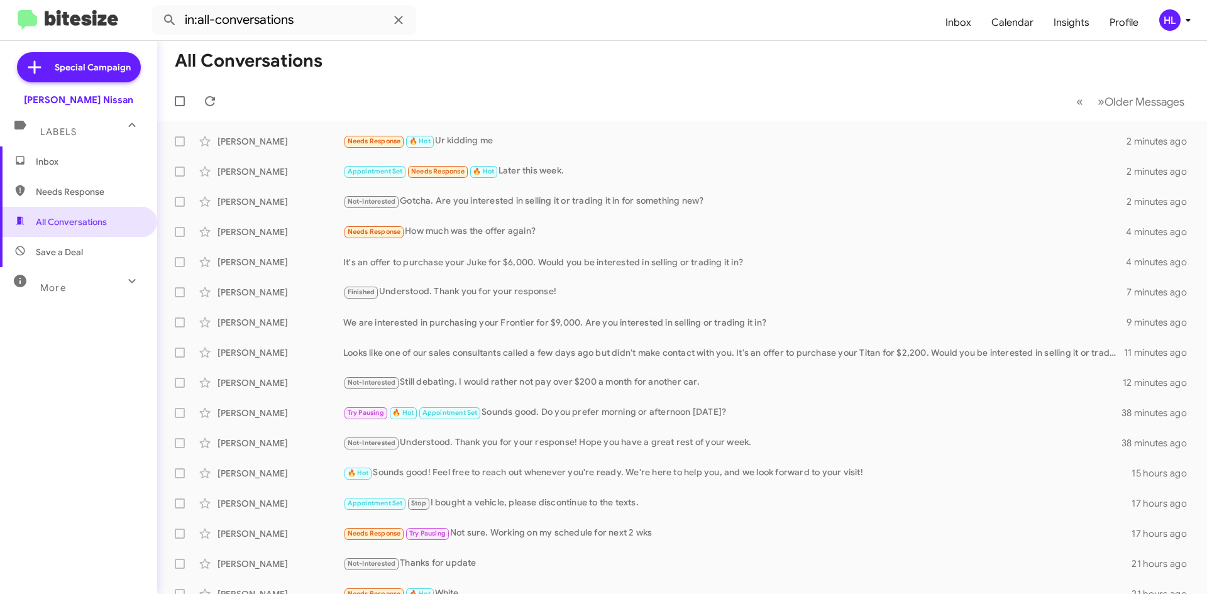
click at [67, 26] on img at bounding box center [68, 20] width 101 height 21
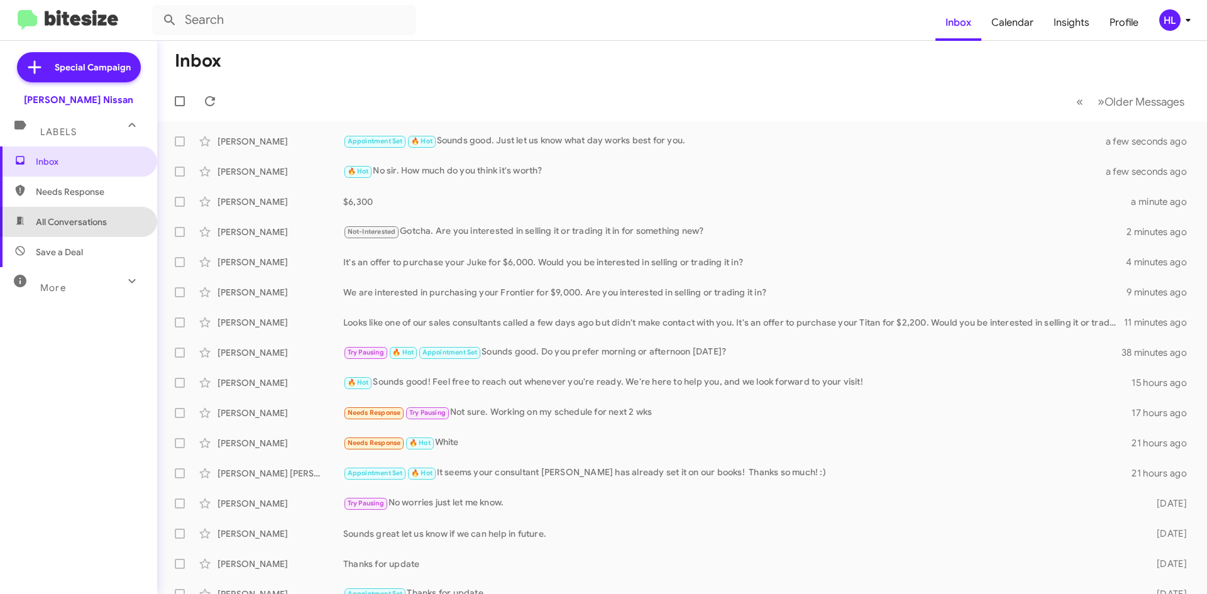
click at [85, 218] on span "All Conversations" at bounding box center [71, 222] width 71 height 13
type input "in:all-conversations"
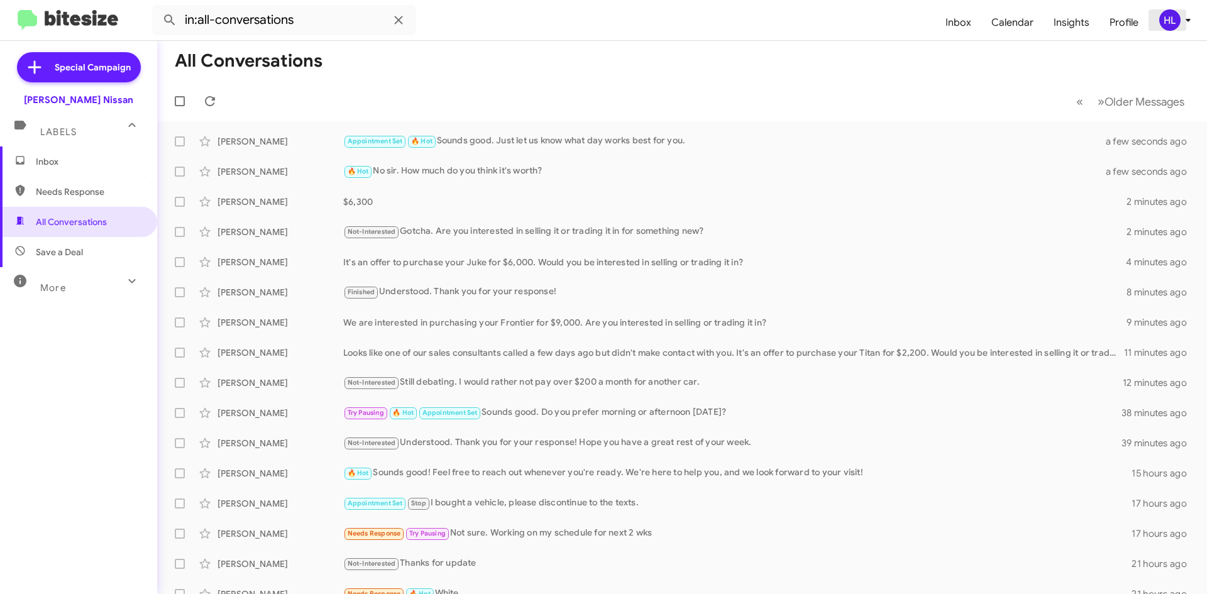
click at [1174, 23] on div "HL" at bounding box center [1169, 19] width 21 height 21
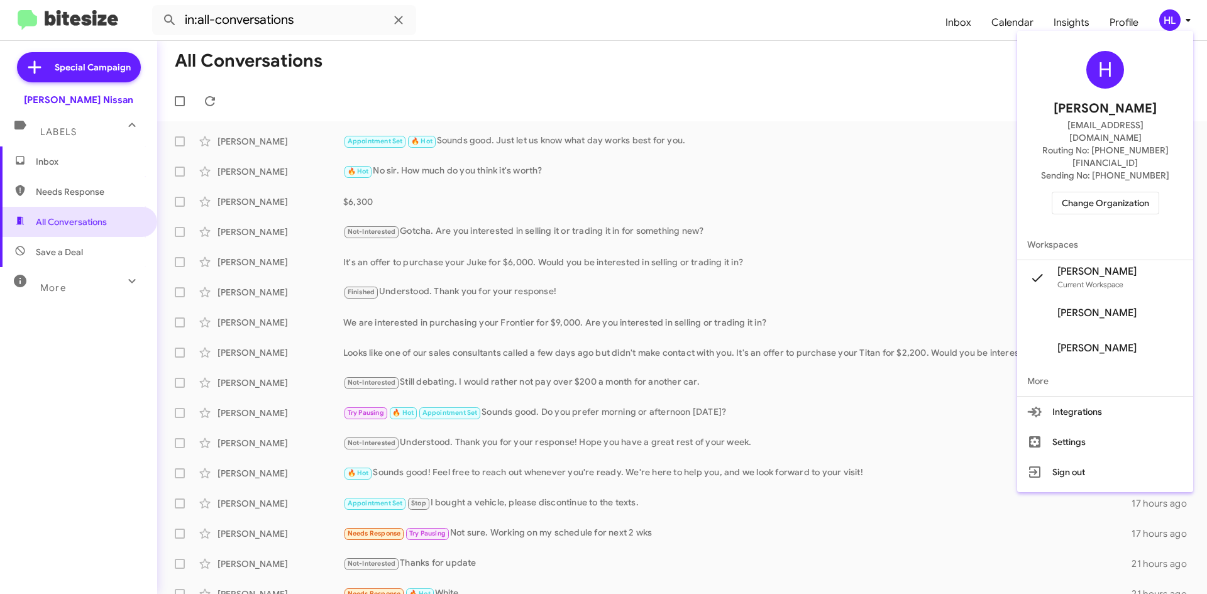
click at [1120, 20] on div at bounding box center [603, 297] width 1207 height 594
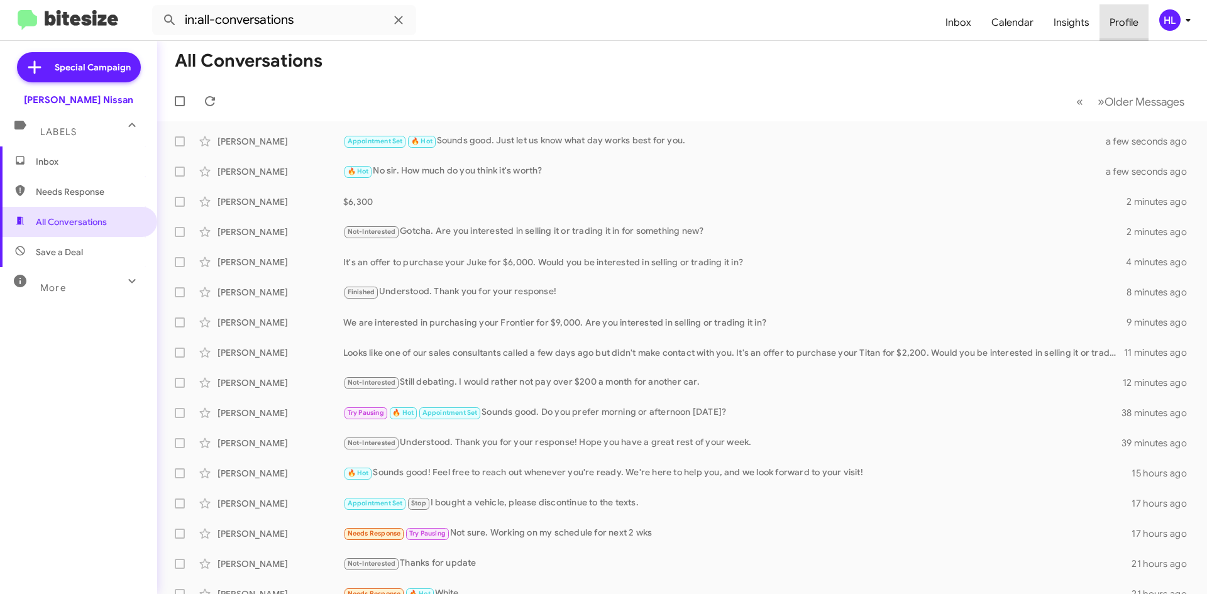
click at [1129, 29] on span "Profile" at bounding box center [1123, 22] width 49 height 36
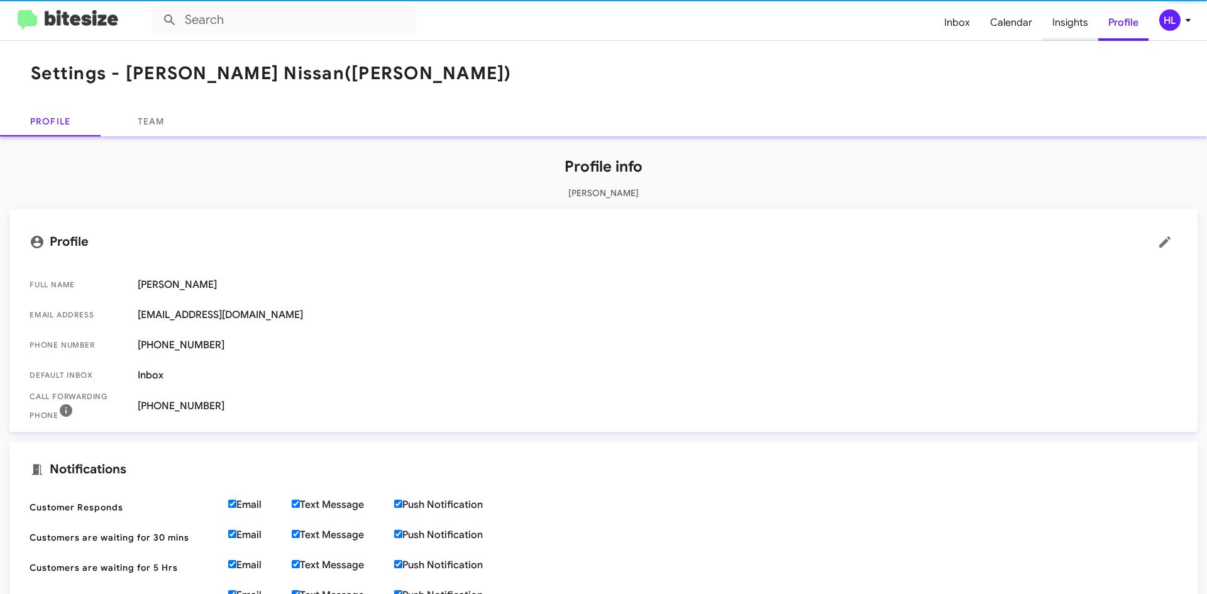
click at [1056, 26] on span "Insights" at bounding box center [1070, 22] width 56 height 36
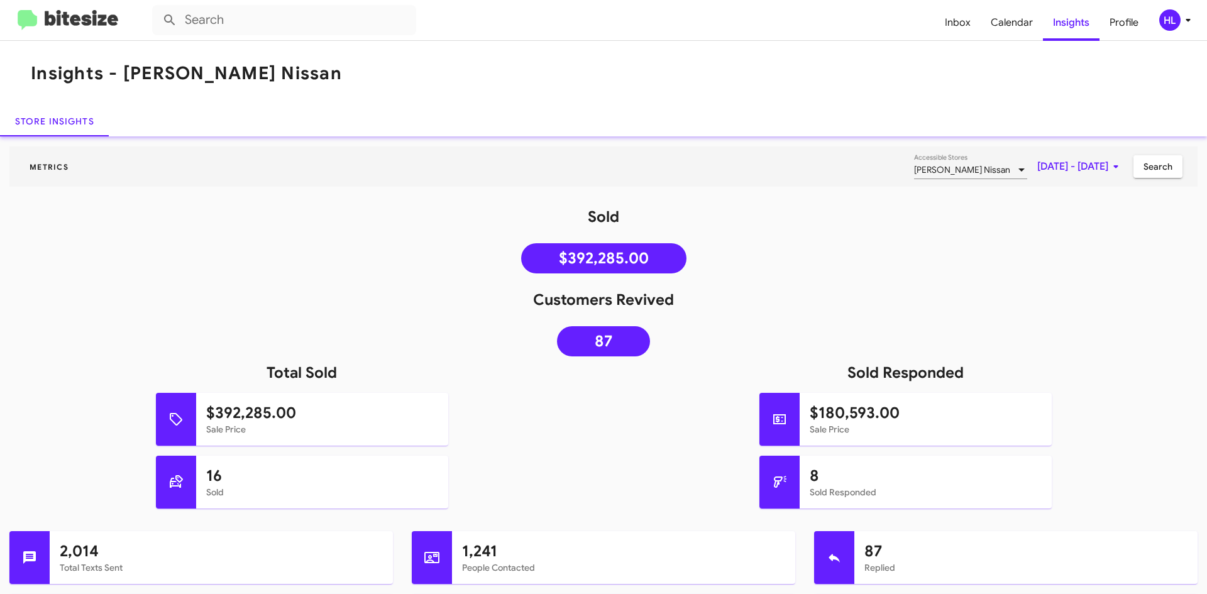
click at [1039, 170] on span "Aug 1, 2025 - Aug 19, 2025" at bounding box center [1080, 166] width 86 height 23
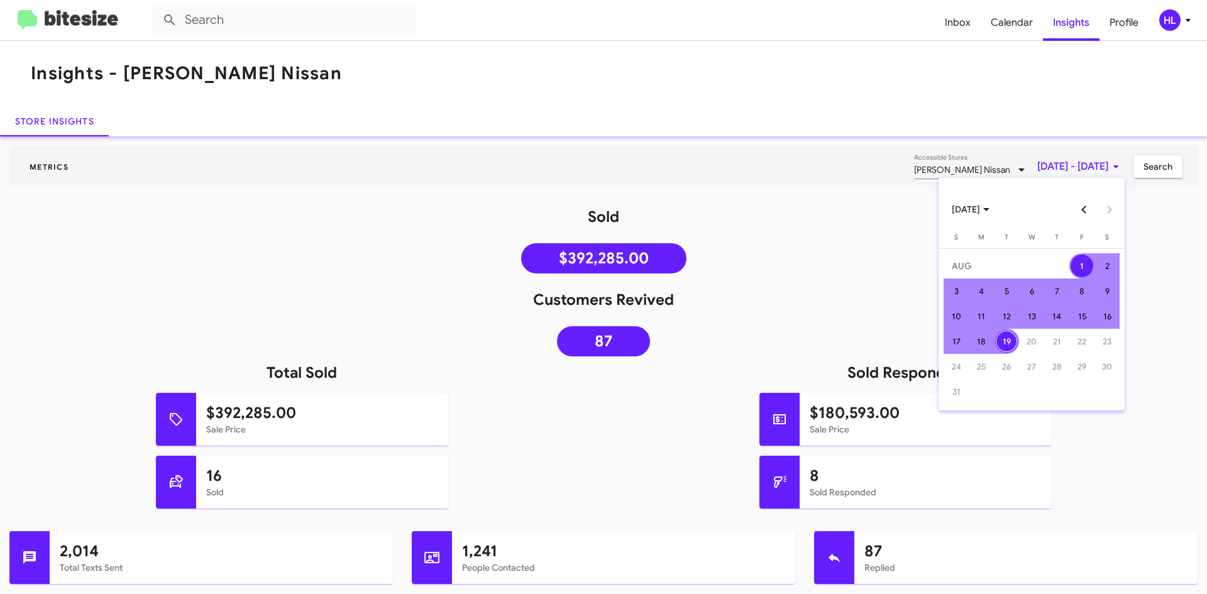
click at [1075, 207] on button "Previous month" at bounding box center [1083, 209] width 25 height 25
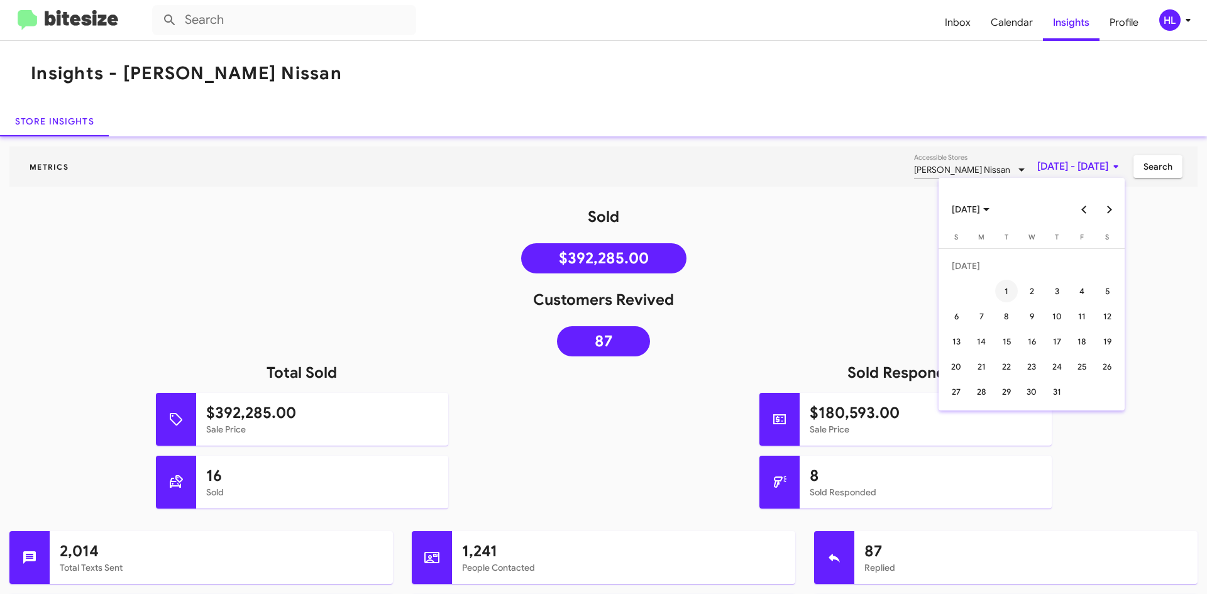
click at [1002, 283] on div "1" at bounding box center [1006, 291] width 23 height 23
click at [1112, 209] on button "Next month" at bounding box center [1108, 209] width 25 height 25
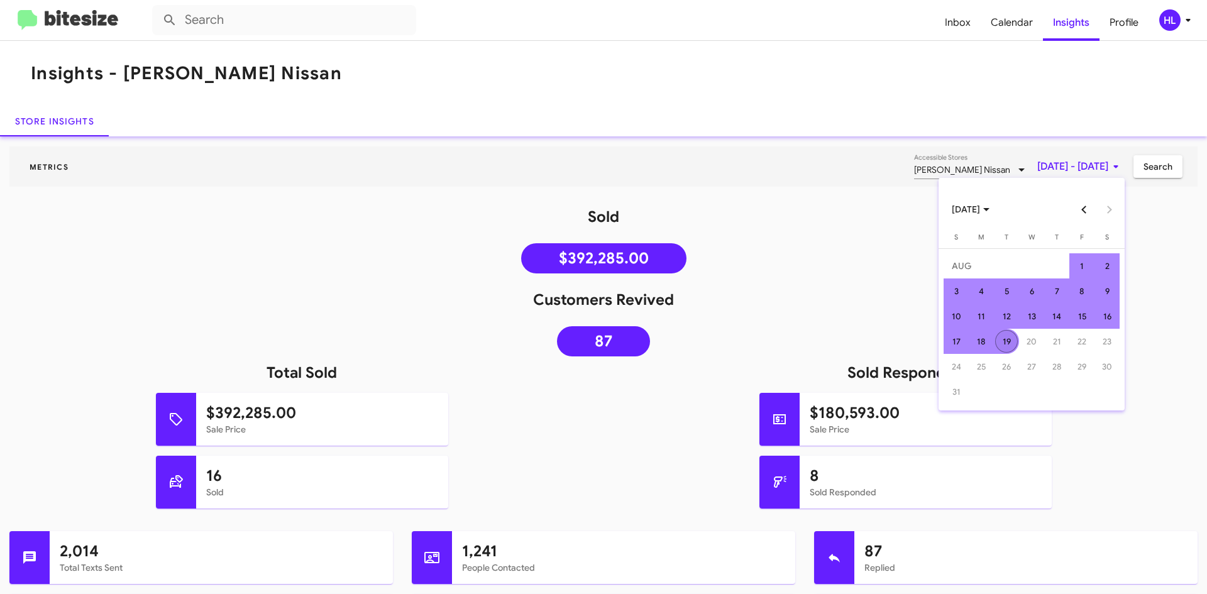
click at [1009, 338] on div "19" at bounding box center [1006, 341] width 23 height 23
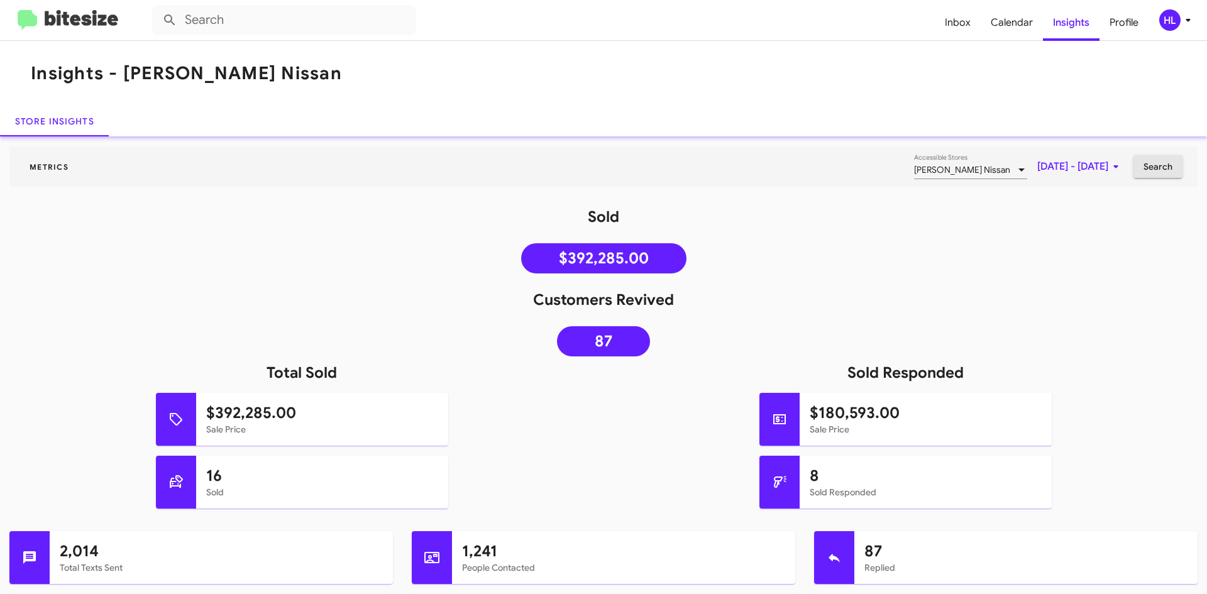
click at [1154, 168] on span "Search" at bounding box center [1157, 166] width 29 height 23
click at [1039, 168] on span "Jul 1, 2025 - Aug 19, 2025" at bounding box center [1080, 166] width 86 height 23
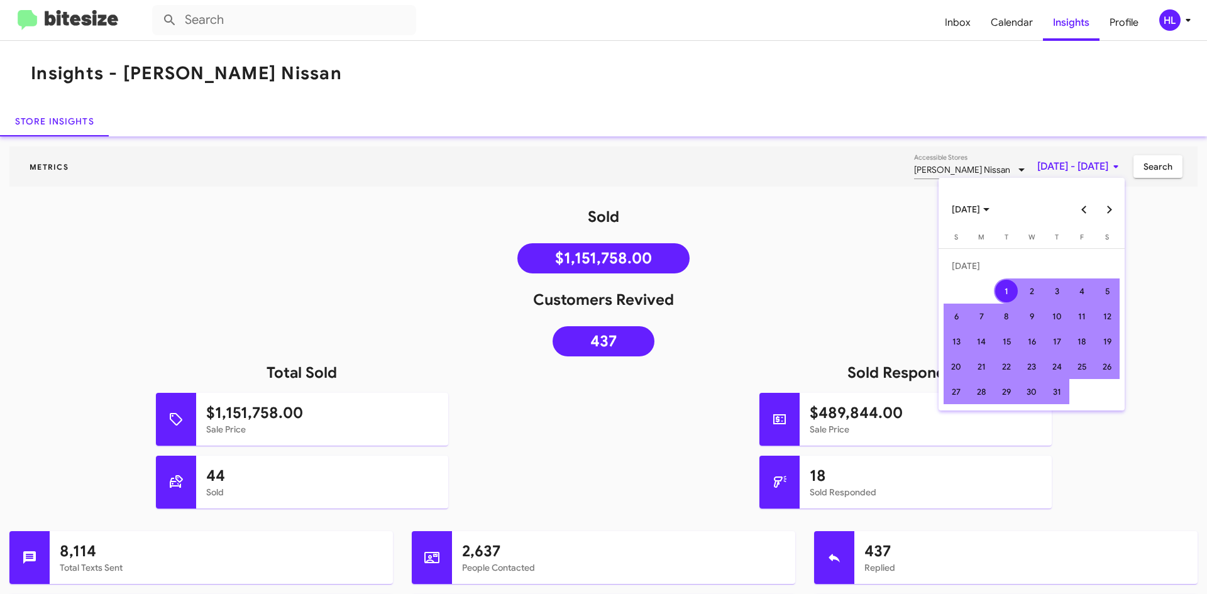
click at [1105, 205] on button "Next month" at bounding box center [1108, 209] width 25 height 25
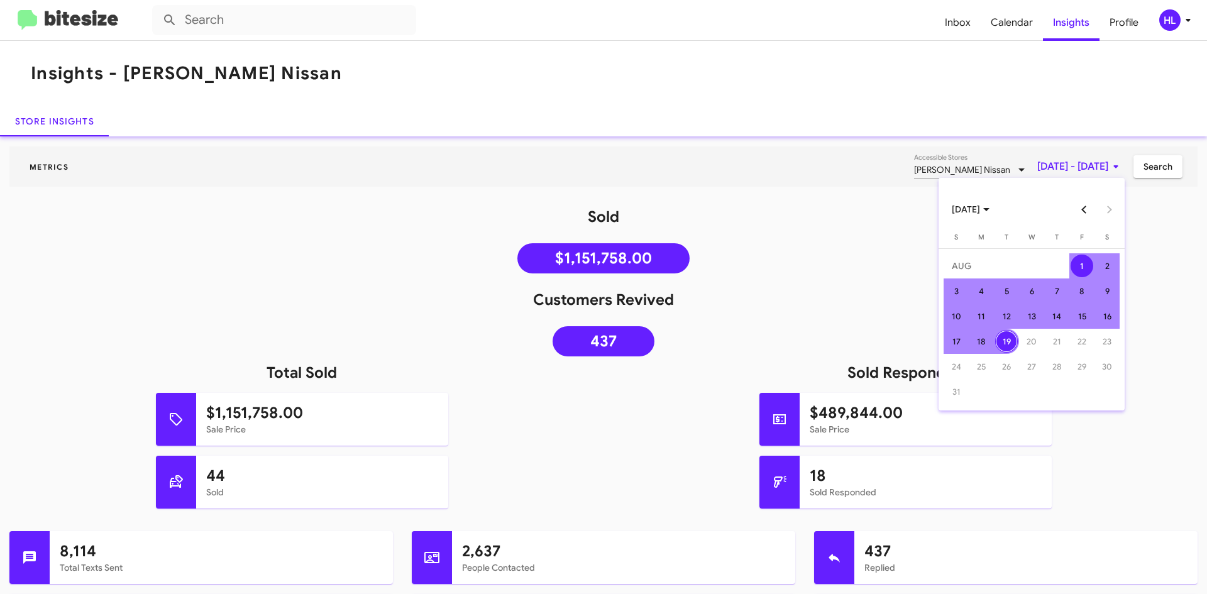
click at [1083, 266] on div "1" at bounding box center [1081, 265] width 23 height 23
click at [1003, 344] on div "19" at bounding box center [1006, 341] width 23 height 23
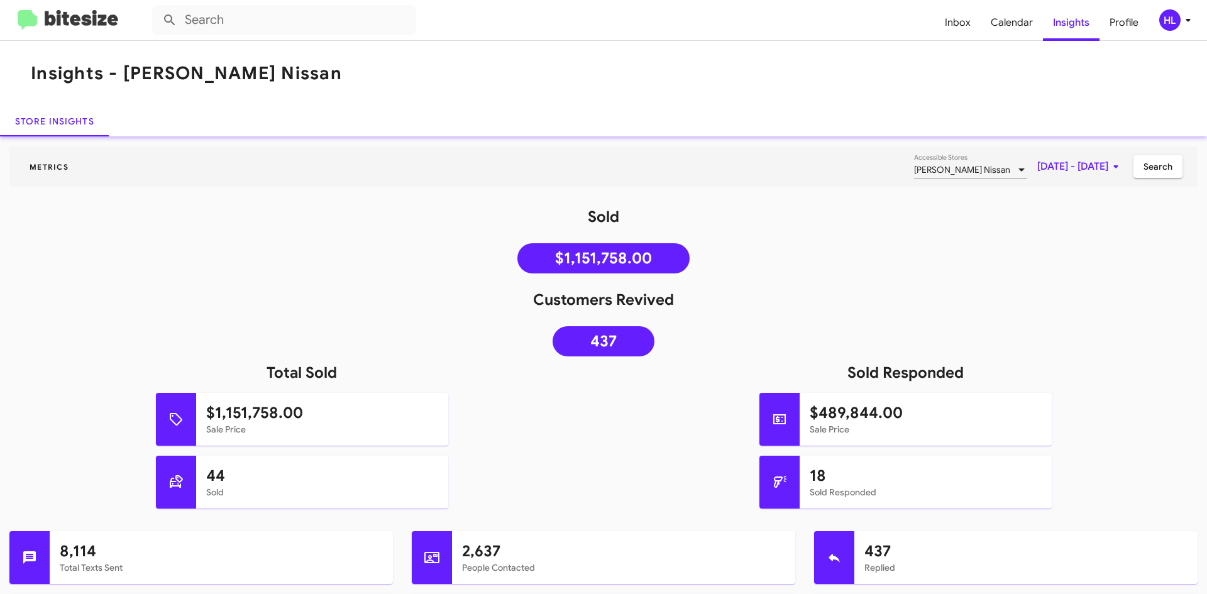
click at [1154, 178] on mat-toolbar "Metrics Ed Hicks Nissan Accessible Stores Aug 1, 2025 - Aug 19, 2025 Search" at bounding box center [603, 166] width 1188 height 40
click at [1154, 162] on span "Search" at bounding box center [1157, 166] width 29 height 23
click at [965, 28] on span "Inbox" at bounding box center [957, 22] width 46 height 36
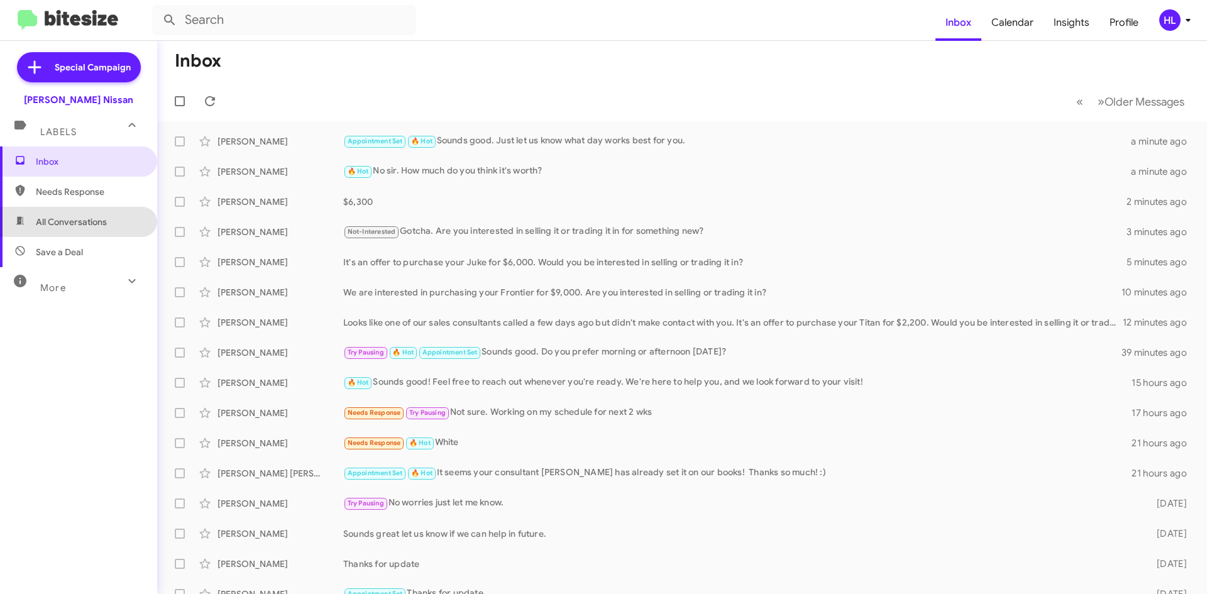
click at [120, 224] on span "All Conversations" at bounding box center [78, 222] width 157 height 30
type input "in:all-conversations"
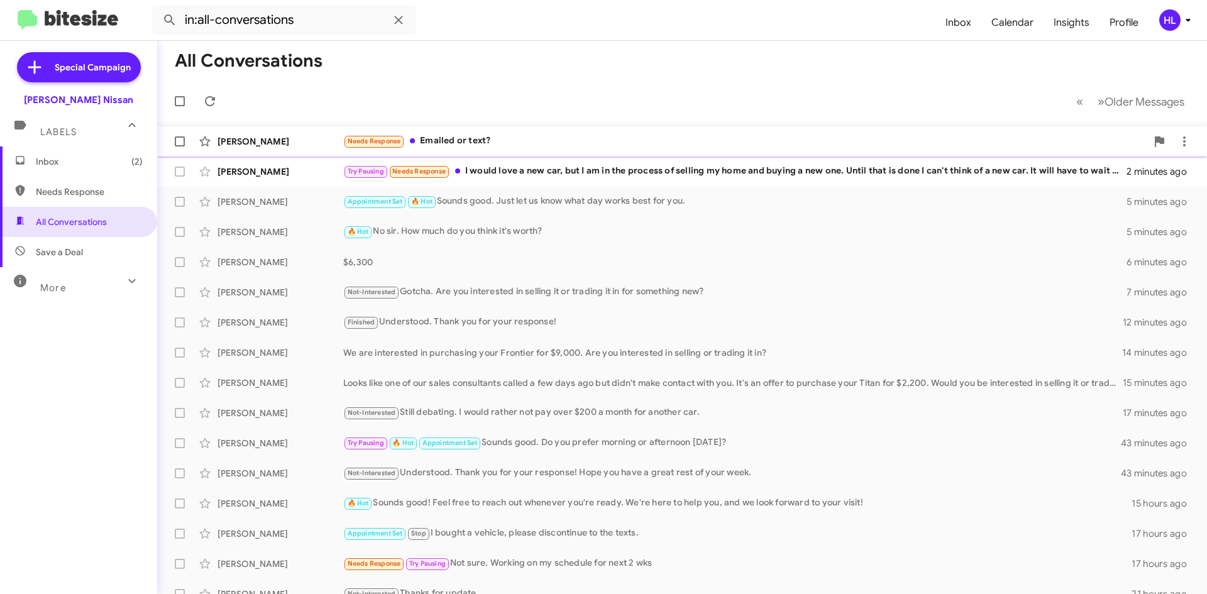
click at [283, 136] on div "Janie Perez" at bounding box center [280, 141] width 126 height 13
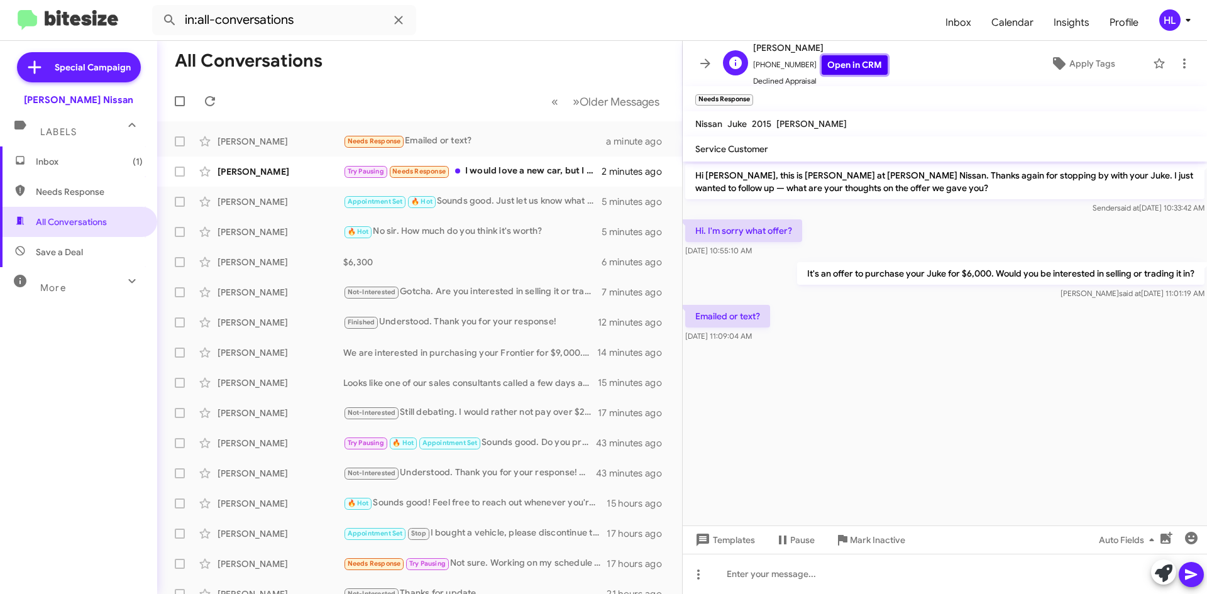
click at [835, 63] on link "Open in CRM" at bounding box center [854, 64] width 66 height 19
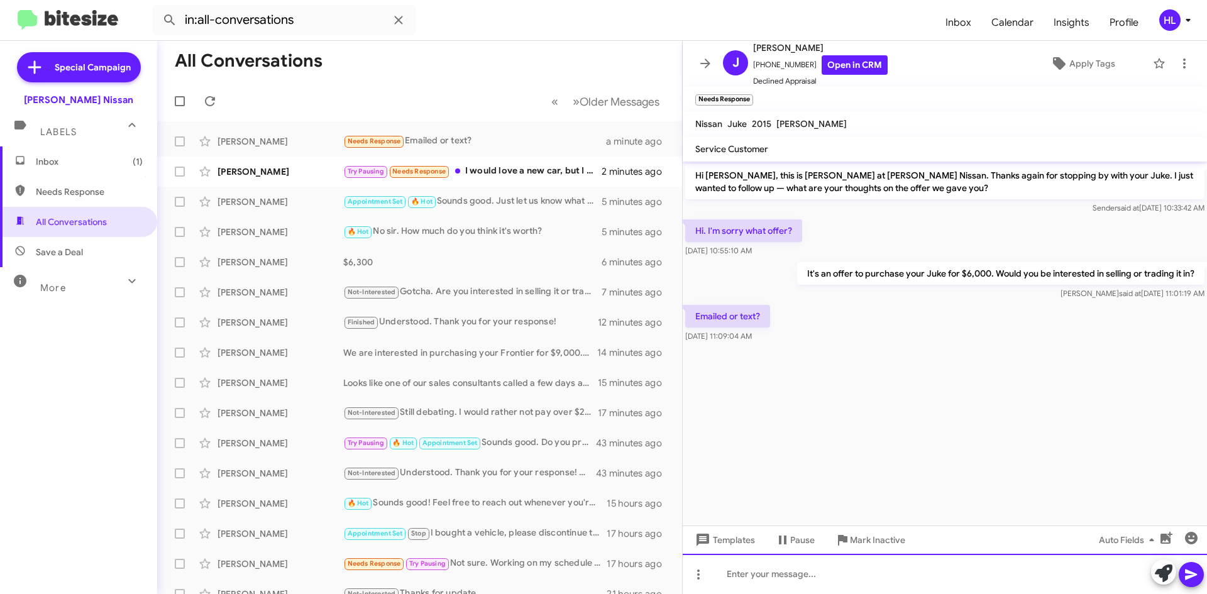
click at [858, 579] on div at bounding box center [944, 574] width 524 height 40
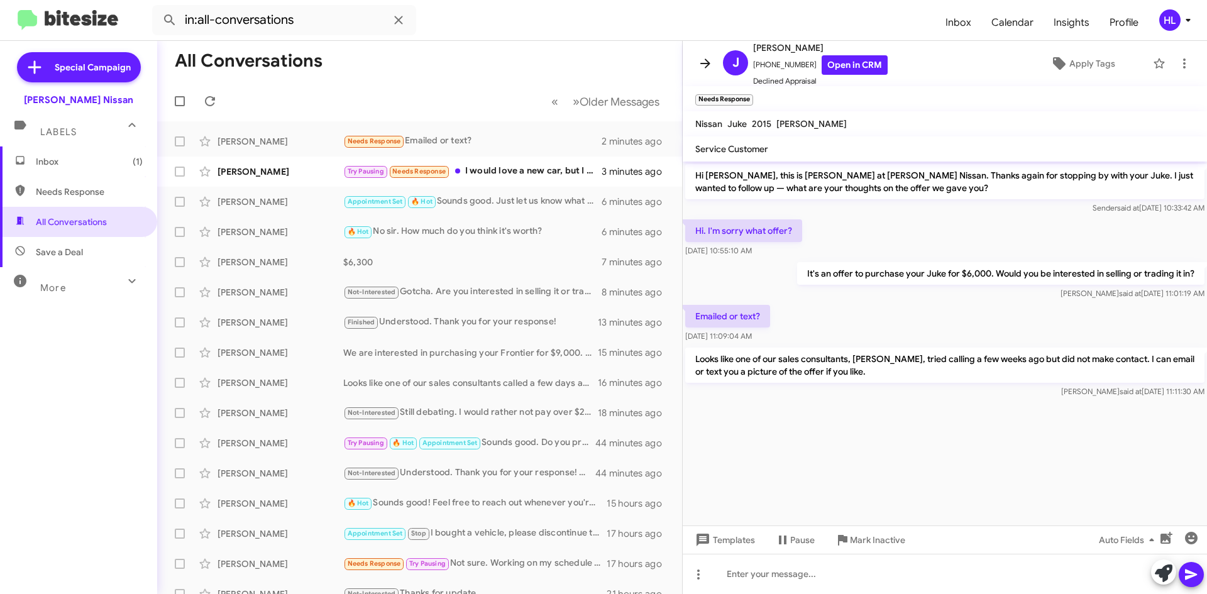
click at [708, 65] on icon at bounding box center [705, 62] width 10 height 9
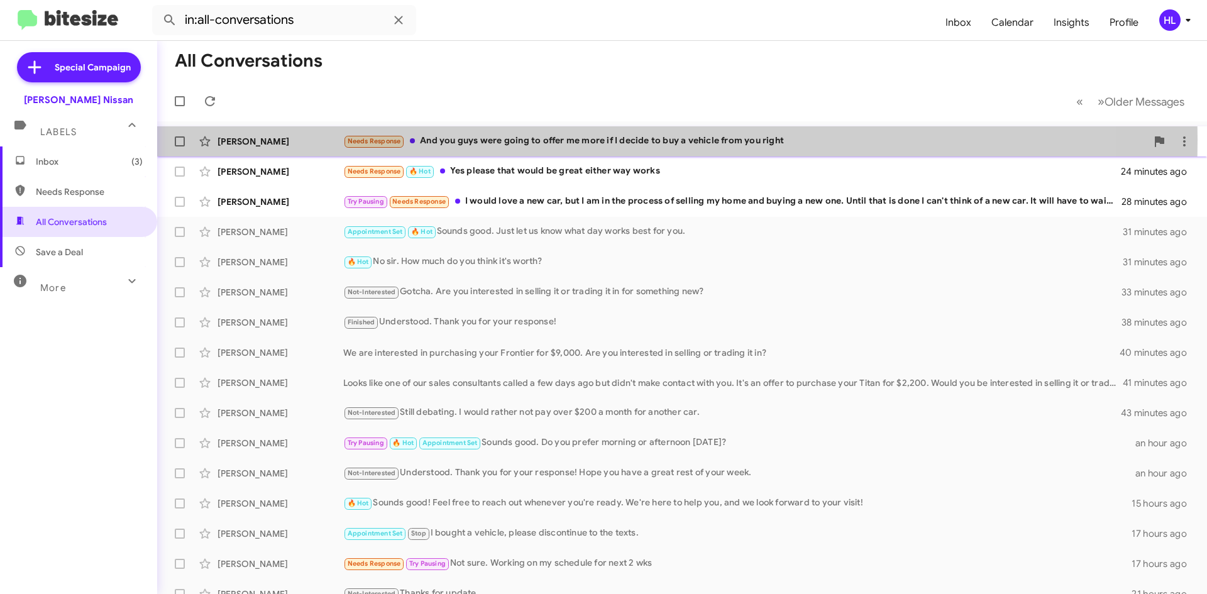
click at [278, 140] on div "Riley Jackson" at bounding box center [280, 141] width 126 height 13
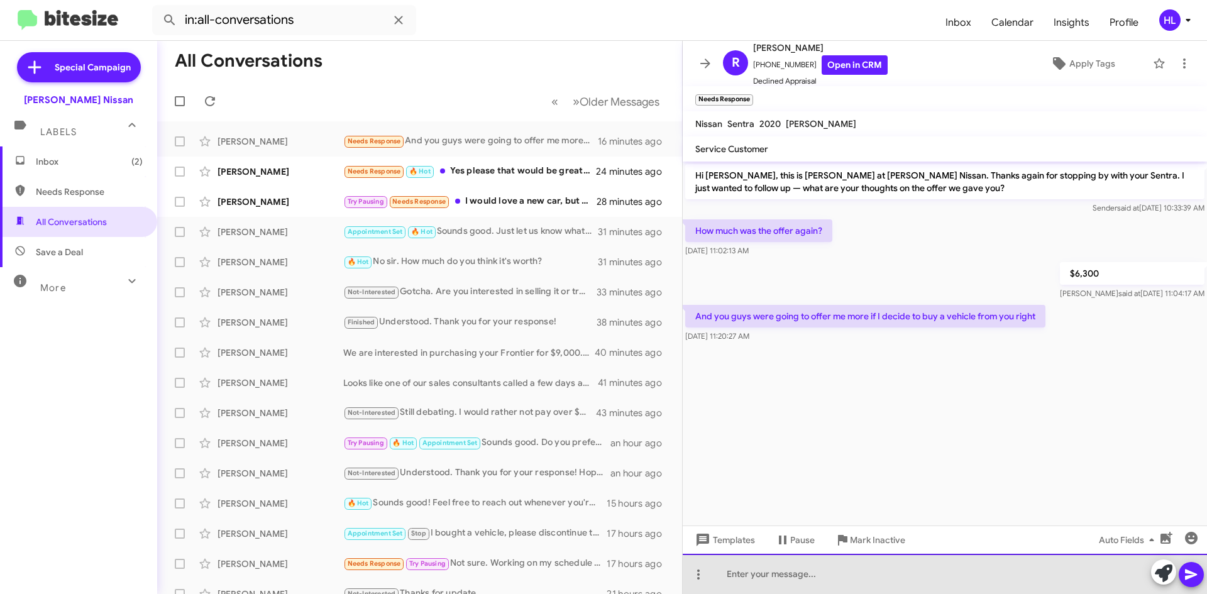
click at [997, 577] on div at bounding box center [944, 574] width 524 height 40
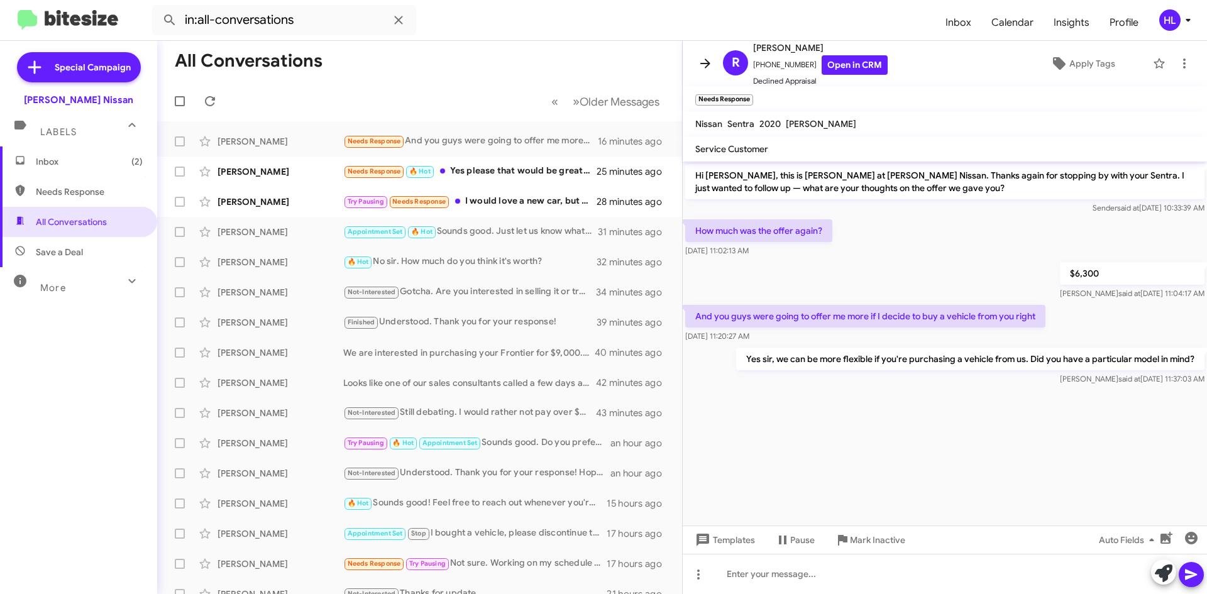
click at [700, 68] on icon at bounding box center [705, 63] width 15 height 15
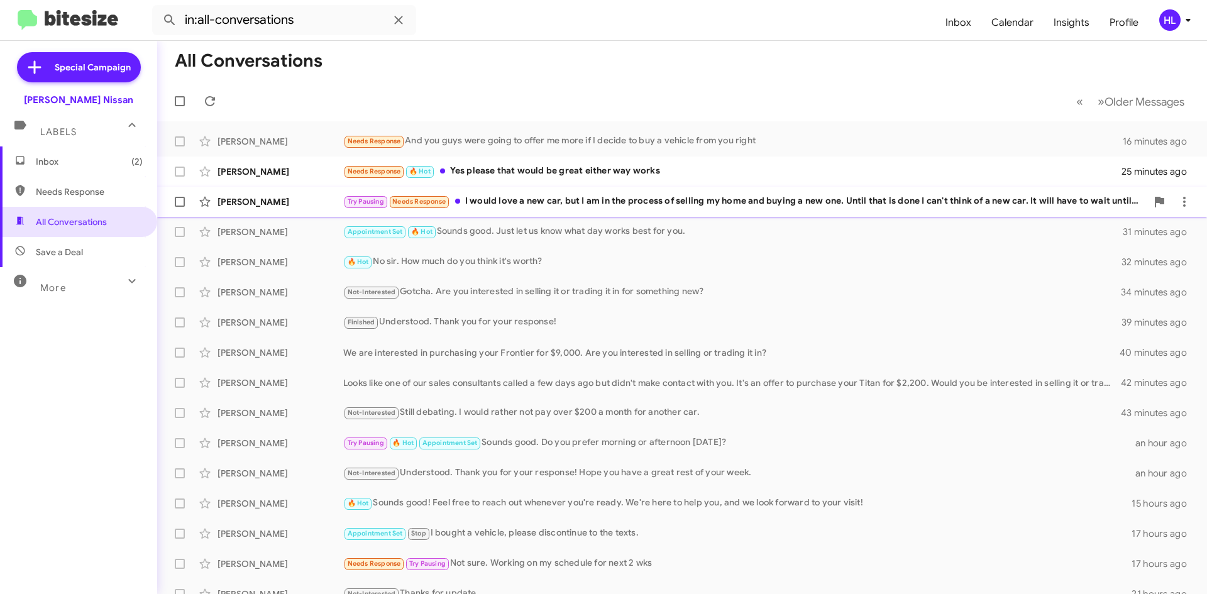
click at [280, 195] on div "Linda Mccracken" at bounding box center [280, 201] width 126 height 13
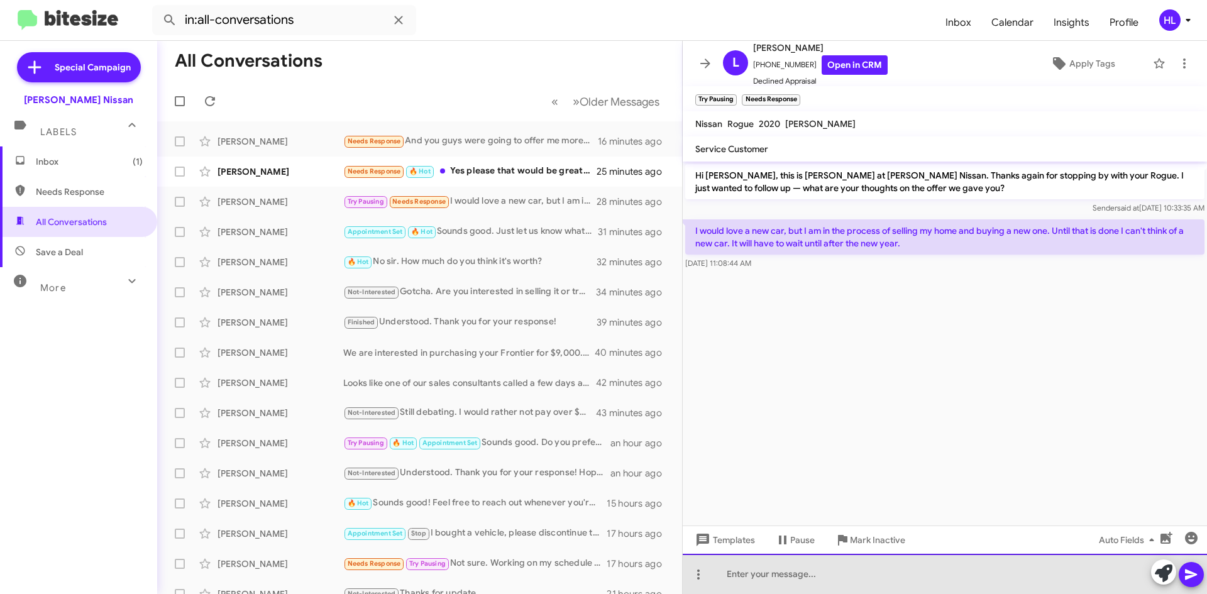
click at [934, 566] on div at bounding box center [944, 574] width 524 height 40
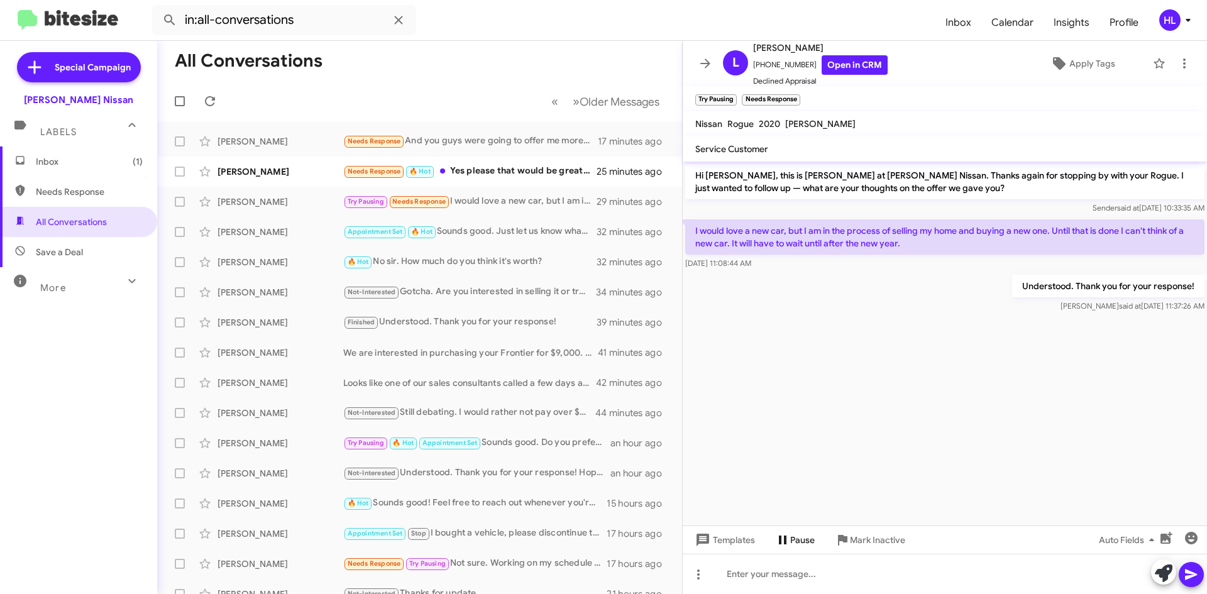
click at [790, 535] on span "Pause" at bounding box center [802, 539] width 25 height 23
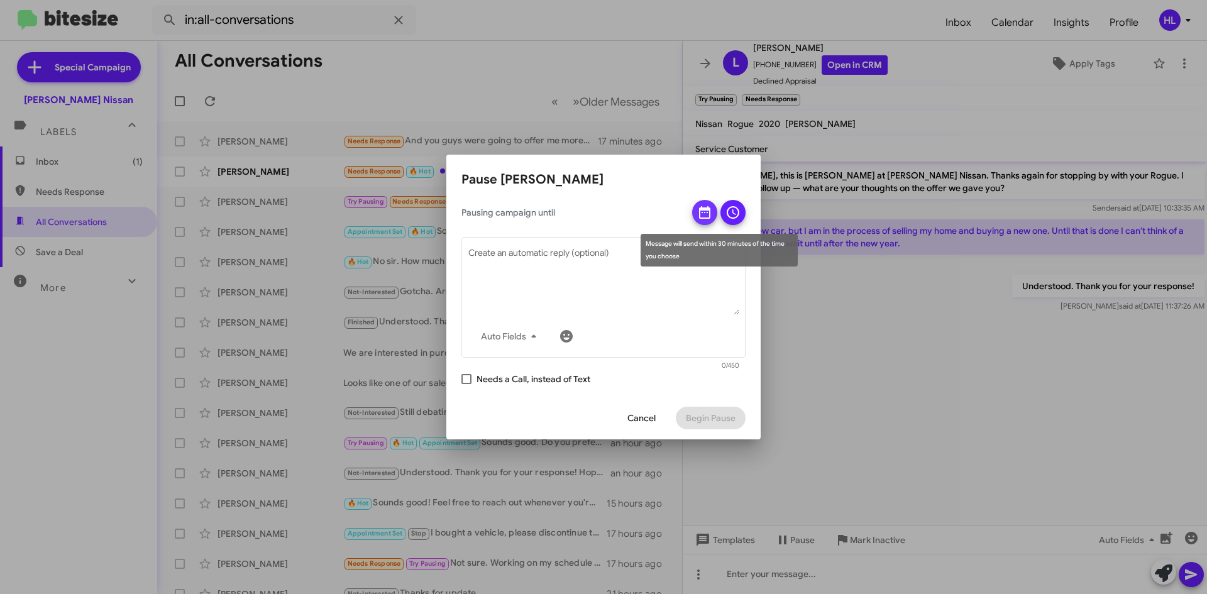
click at [709, 215] on icon at bounding box center [704, 212] width 11 height 13
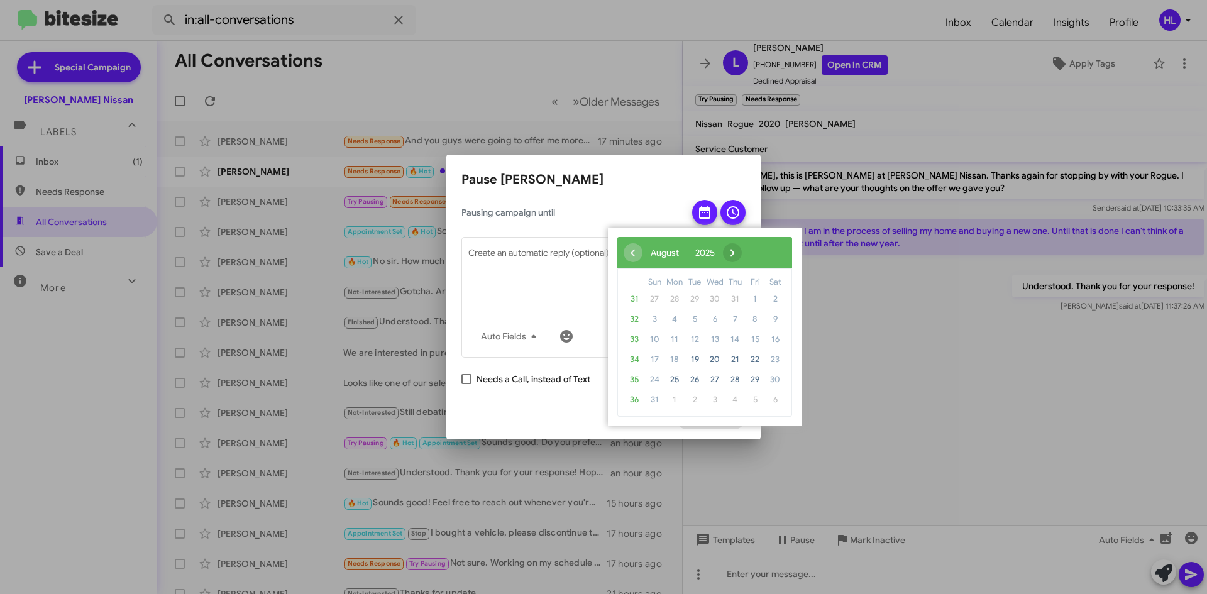
click at [742, 253] on span "›" at bounding box center [732, 252] width 19 height 19
click at [757, 253] on span "›" at bounding box center [747, 252] width 19 height 19
click at [747, 253] on span "›" at bounding box center [737, 252] width 19 height 19
click at [673, 358] on span "17" at bounding box center [674, 359] width 20 height 20
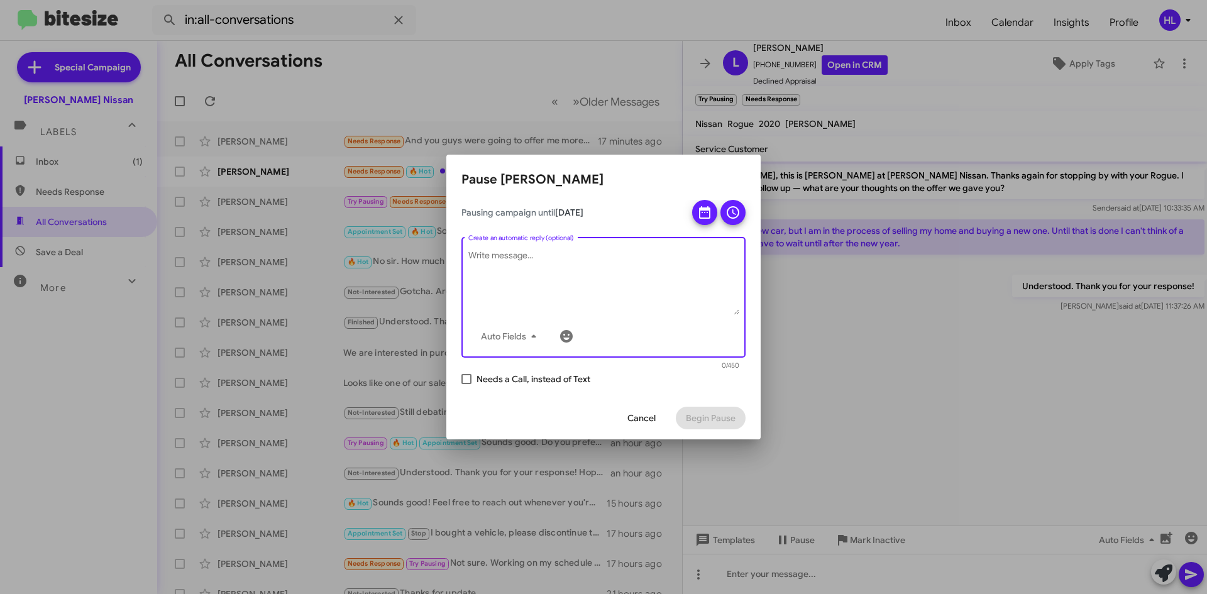
click at [638, 314] on textarea "Create an automatic reply (optional)" at bounding box center [603, 281] width 271 height 65
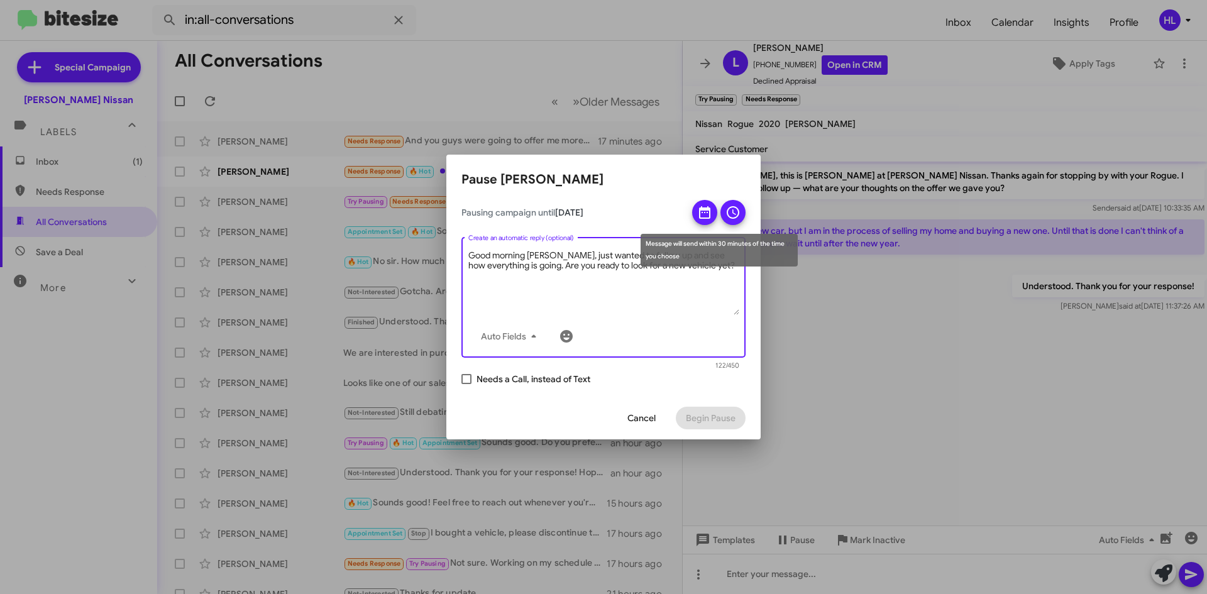
type textarea "Good morning Linda, just wanted to follow up and see how everything is going. A…"
click at [729, 214] on icon at bounding box center [732, 212] width 15 height 15
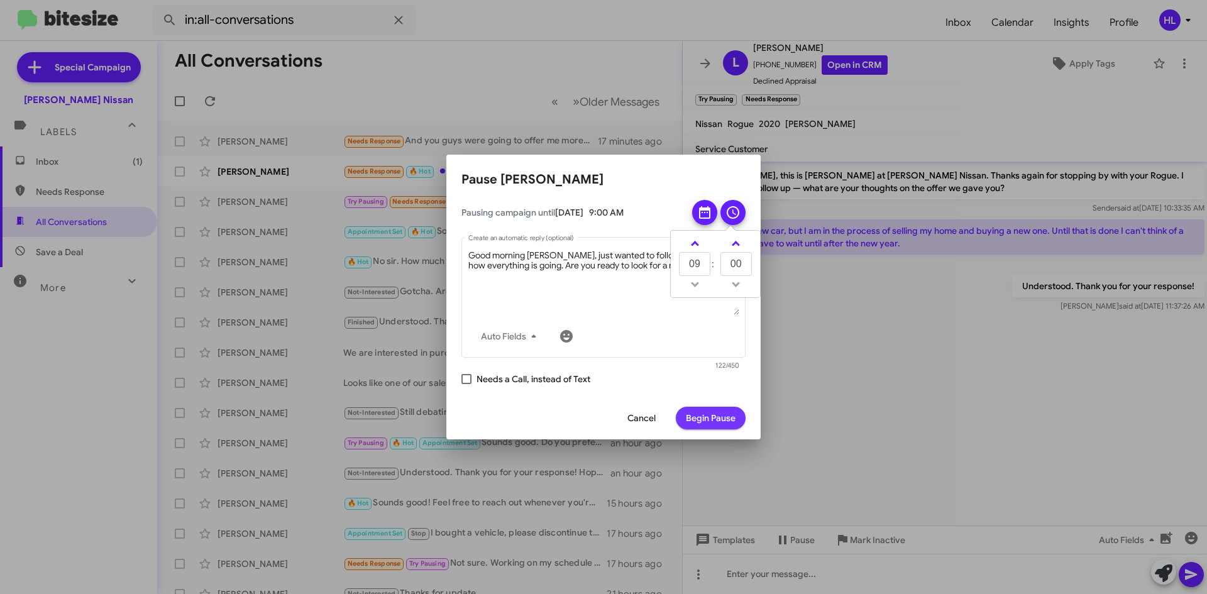
click at [711, 419] on span "Begin Pause" at bounding box center [711, 418] width 50 height 23
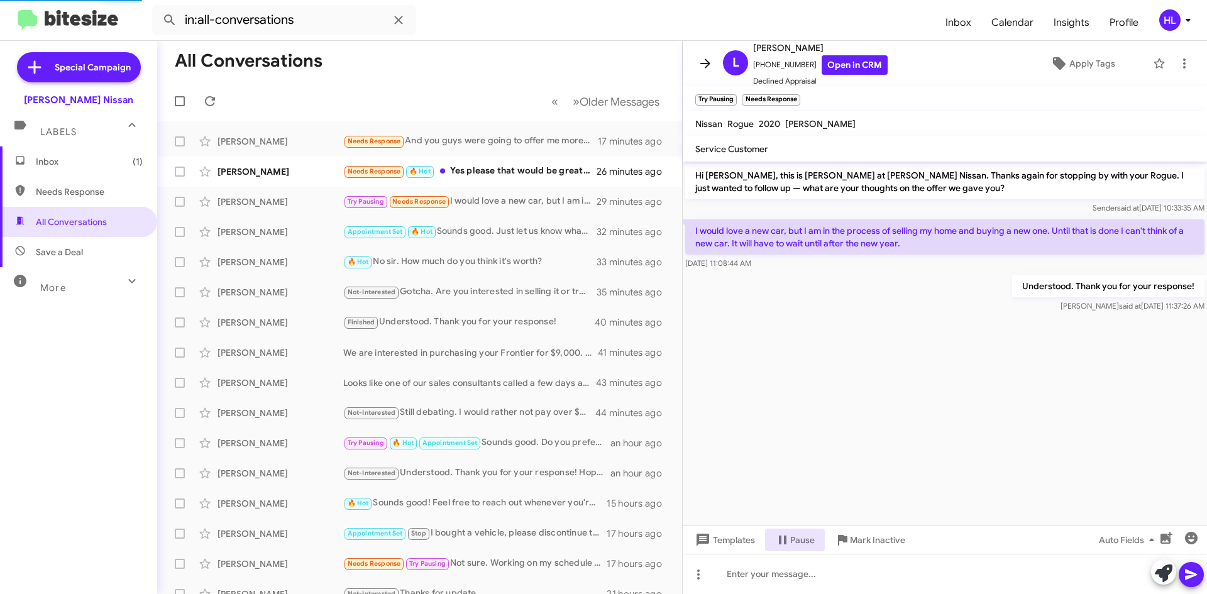
click at [705, 61] on icon at bounding box center [705, 63] width 15 height 15
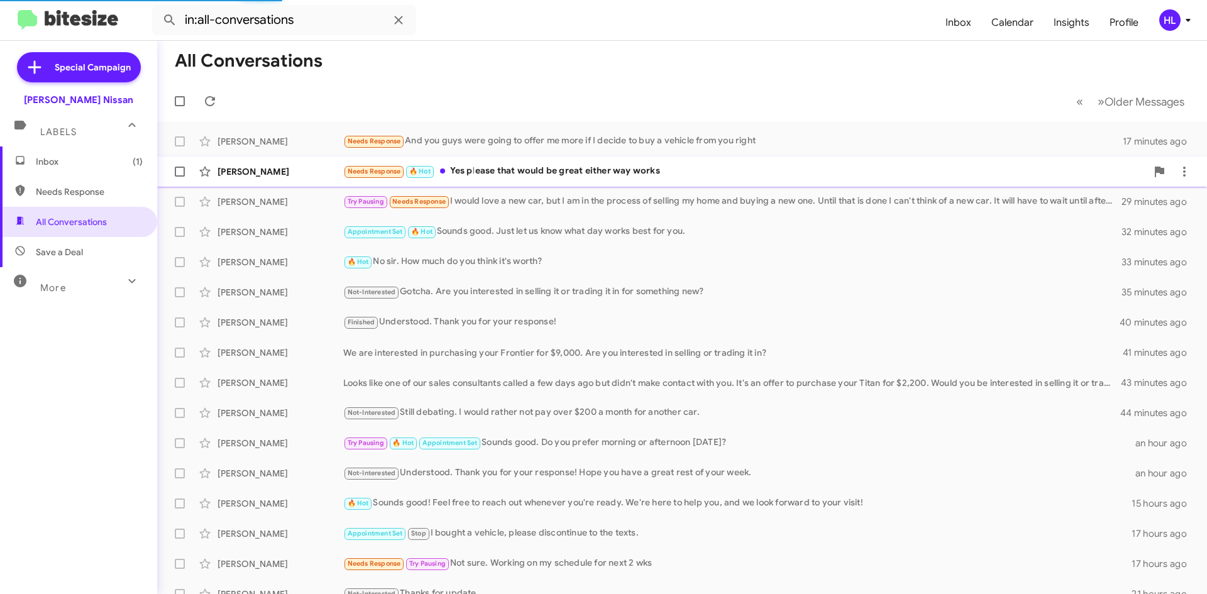
click at [276, 173] on div "Janie Perez" at bounding box center [280, 171] width 126 height 13
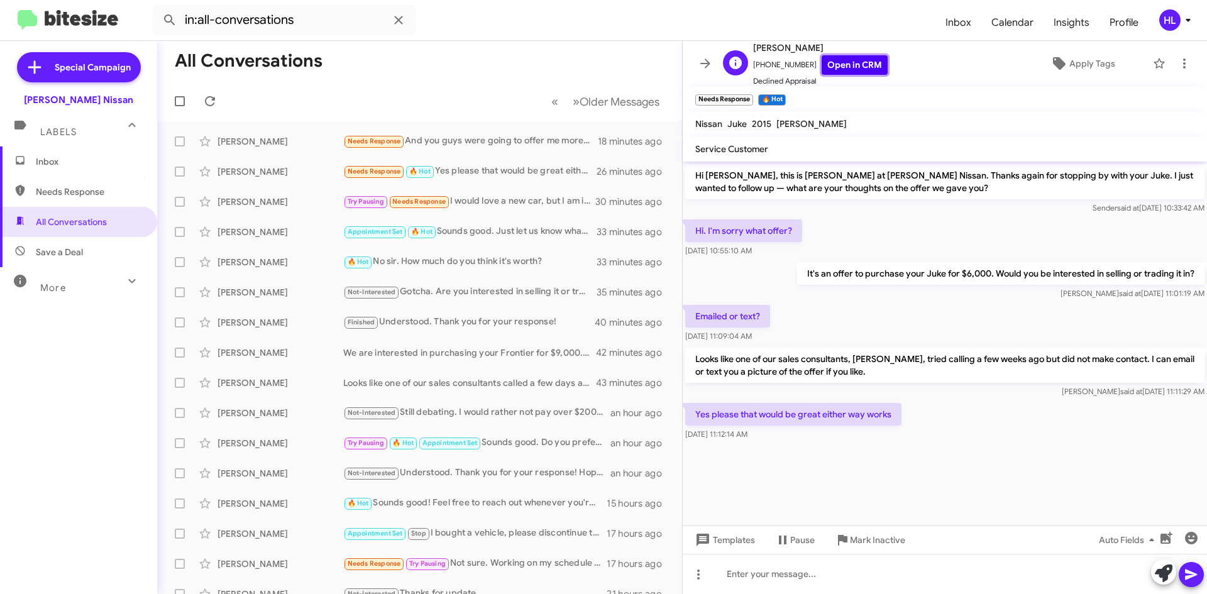
click at [841, 65] on link "Open in CRM" at bounding box center [854, 64] width 66 height 19
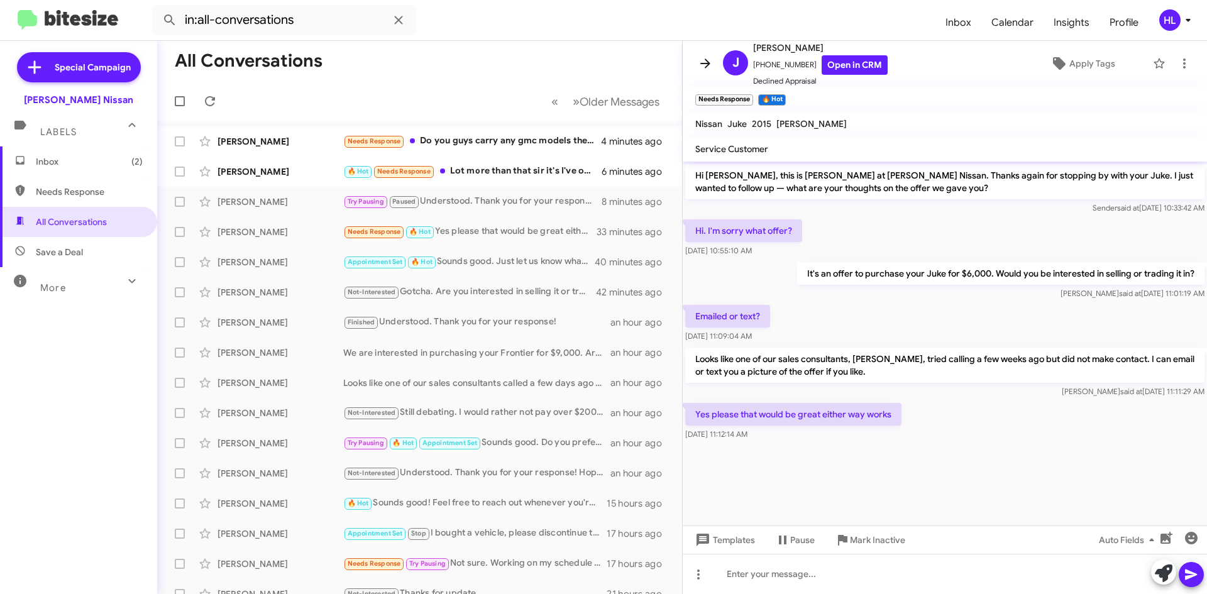
click at [699, 60] on icon at bounding box center [705, 63] width 15 height 15
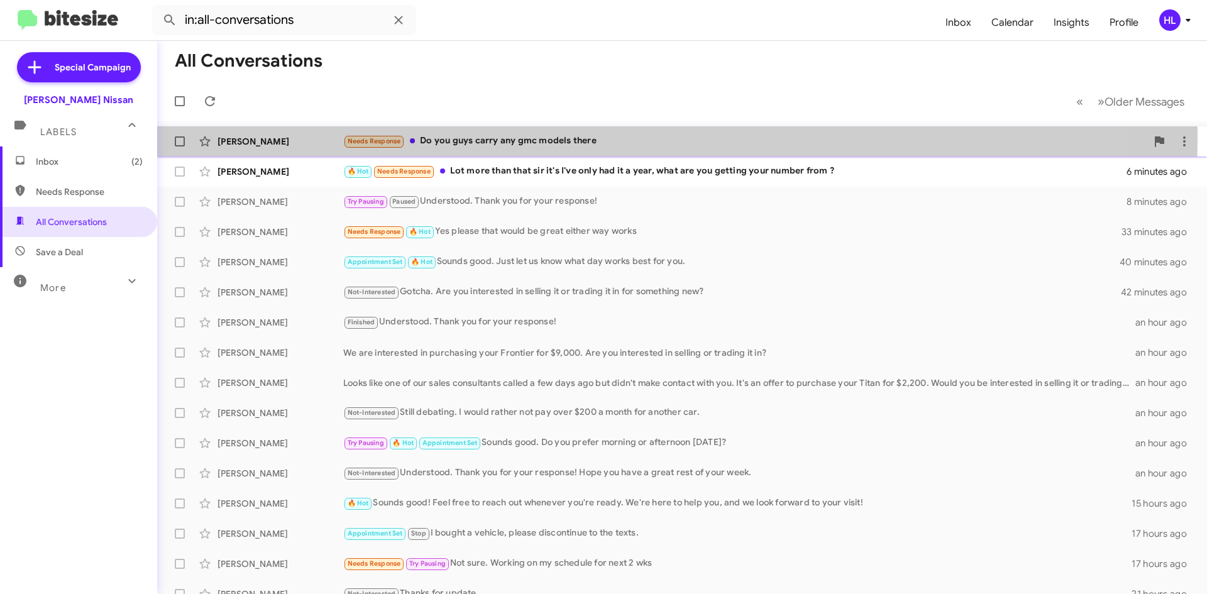
click at [285, 136] on div "Riley Jackson" at bounding box center [280, 141] width 126 height 13
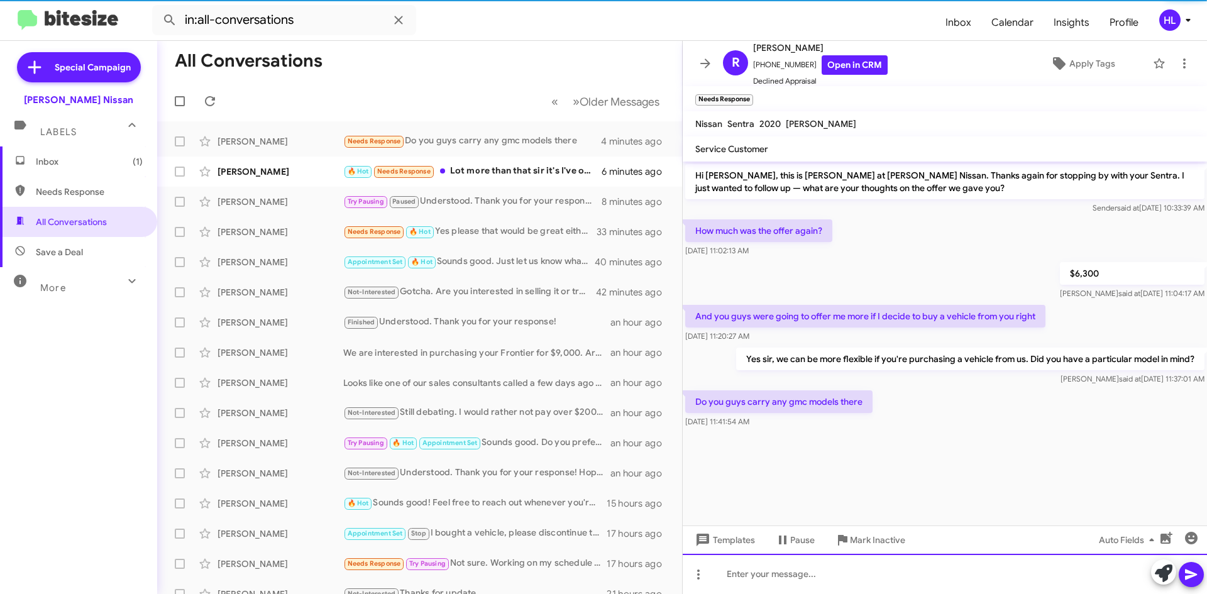
click at [837, 567] on div at bounding box center [944, 574] width 524 height 40
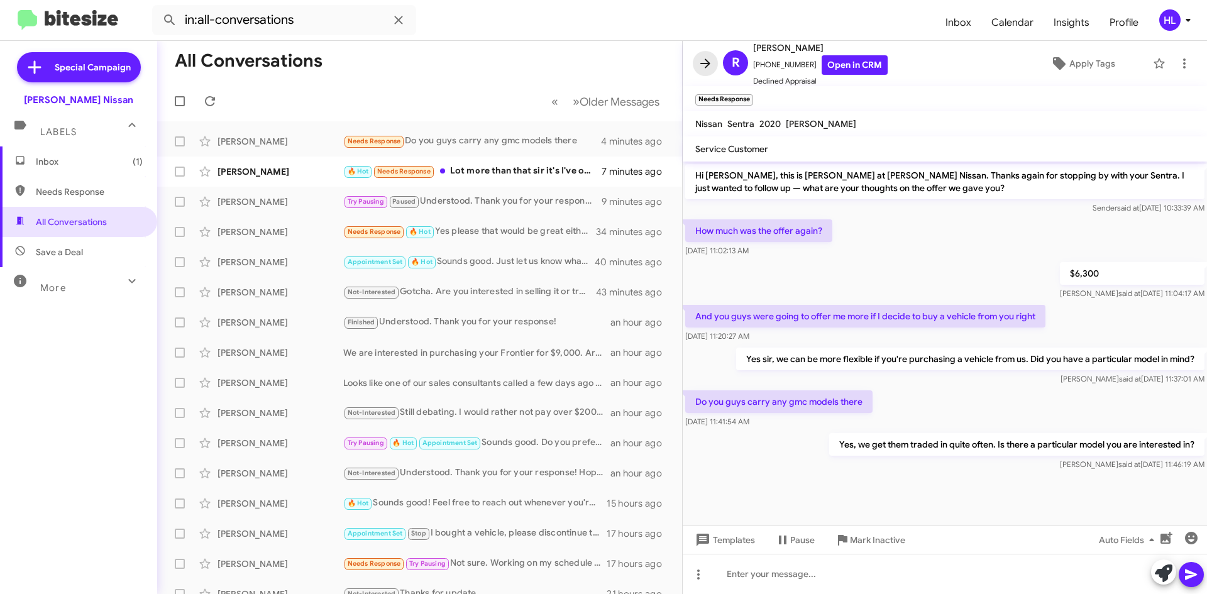
click at [701, 68] on icon at bounding box center [705, 63] width 15 height 15
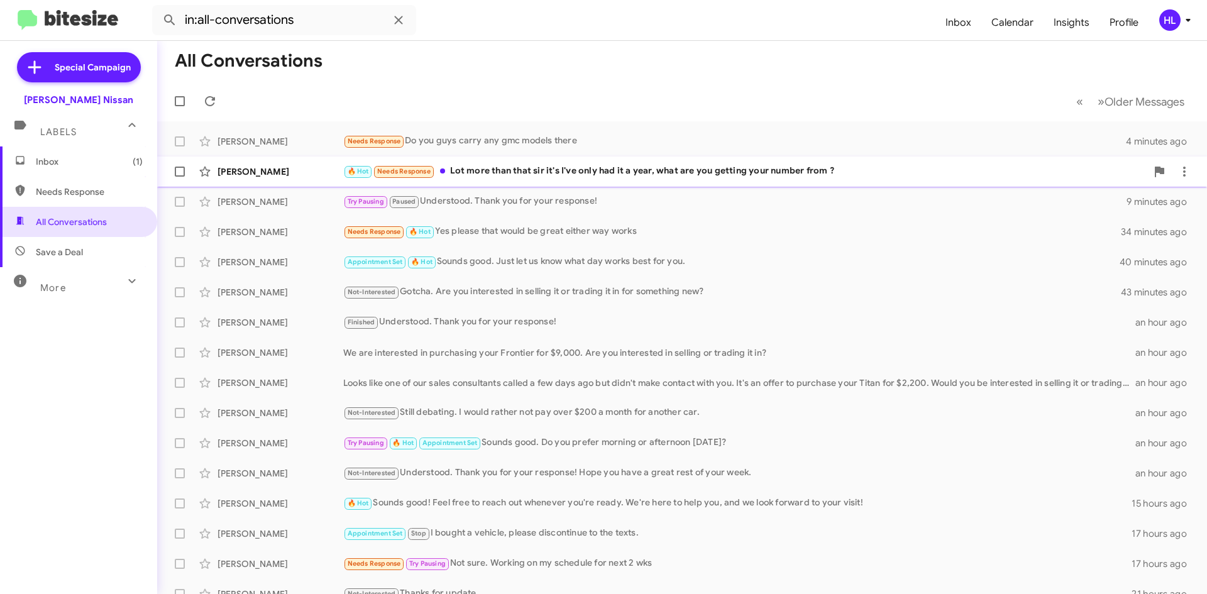
click at [287, 179] on div "Albert Hernandez 🔥 Hot Needs Response Lot more than that sir it's I've only had…" at bounding box center [681, 171] width 1029 height 25
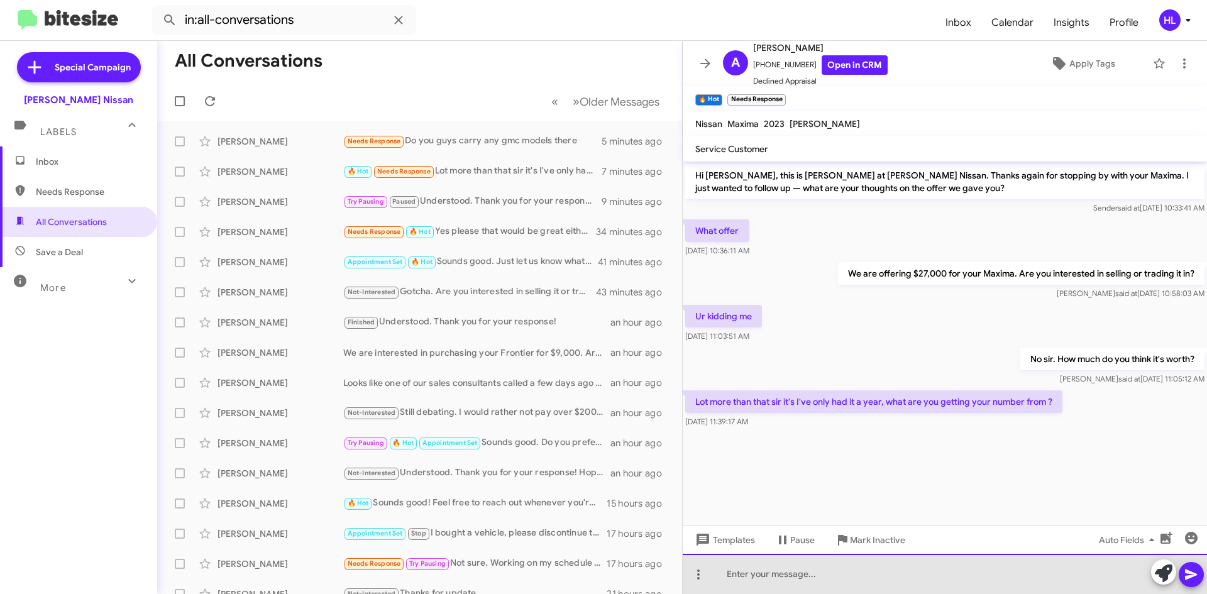
click at [941, 588] on div at bounding box center [944, 574] width 524 height 40
